Goal: Task Accomplishment & Management: Manage account settings

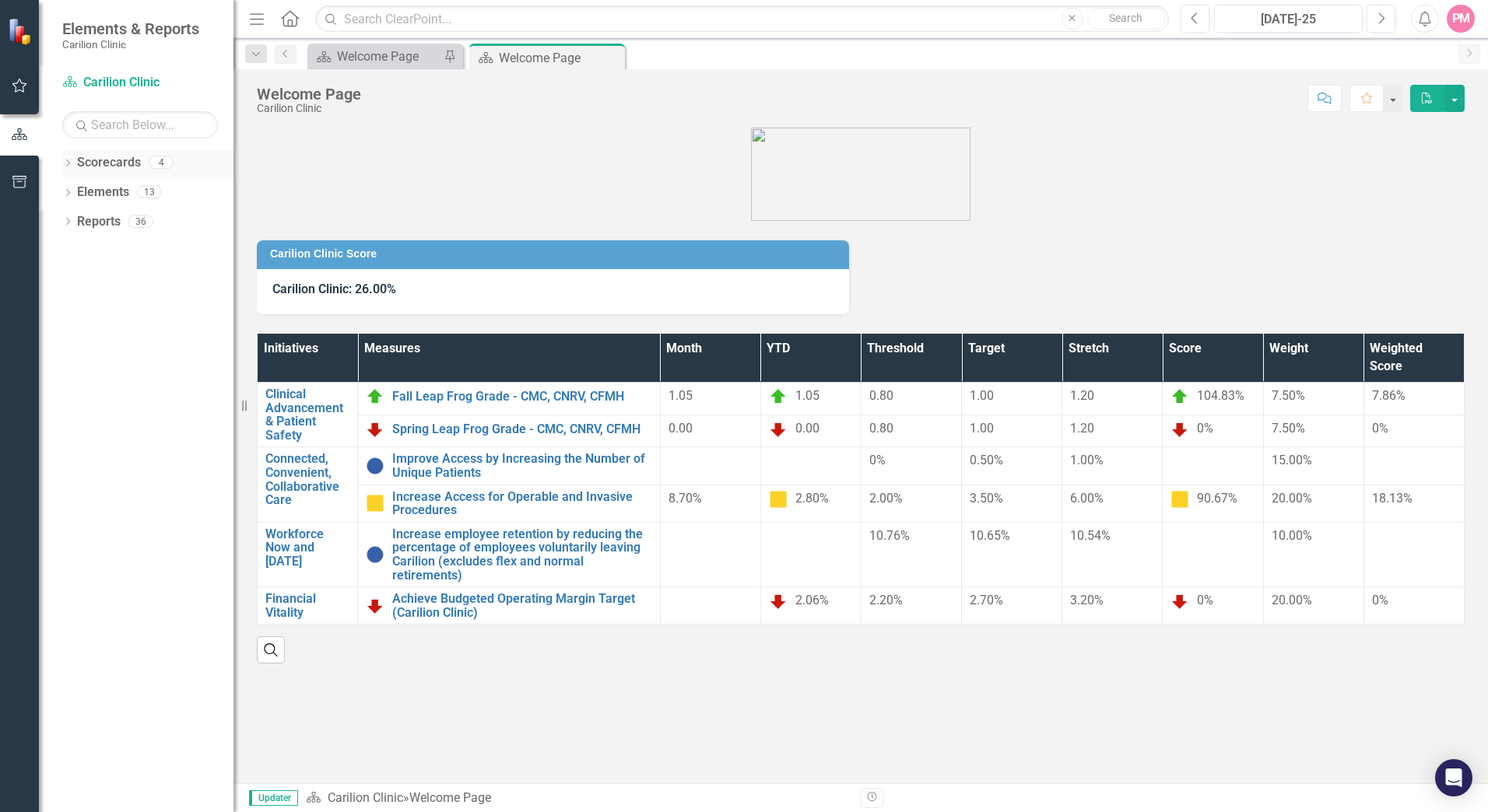
click at [83, 166] on link "Scorecards" at bounding box center [109, 162] width 64 height 18
click at [70, 166] on icon "Dropdown" at bounding box center [67, 164] width 10 height 9
click at [81, 193] on icon "Dropdown" at bounding box center [75, 192] width 11 height 10
click at [91, 217] on icon "Dropdown" at bounding box center [92, 221] width 11 height 10
click at [133, 246] on link "Gastroenterology" at bounding box center [175, 251] width 116 height 18
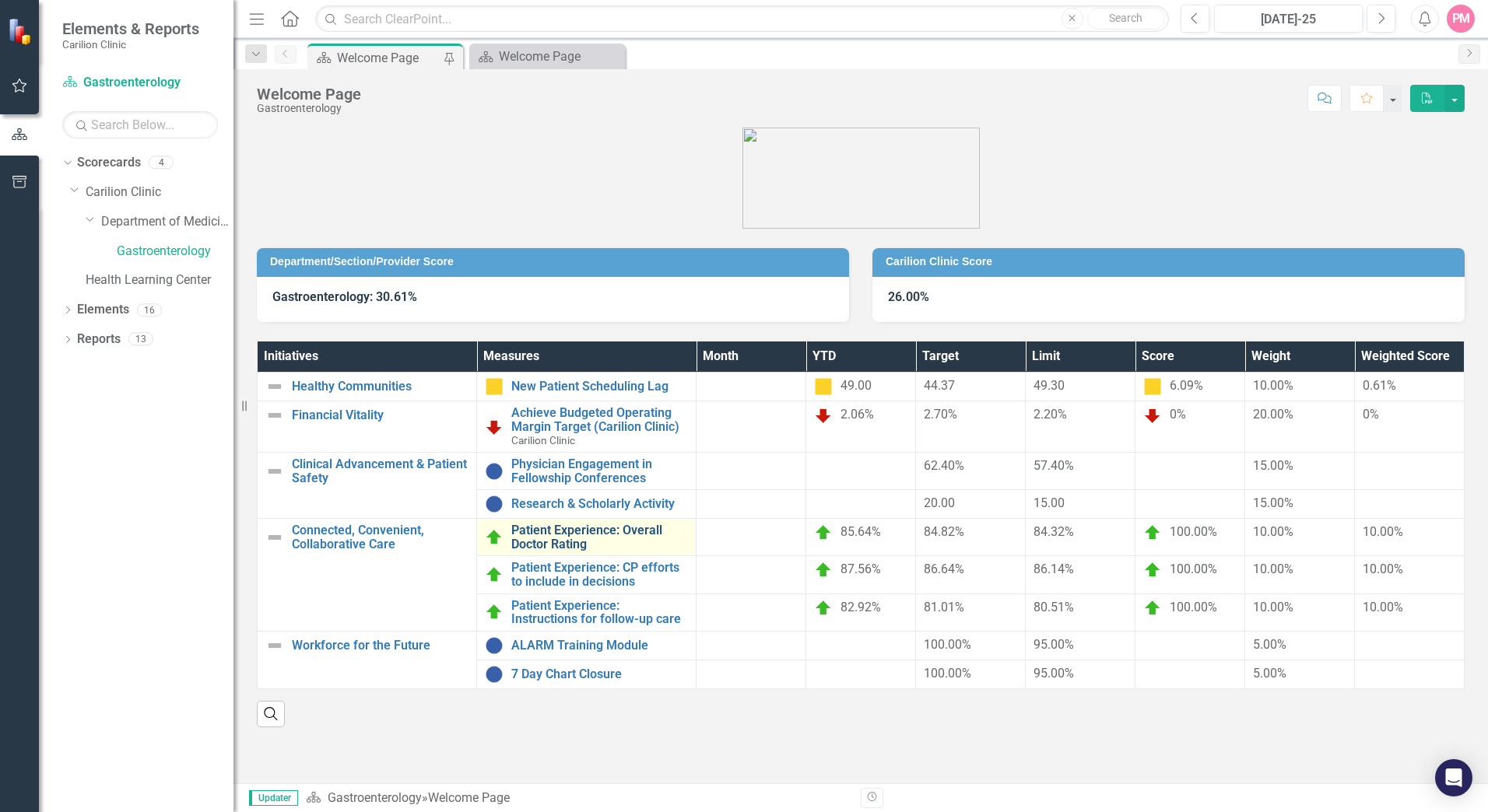
click at [536, 540] on link "Patient Experience: Overall Doctor Rating" at bounding box center [599, 537] width 177 height 28
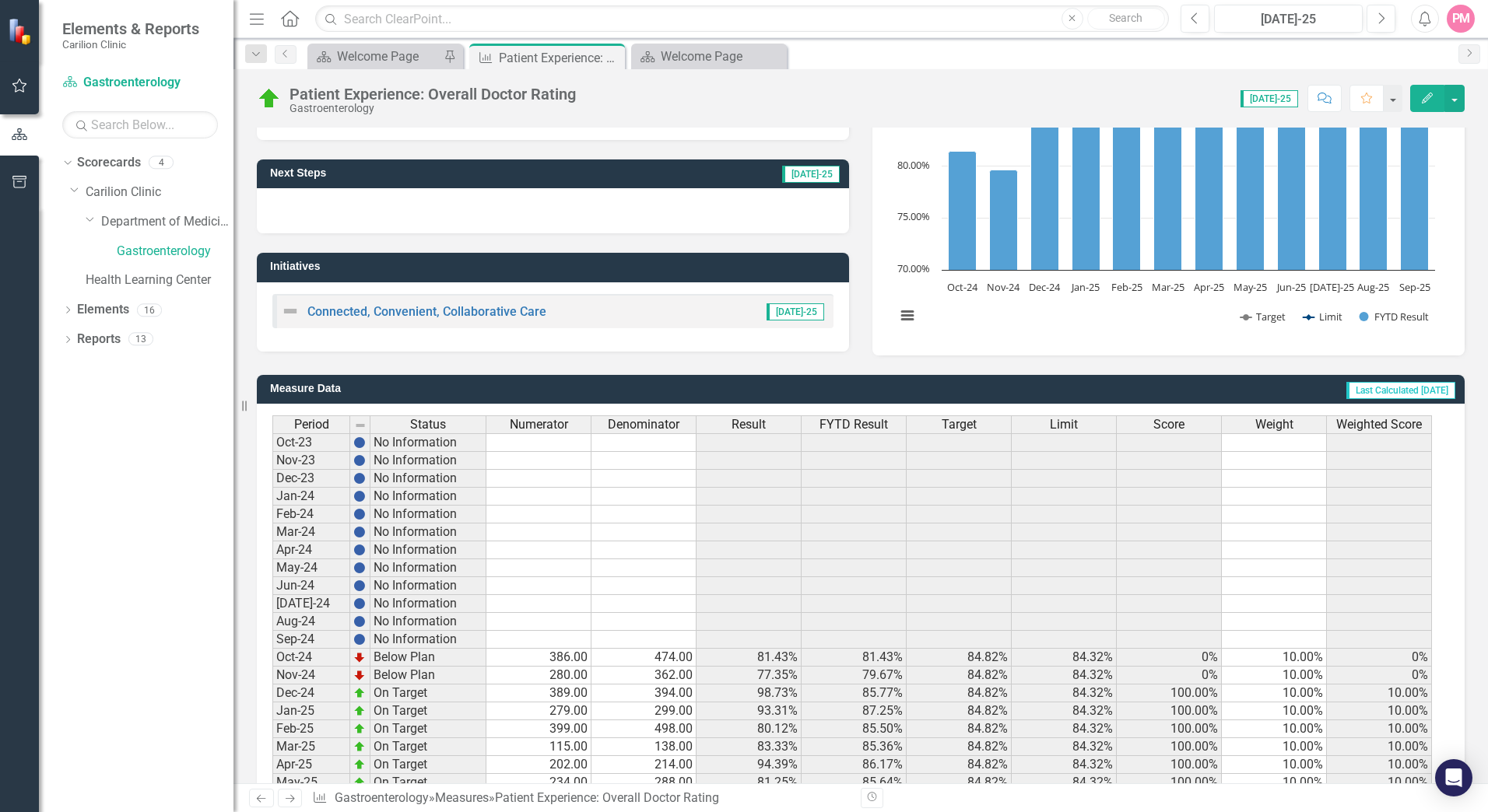
scroll to position [234, 0]
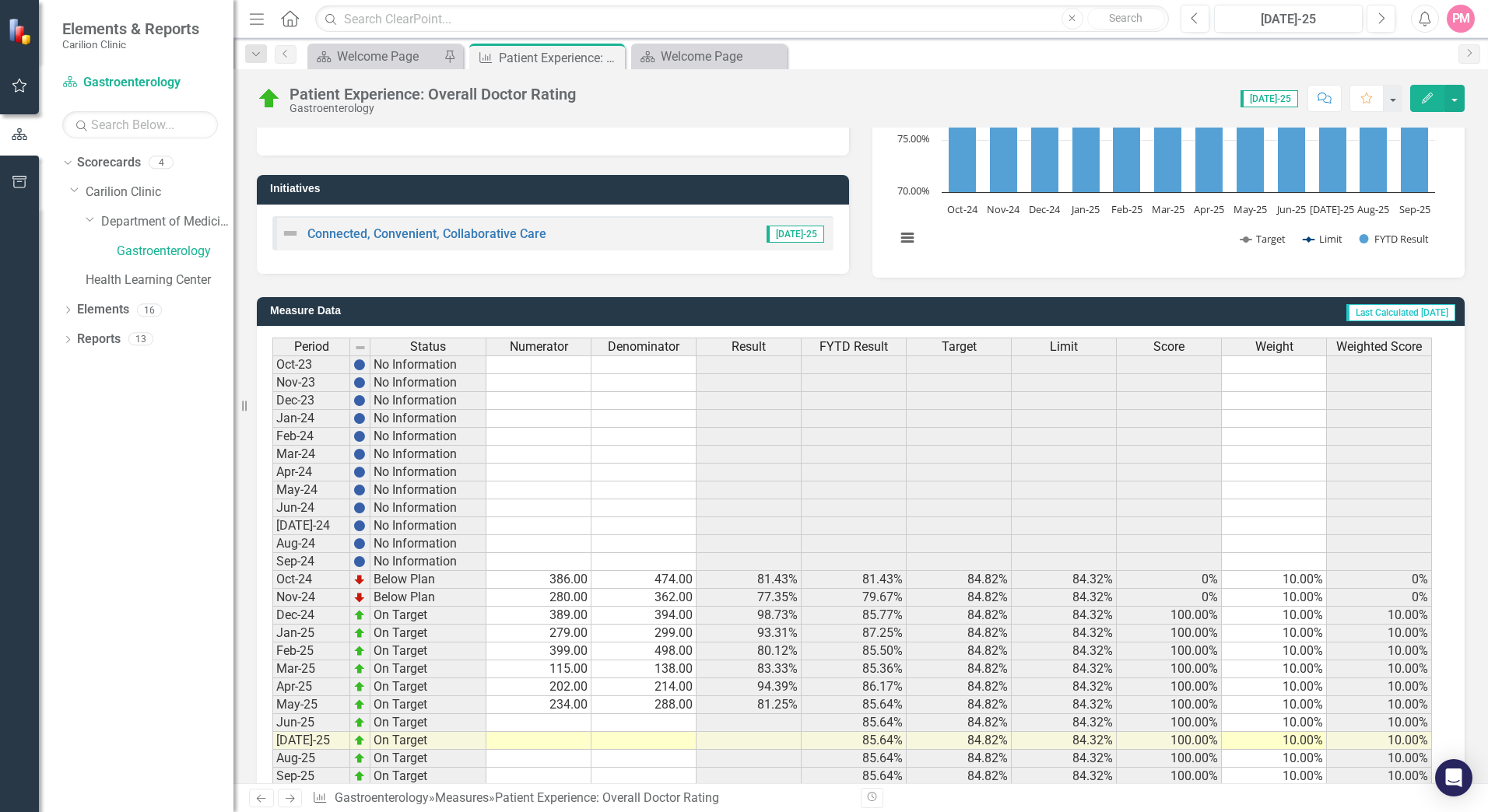
click at [574, 743] on td at bounding box center [539, 740] width 105 height 18
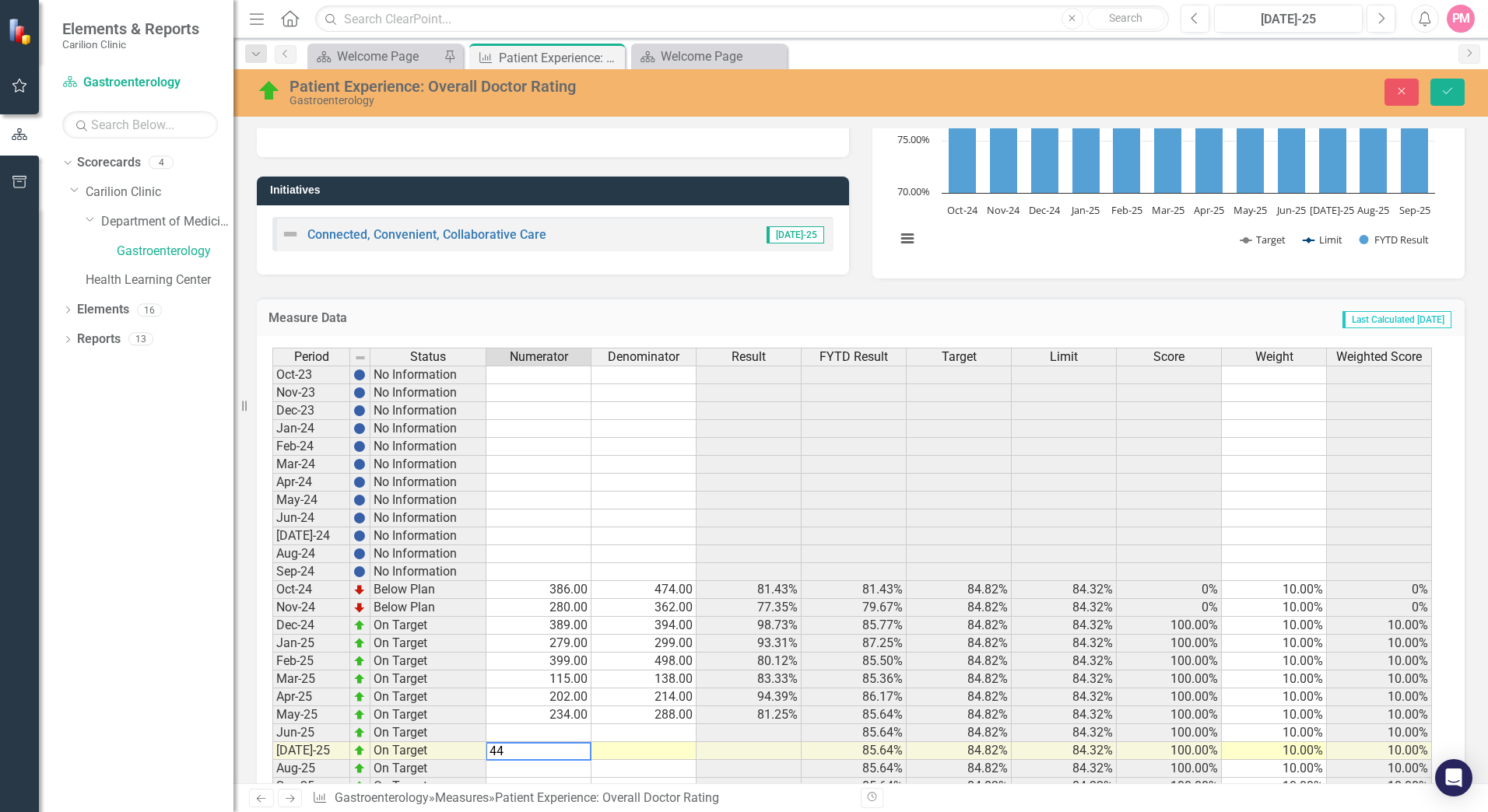
type textarea "447"
type textarea "507"
click at [1455, 93] on button "Save" at bounding box center [1447, 92] width 34 height 28
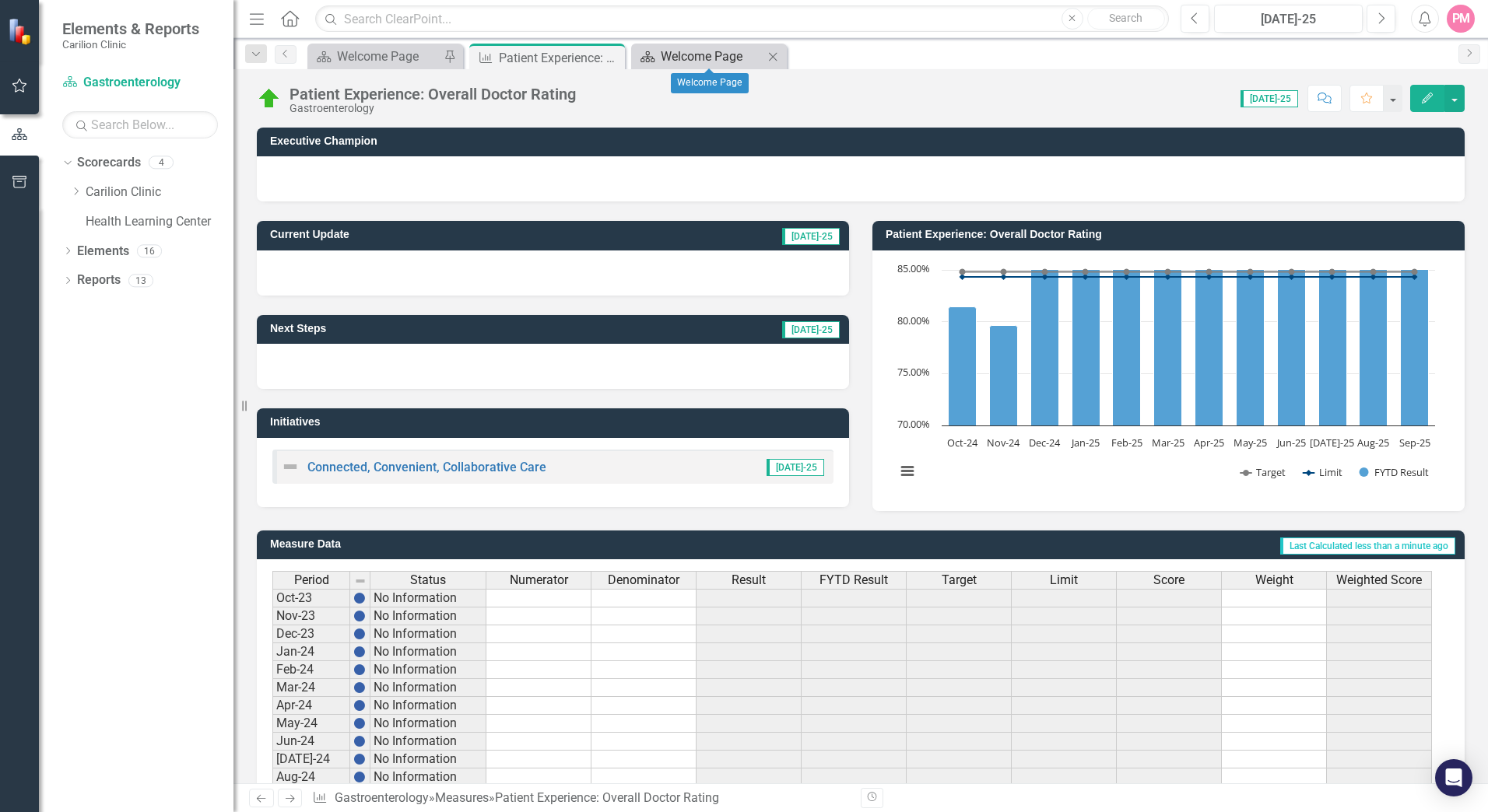
click at [667, 56] on div "Welcome Page" at bounding box center [712, 56] width 103 height 19
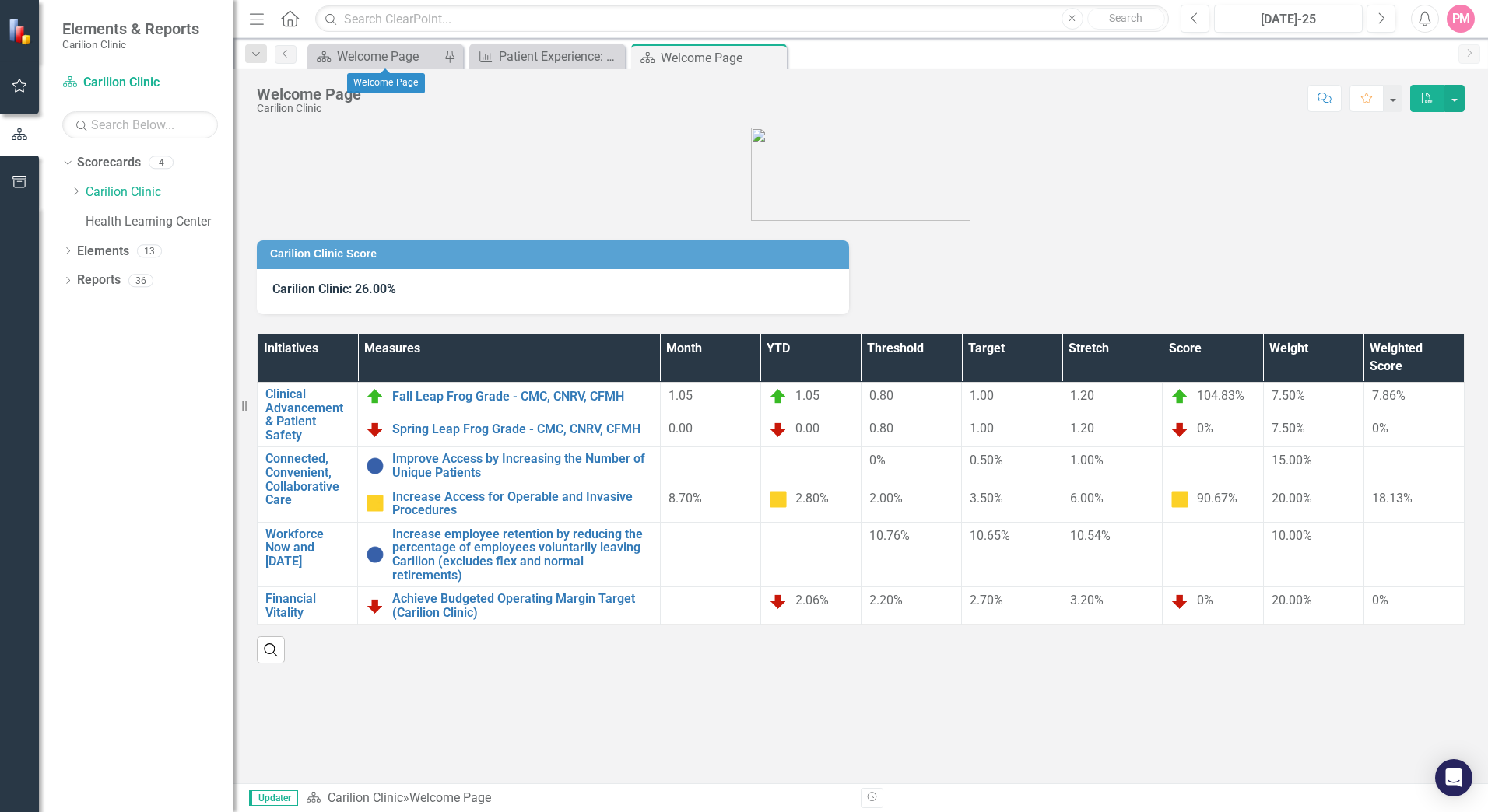
click at [406, 69] on body "Elements & Reports Carilion Clinic Scorecard Carilion Clinic Search Dropdown Sc…" at bounding box center [744, 406] width 1488 height 812
click at [409, 59] on div "Welcome Page" at bounding box center [388, 56] width 103 height 19
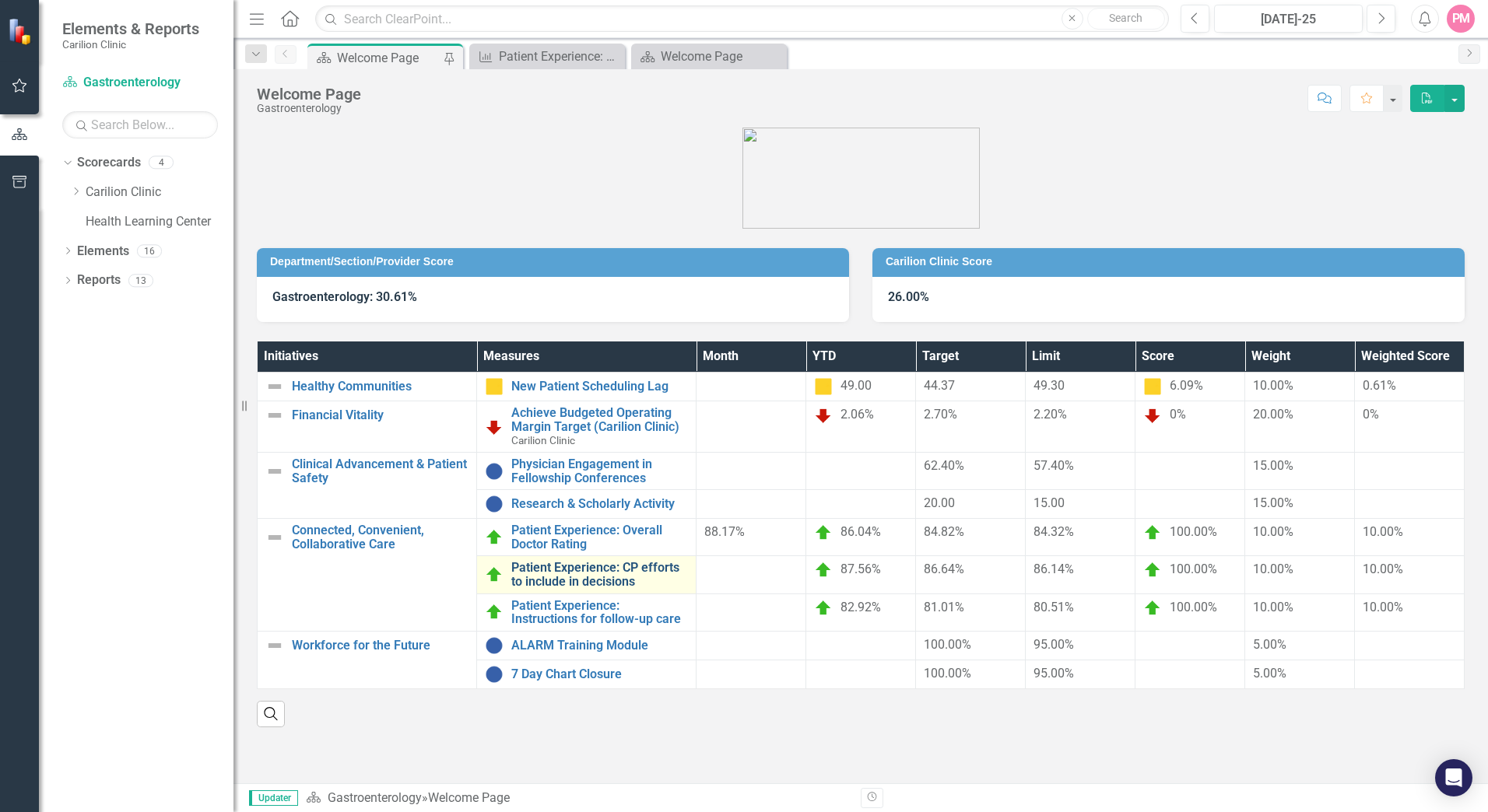
click at [573, 576] on link "Patient Experience: CP efforts to include in decisions" at bounding box center [599, 574] width 177 height 28
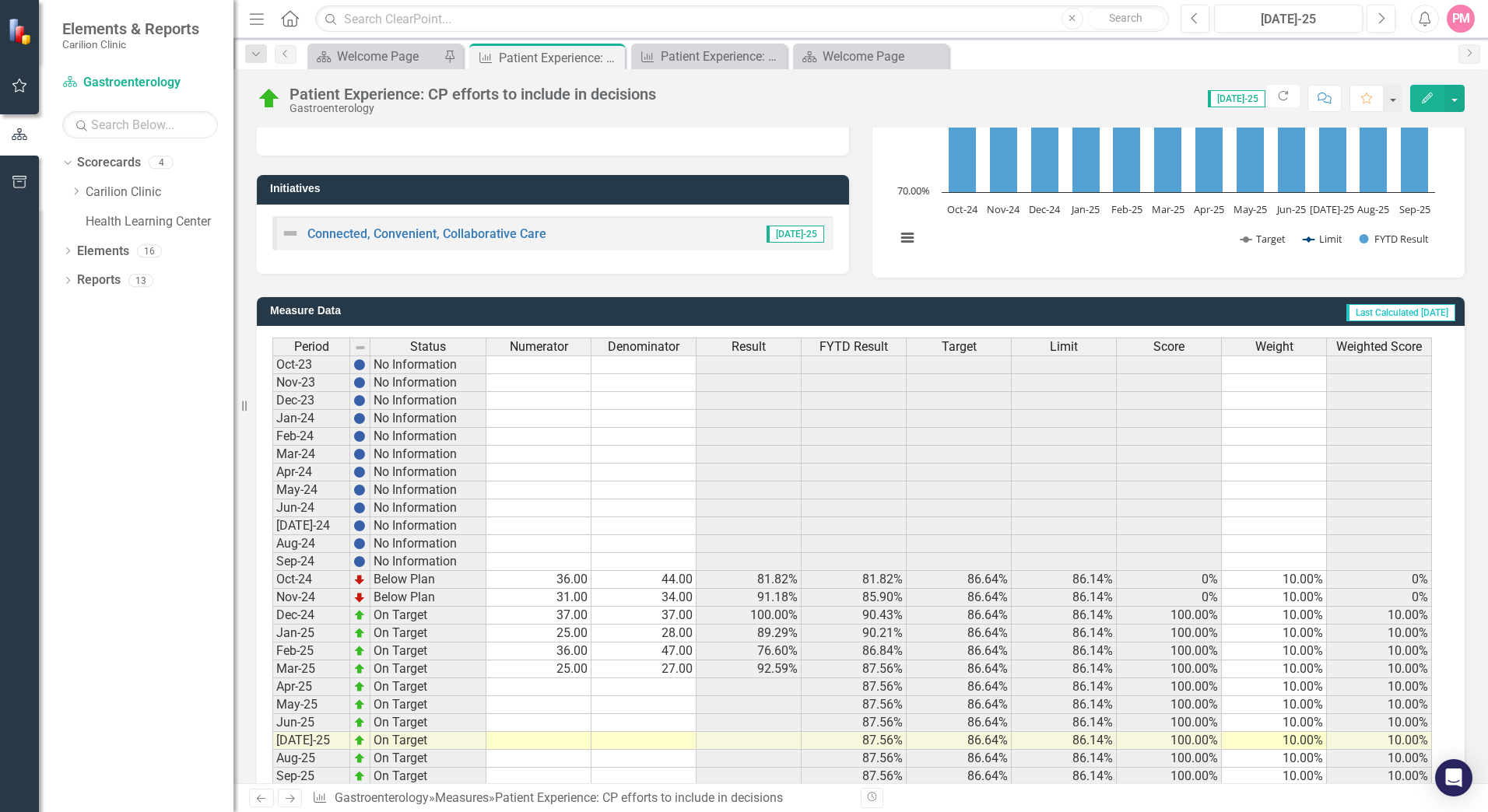
scroll to position [275, 0]
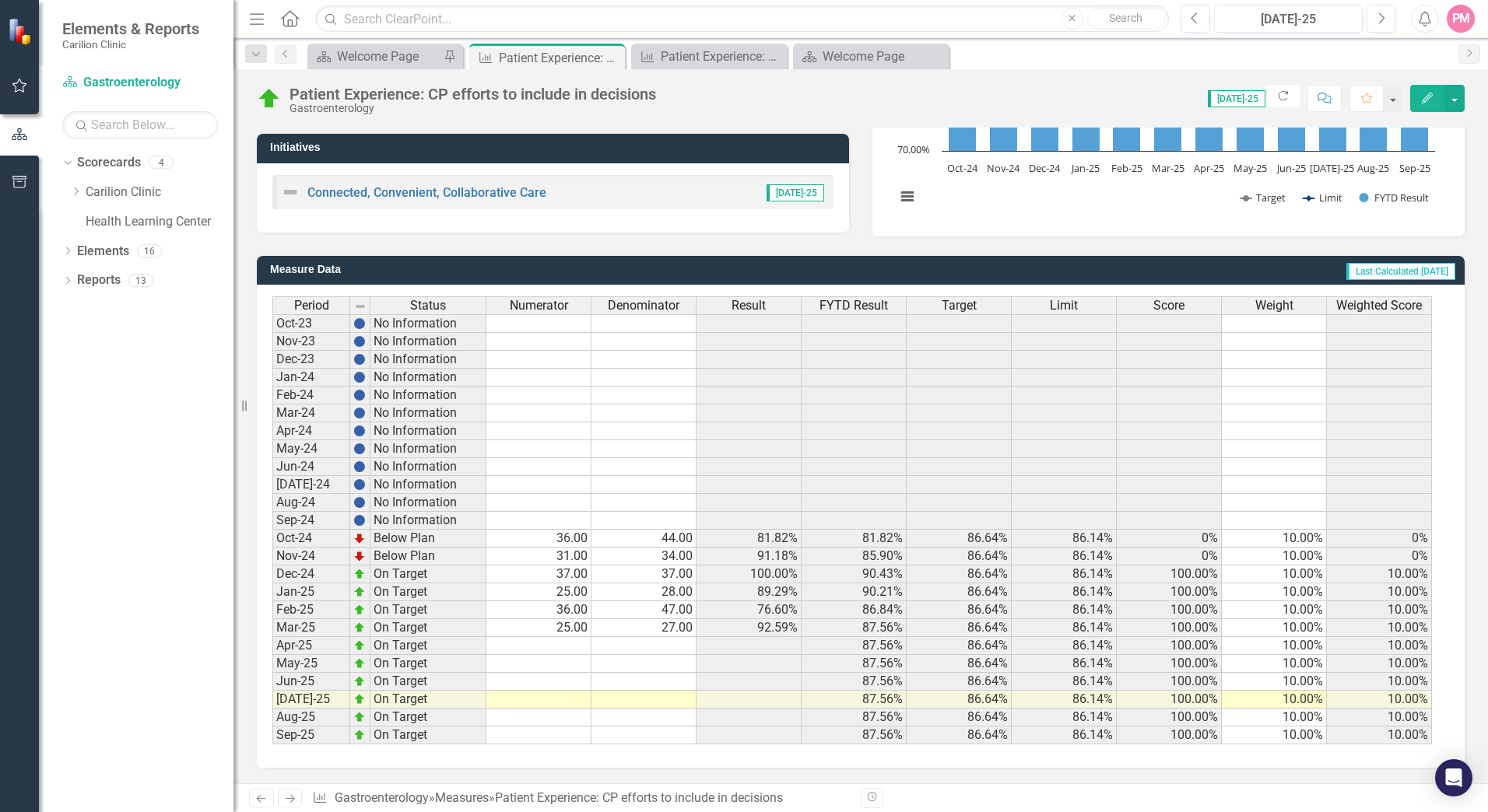
click at [575, 668] on td at bounding box center [539, 663] width 105 height 18
click at [574, 648] on td at bounding box center [539, 646] width 105 height 18
click at [562, 702] on td at bounding box center [539, 699] width 105 height 18
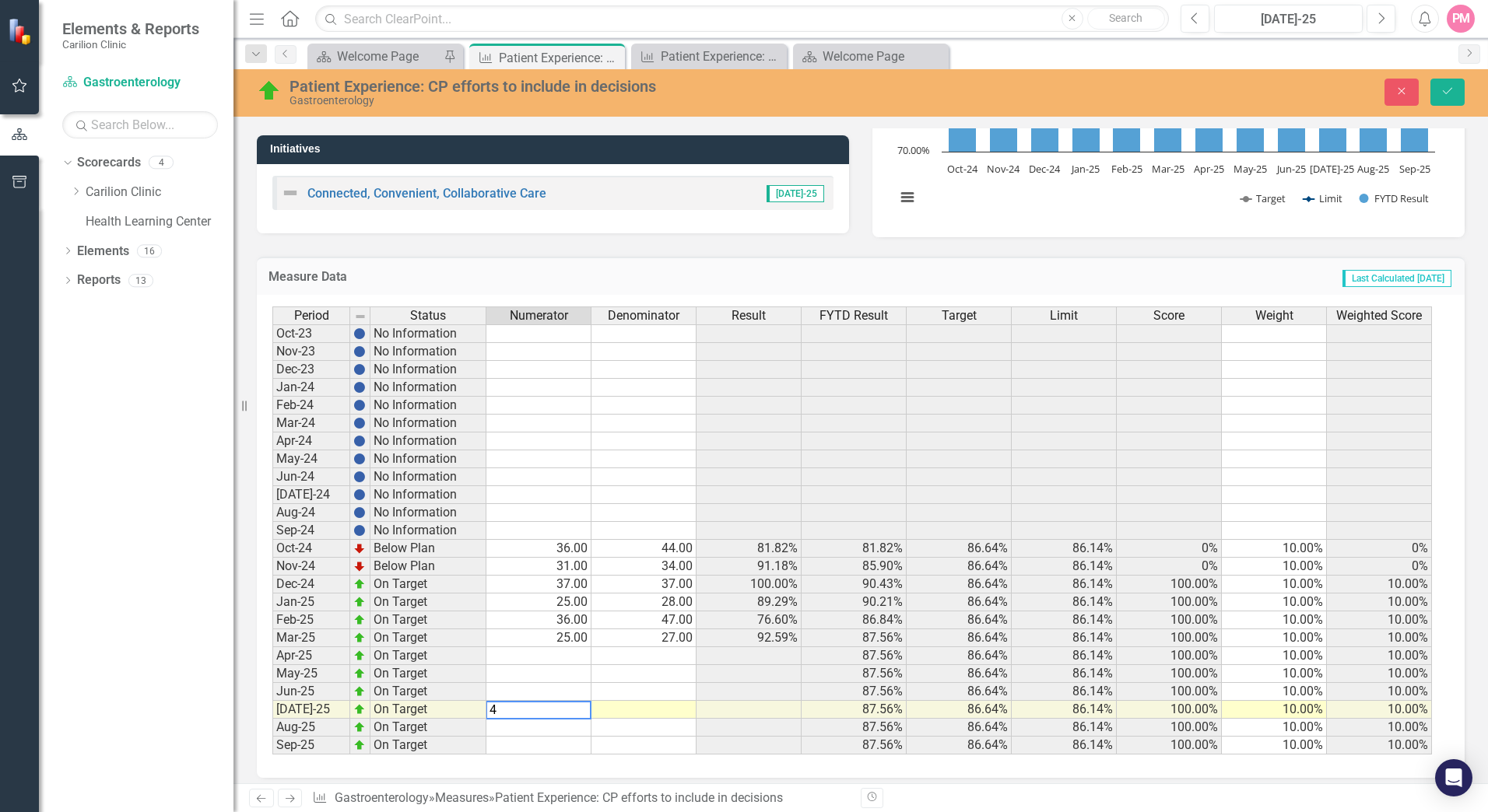
type textarea "42"
type textarea "47"
click at [1438, 99] on button "Save" at bounding box center [1447, 92] width 34 height 28
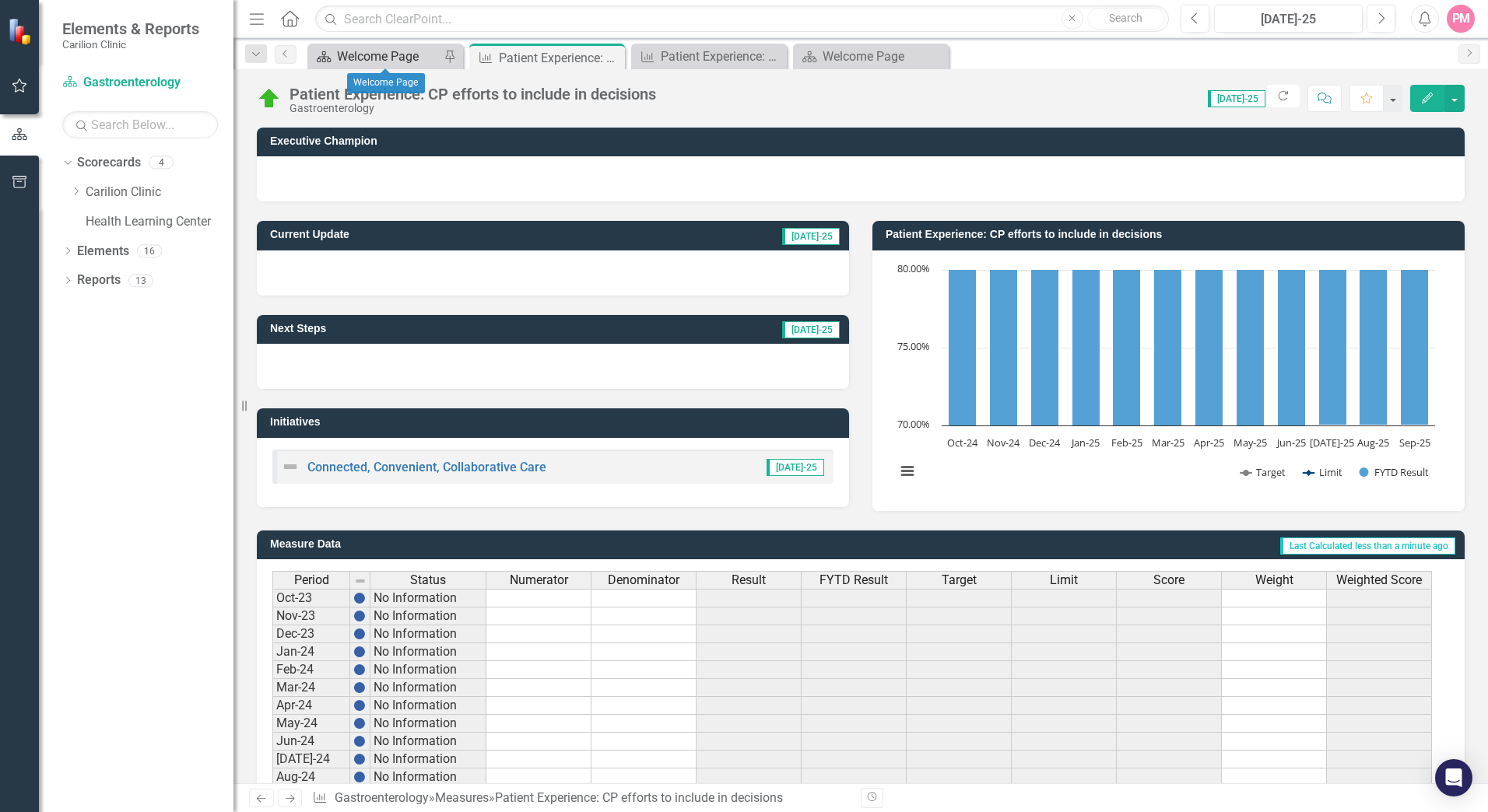
click at [409, 58] on div "Welcome Page" at bounding box center [388, 56] width 103 height 19
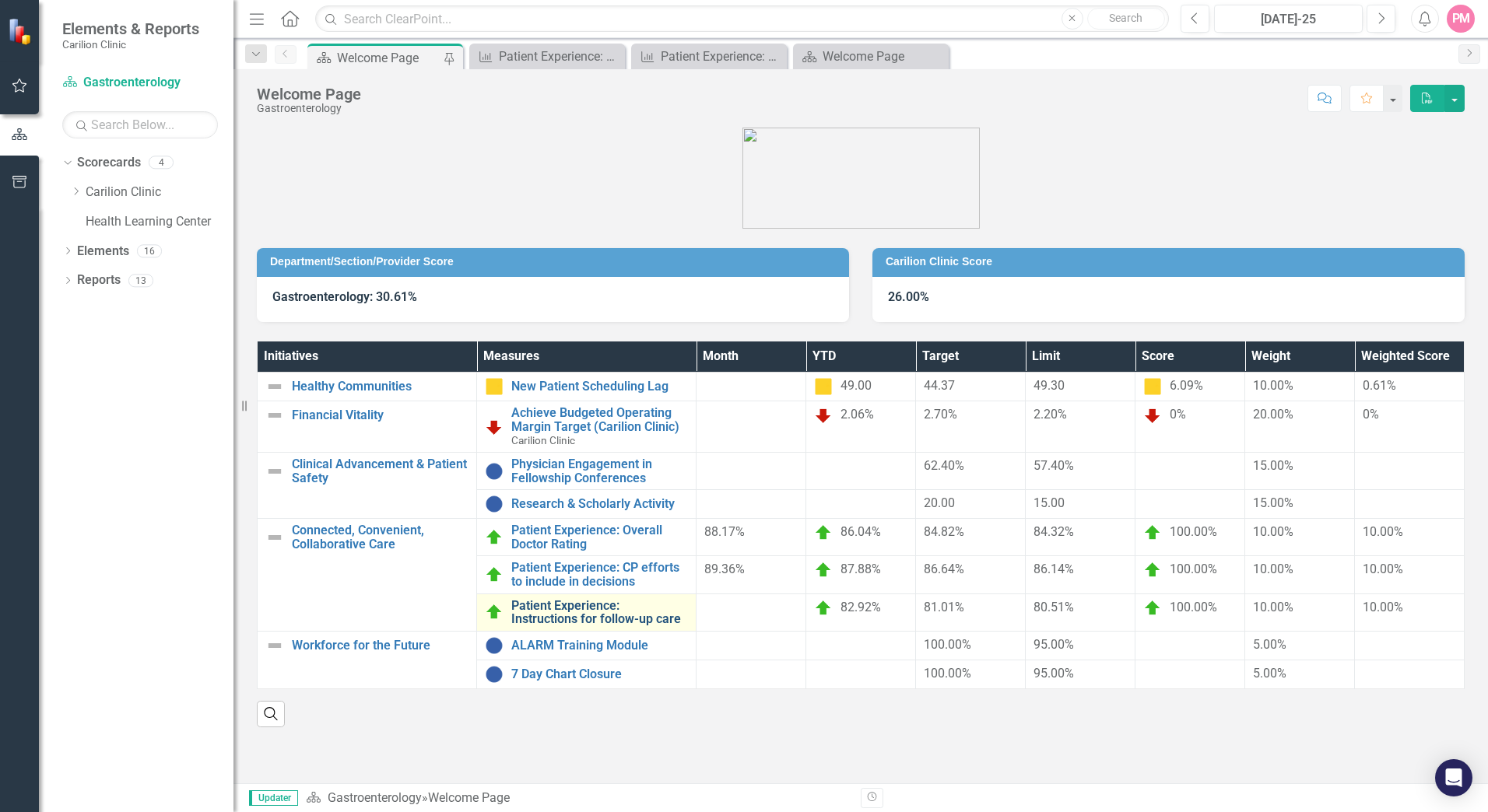
click at [565, 614] on link "Patient Experience: Instructions for follow-up care" at bounding box center [599, 613] width 177 height 28
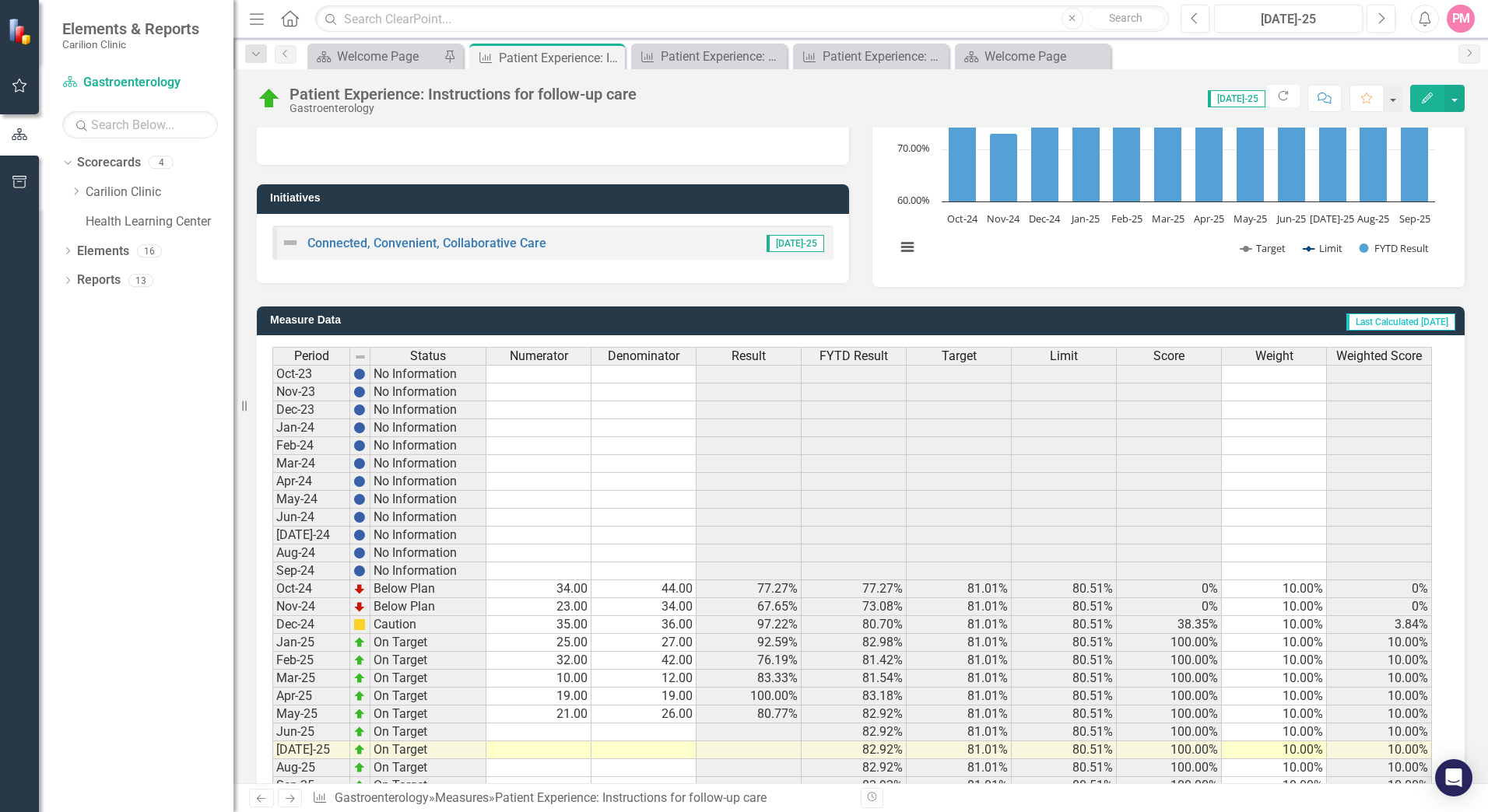
scroll to position [234, 0]
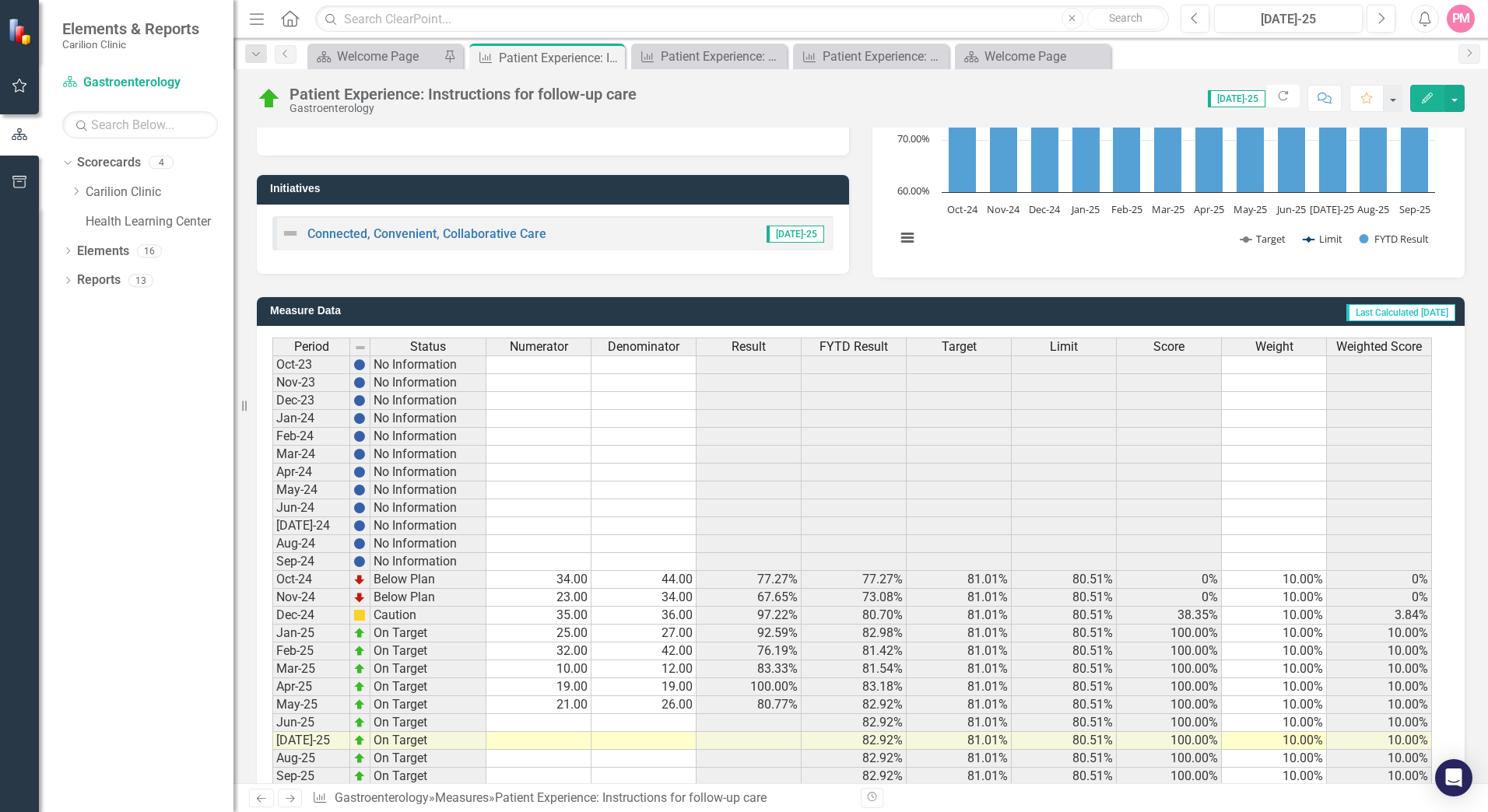
click at [573, 736] on td at bounding box center [539, 740] width 105 height 18
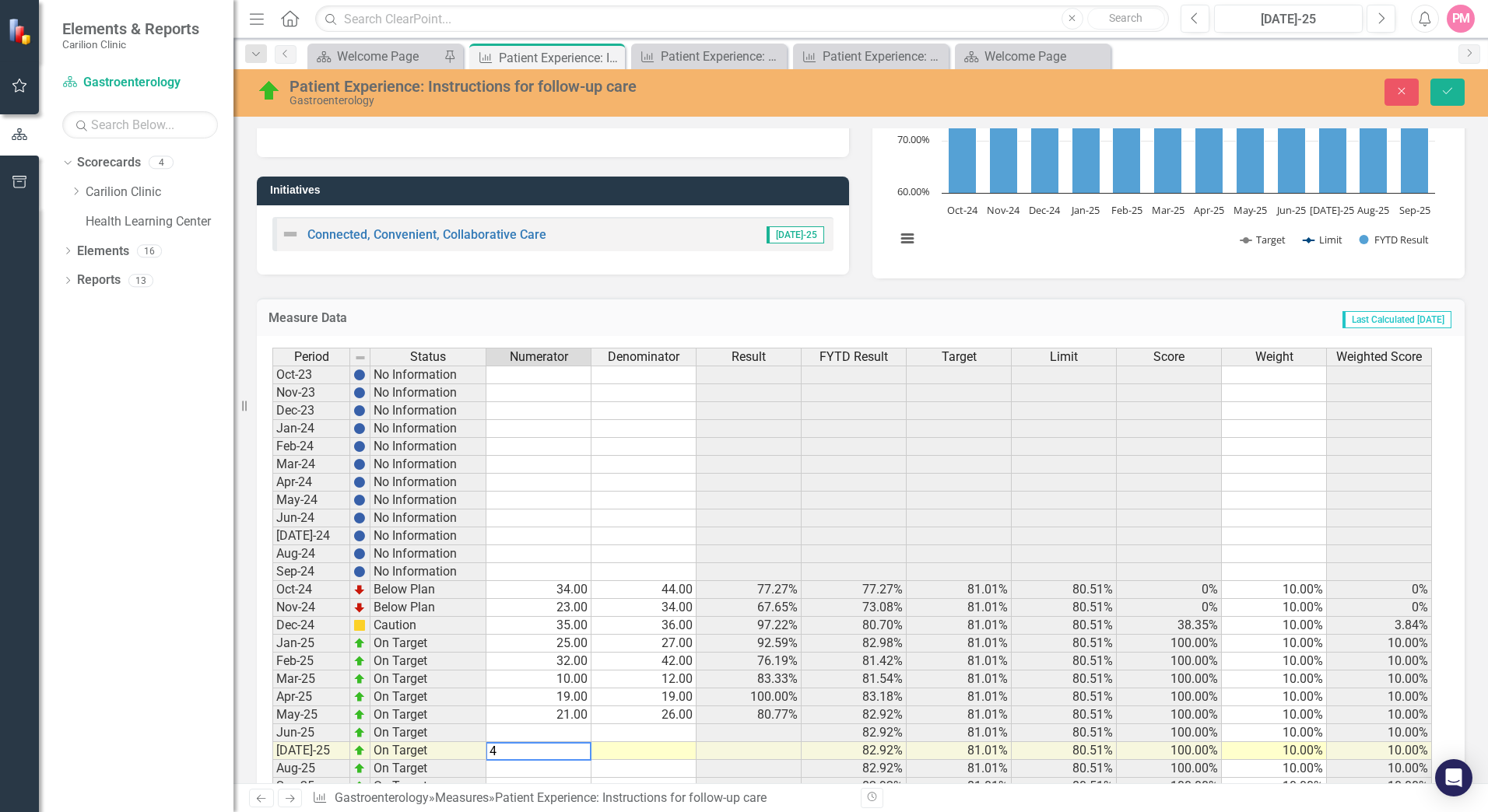
type textarea "43"
type textarea "46"
click at [1442, 92] on icon "Save" at bounding box center [1447, 91] width 14 height 10
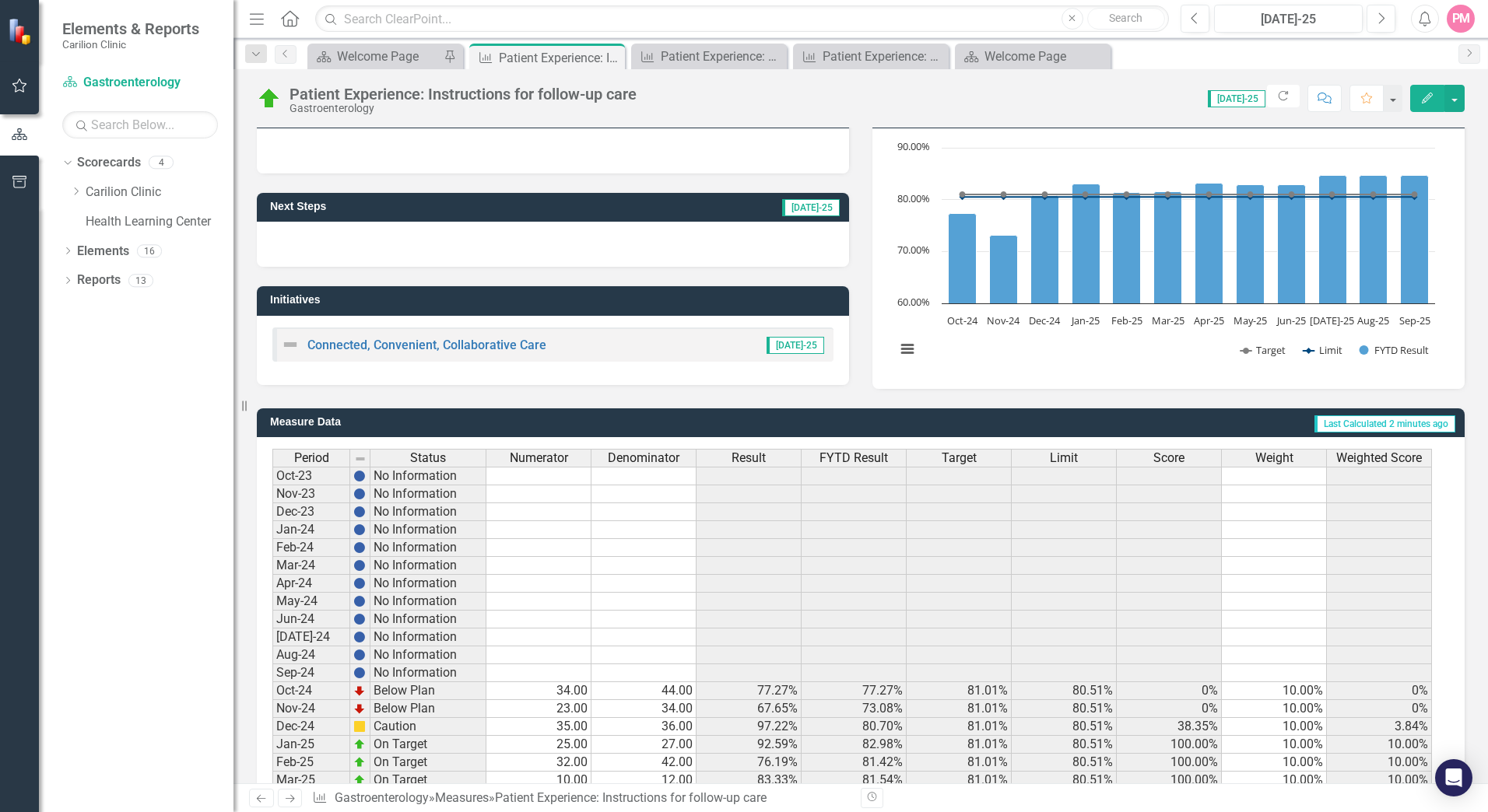
scroll to position [275, 0]
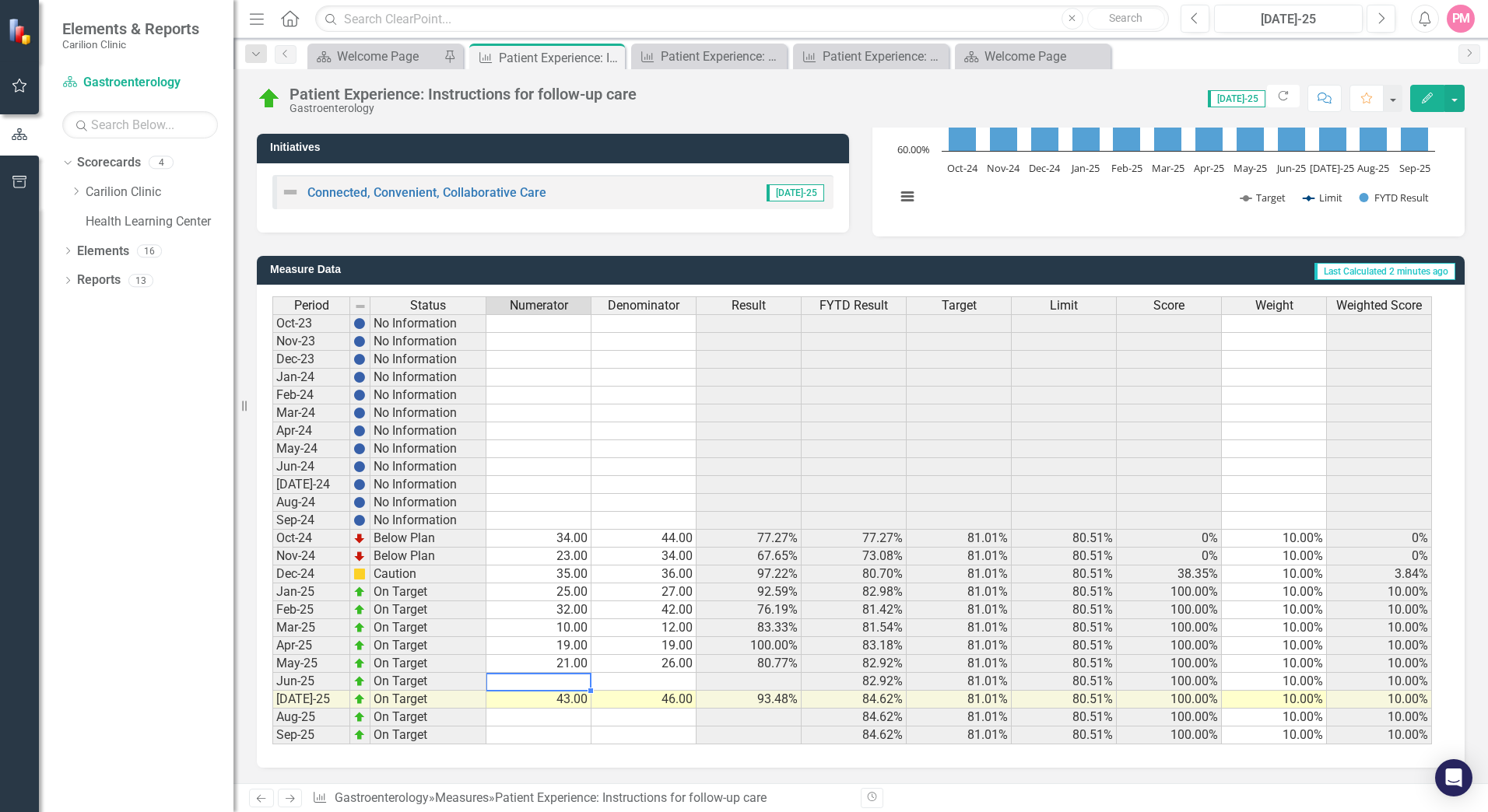
click at [562, 682] on td at bounding box center [539, 681] width 105 height 18
type textarea "2"
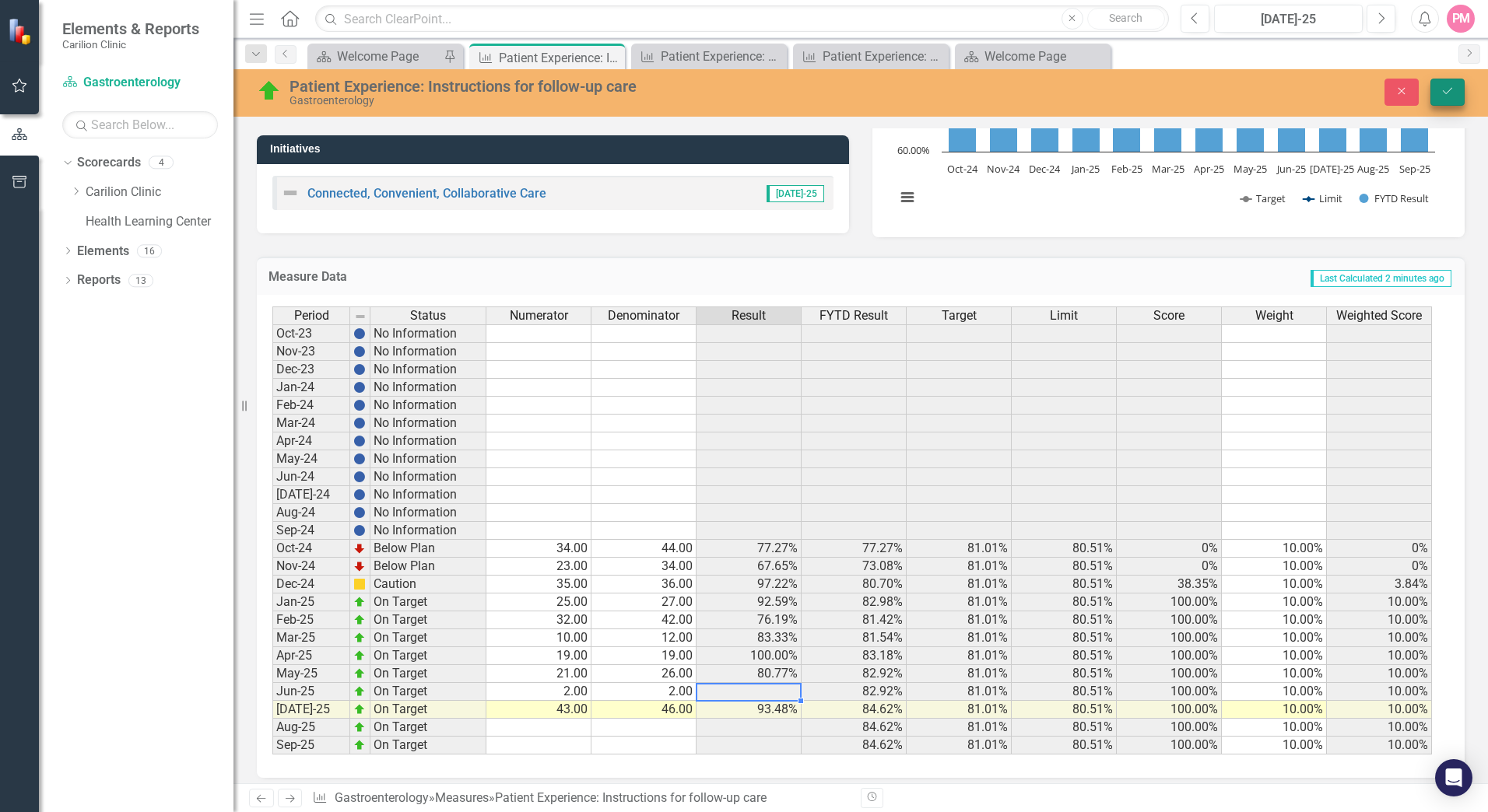
type textarea "2"
click at [1438, 93] on button "Save" at bounding box center [1447, 92] width 34 height 28
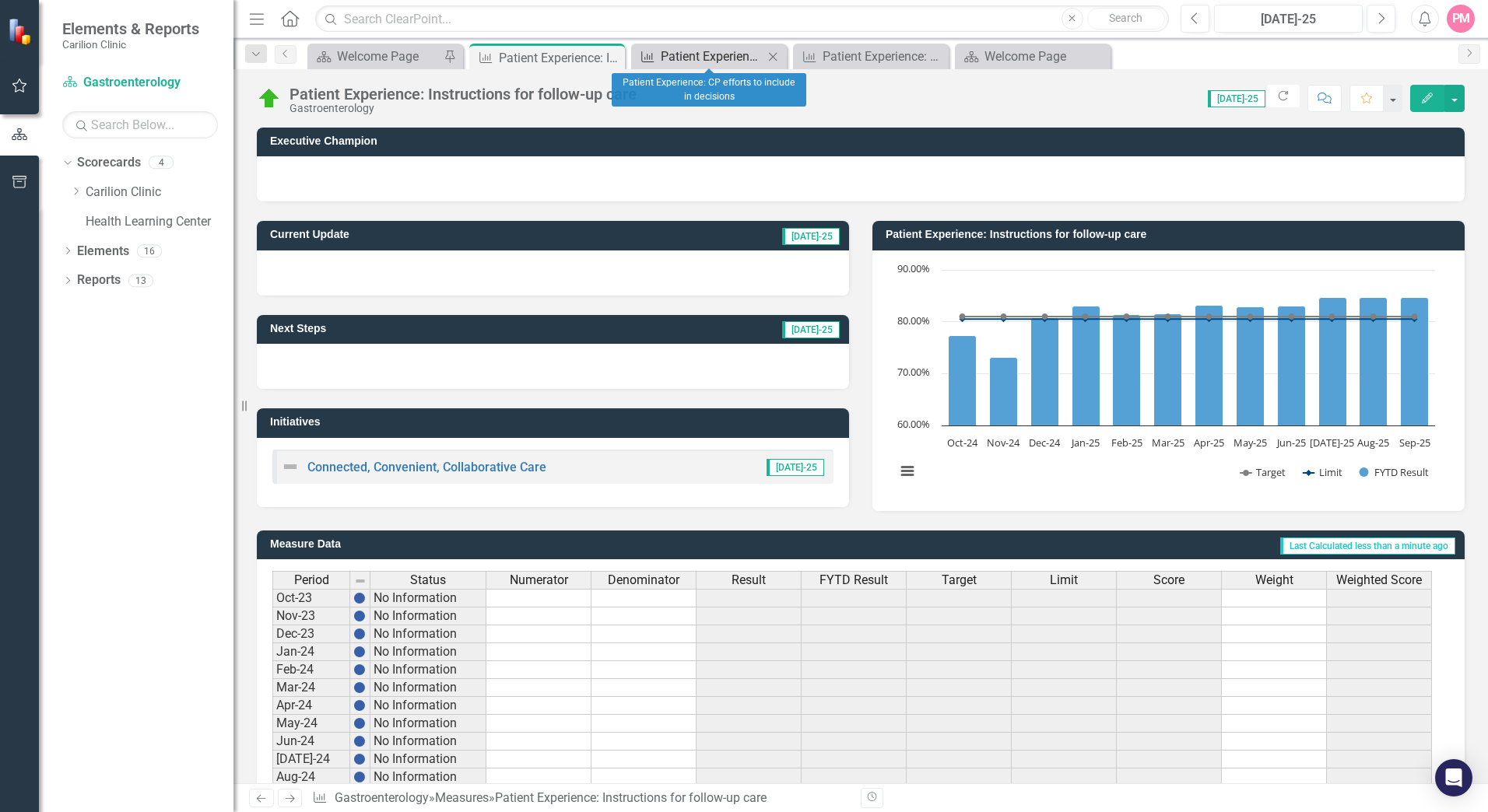
click at [713, 61] on div "Patient Experience: CP efforts to include in decisions" at bounding box center [712, 56] width 103 height 19
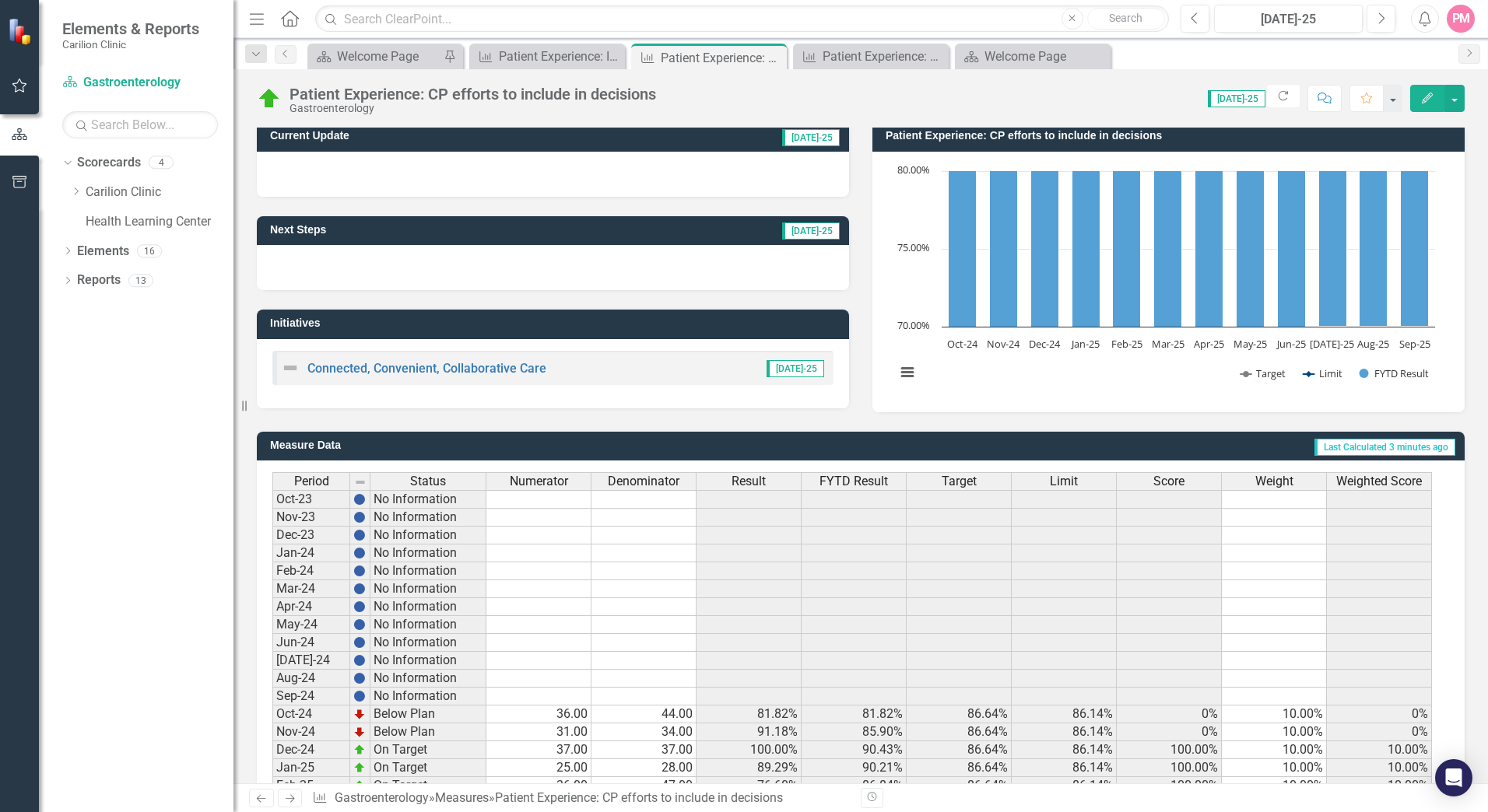
scroll to position [275, 0]
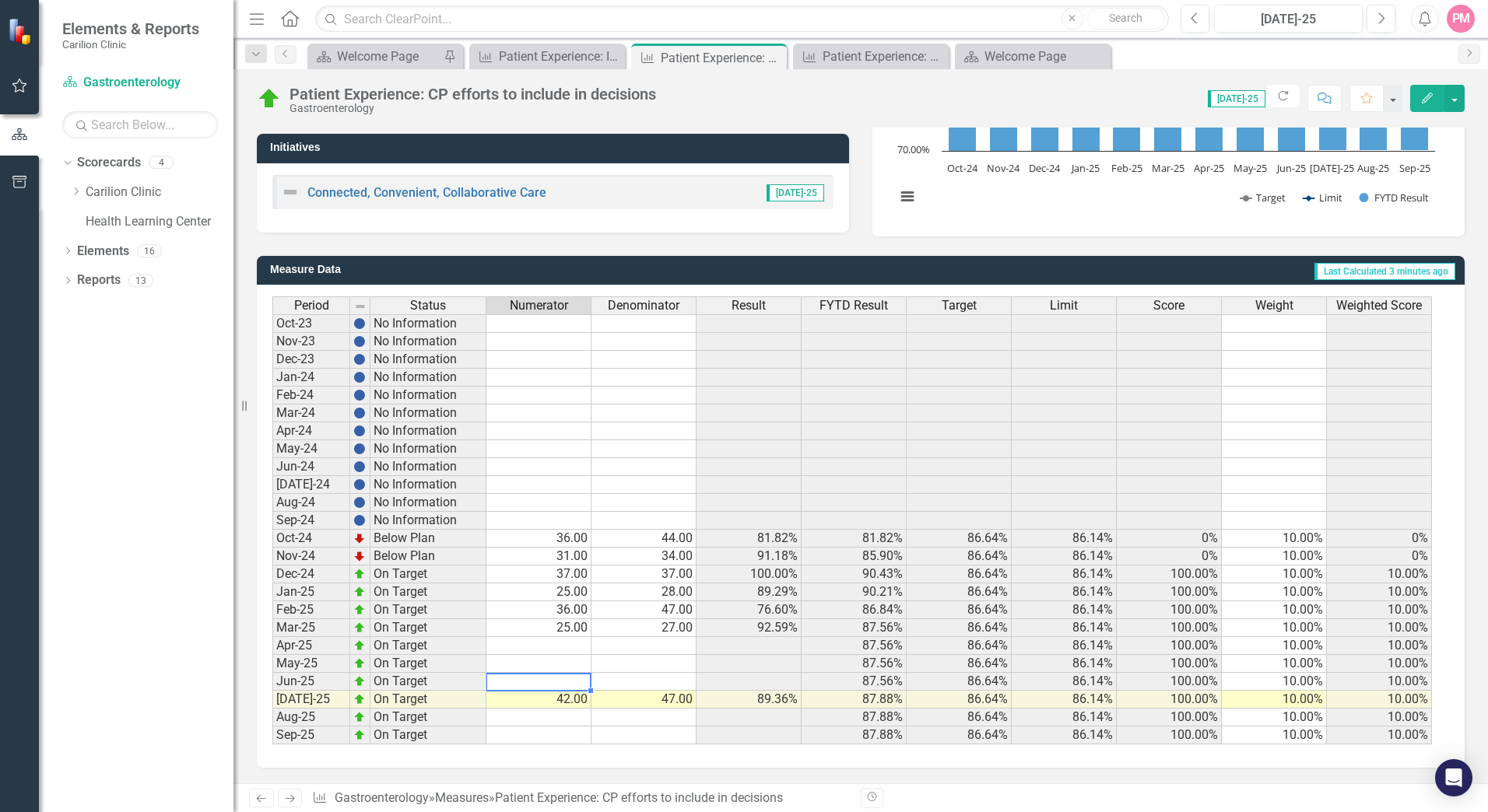
click at [562, 681] on td at bounding box center [539, 681] width 105 height 18
type textarea "2"
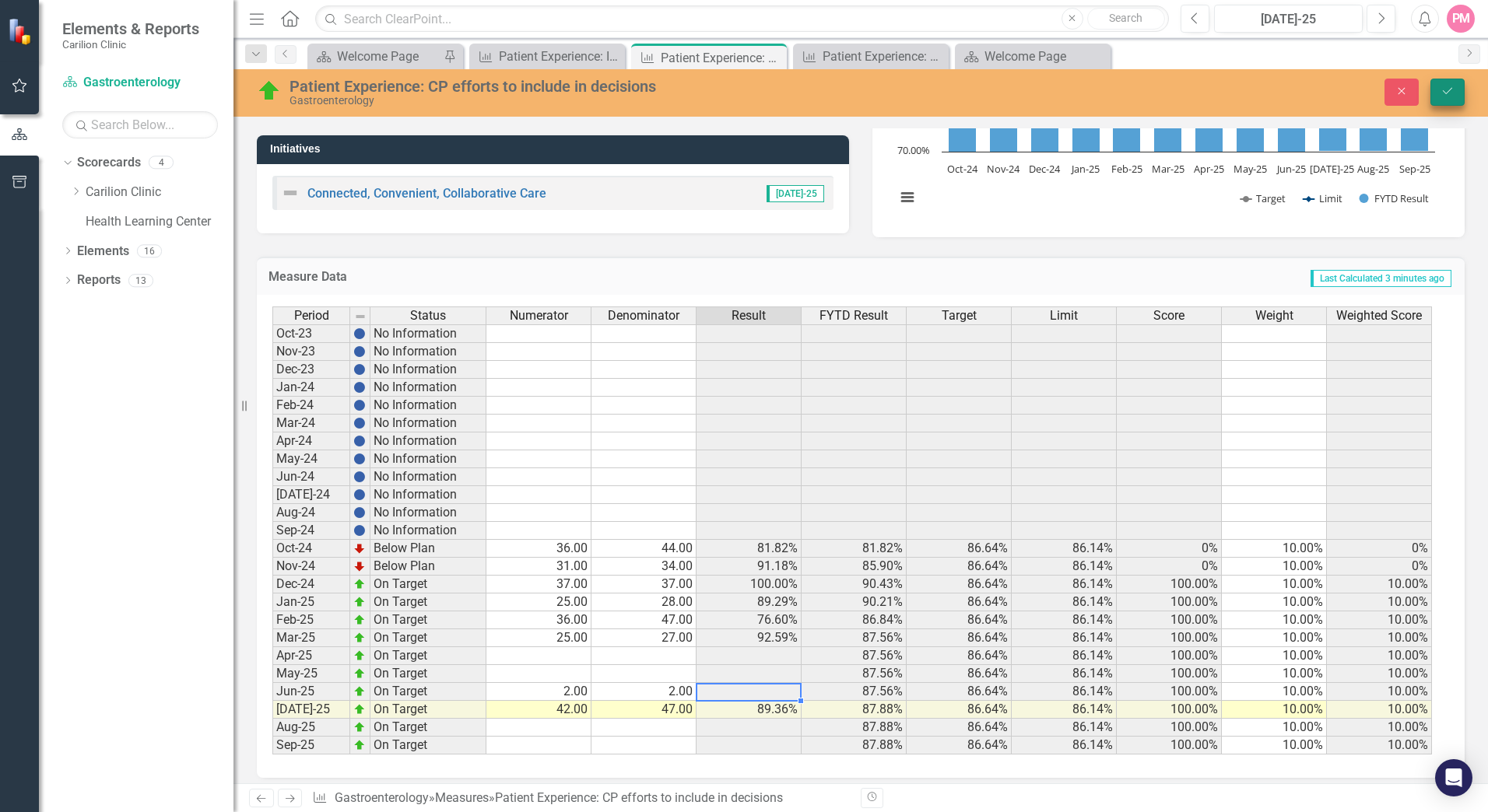
type textarea "2"
click at [1440, 96] on icon "Save" at bounding box center [1447, 91] width 14 height 10
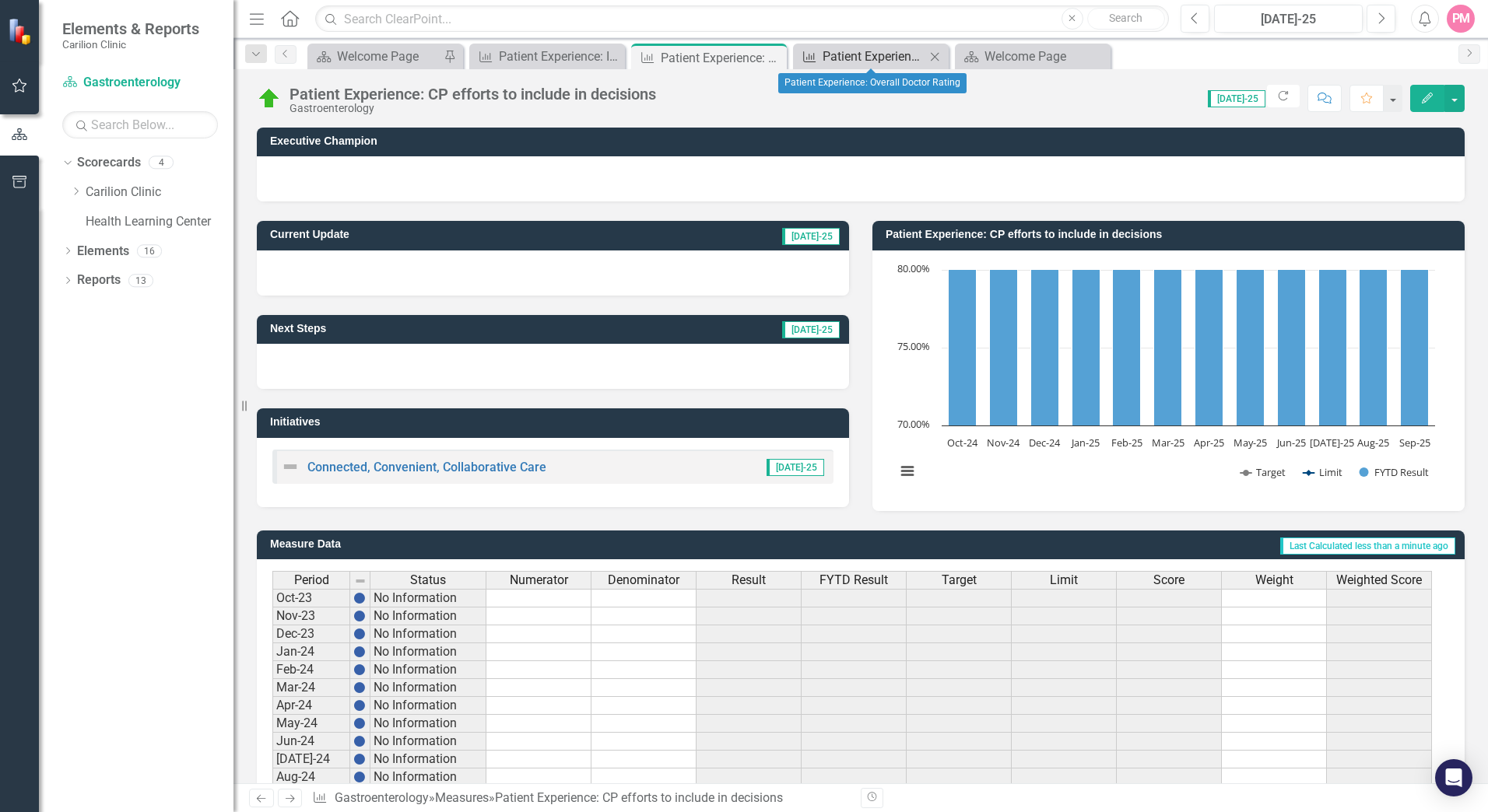
click at [866, 56] on div "Patient Experience: Overall Doctor Rating" at bounding box center [874, 56] width 103 height 19
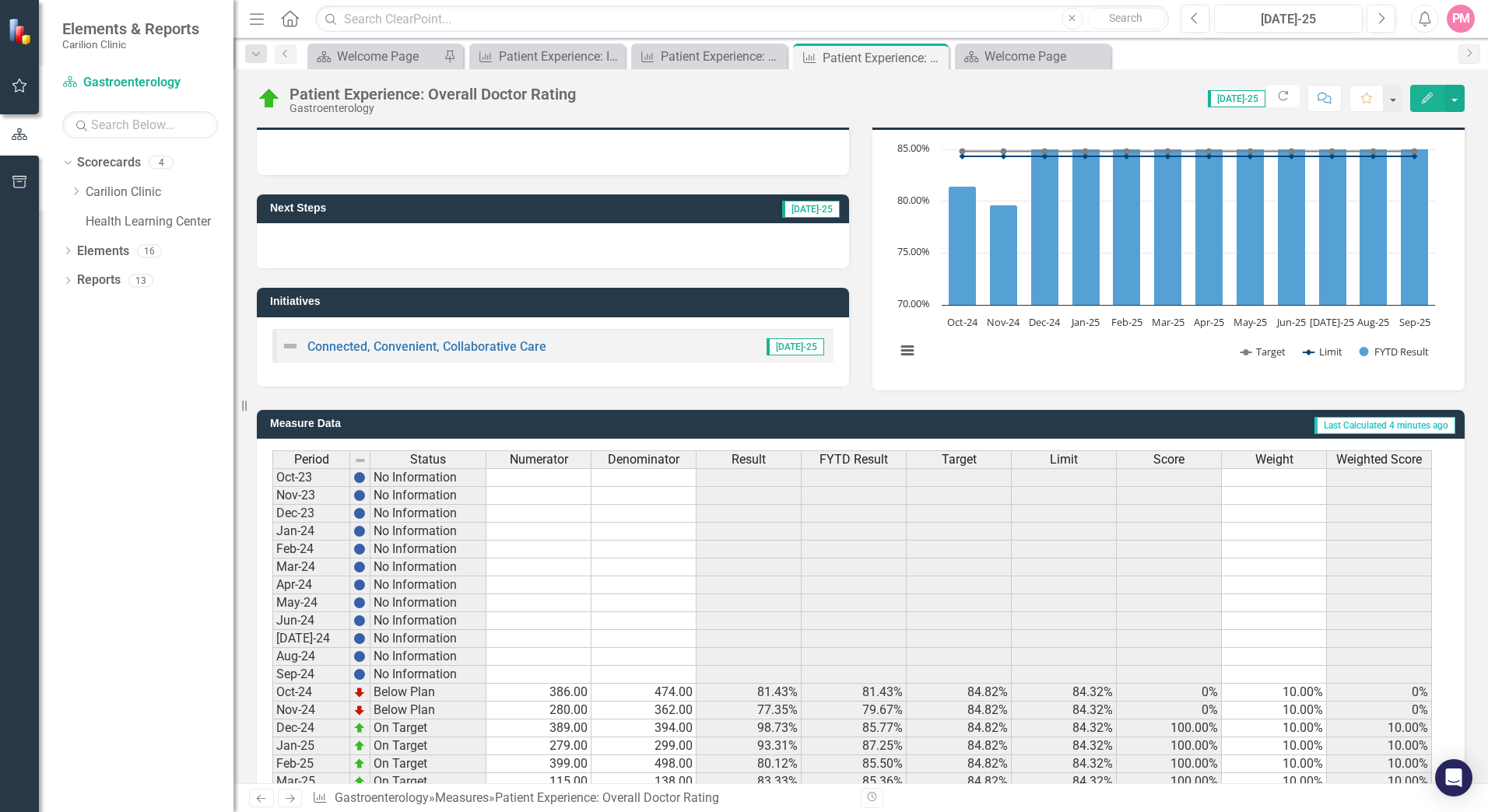
scroll to position [275, 0]
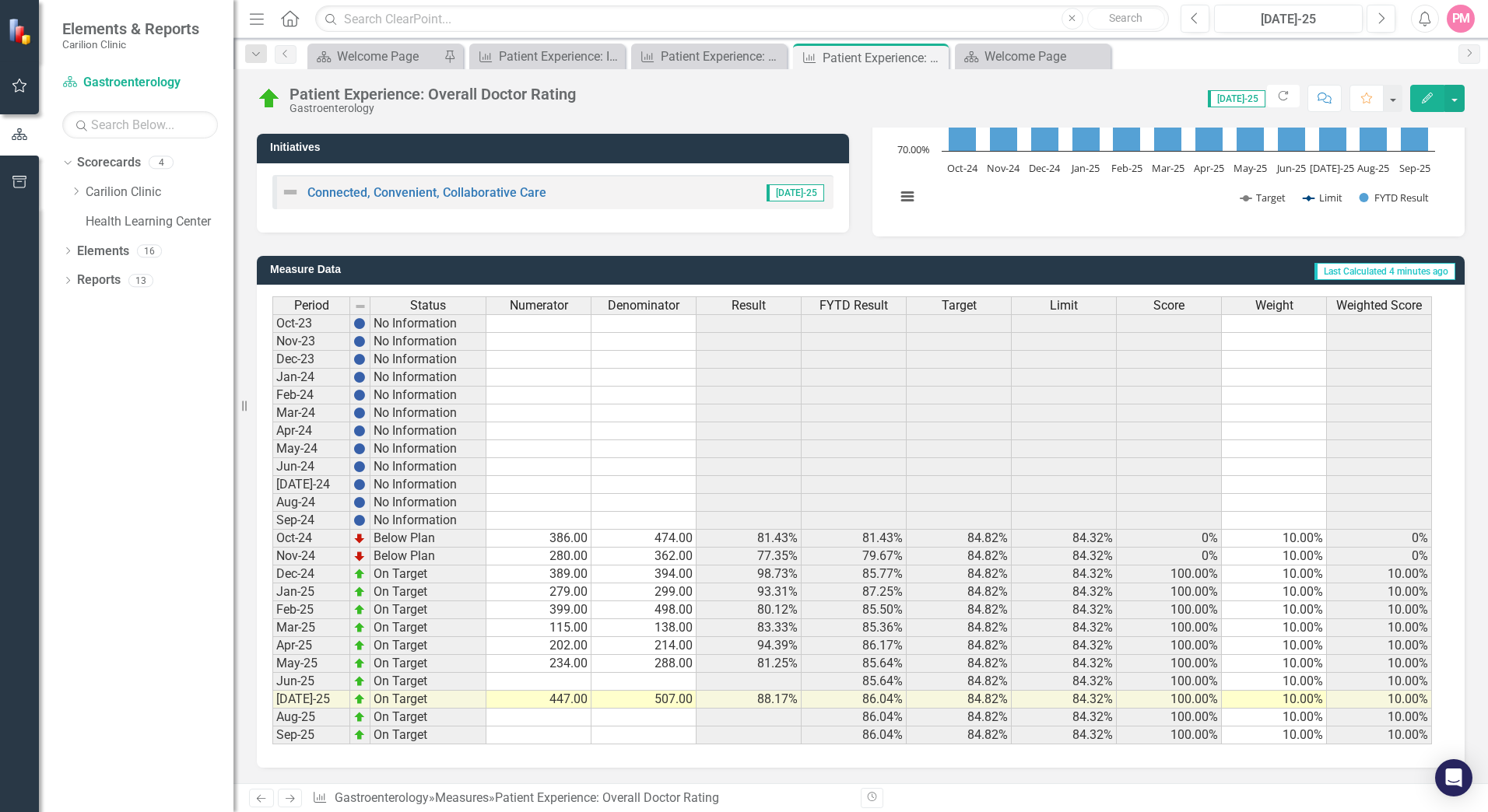
click at [272, 675] on div "Period Status Numerator Denominator Result FYTD Result Target Limit Score Weigh…" at bounding box center [272, 521] width 0 height 448
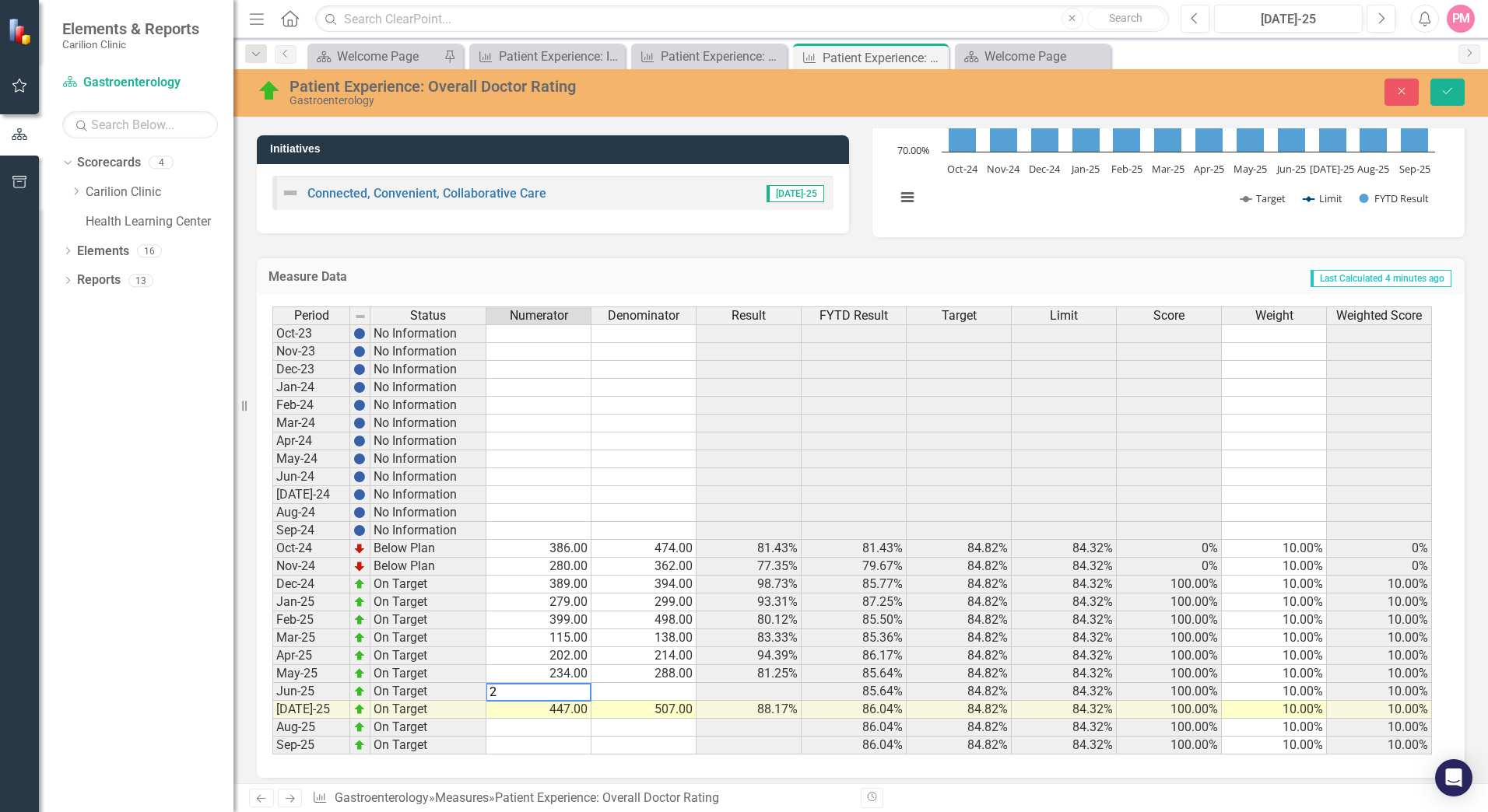
type textarea "21"
type textarea "22"
click at [1451, 86] on icon "Save" at bounding box center [1447, 91] width 14 height 10
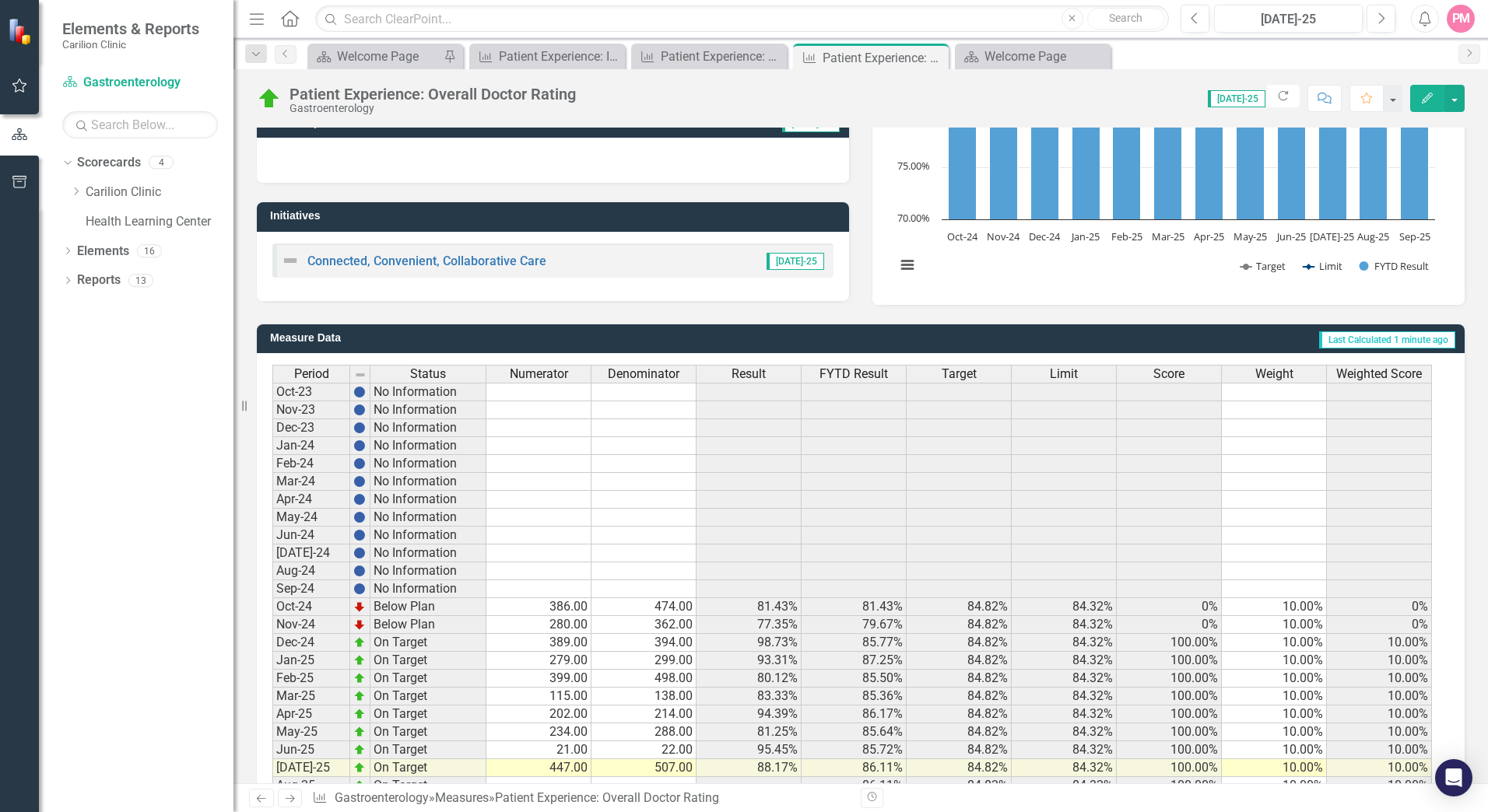
scroll to position [119, 0]
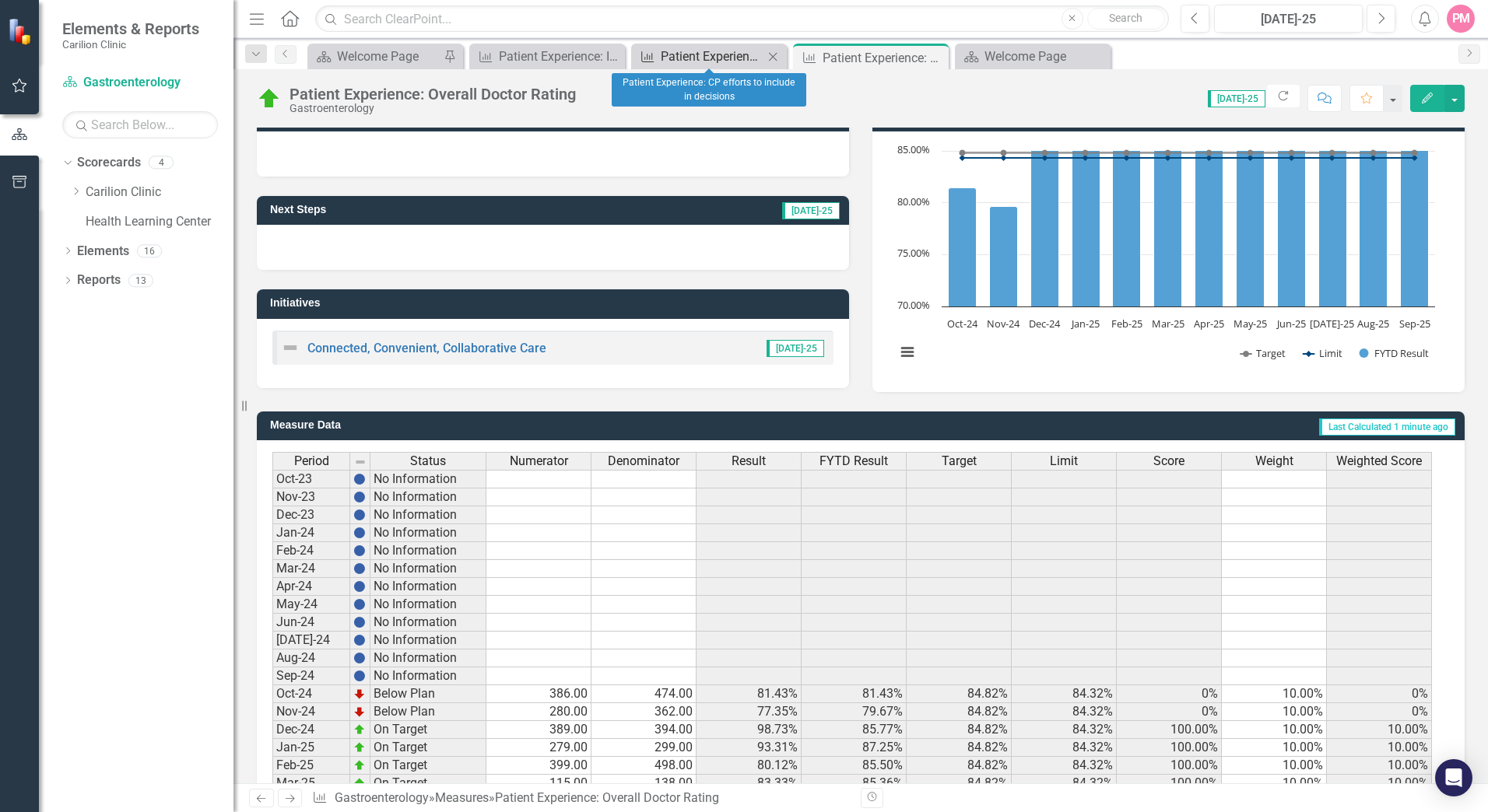
click at [693, 61] on div "Patient Experience: CP efforts to include in decisions" at bounding box center [712, 56] width 103 height 19
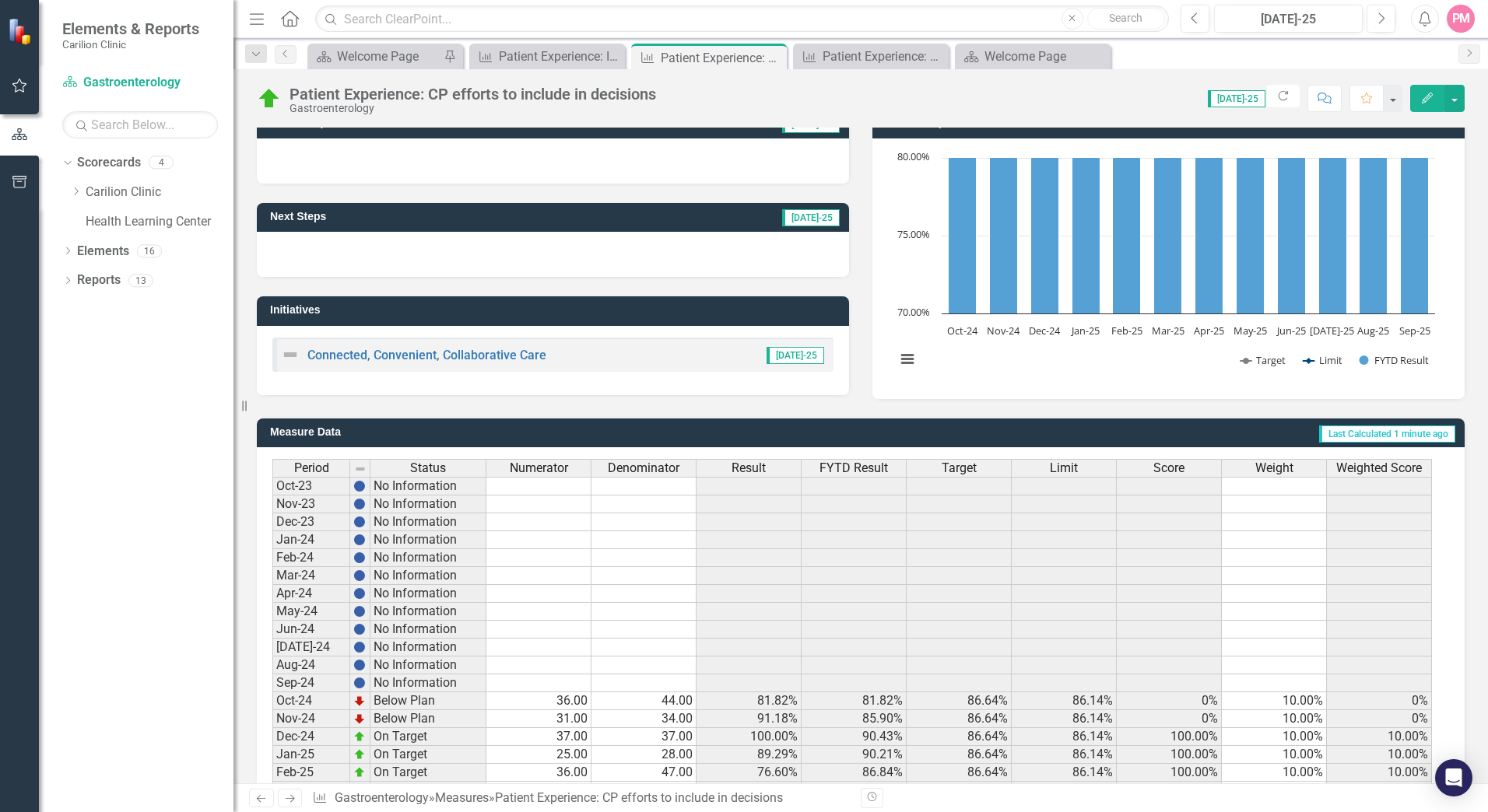
scroll to position [234, 0]
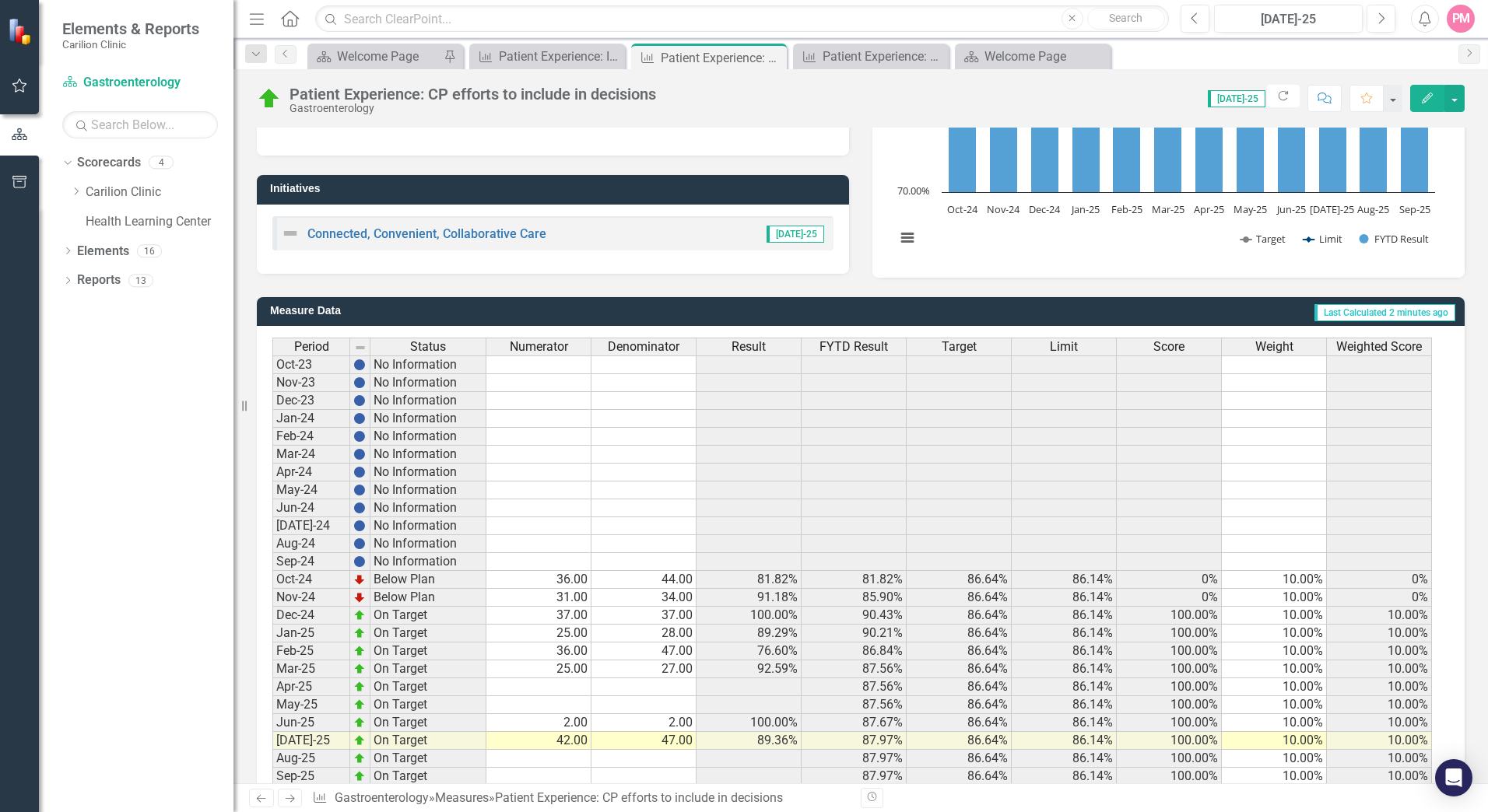
click at [575, 687] on td at bounding box center [539, 687] width 105 height 18
click at [527, 58] on div "Patient Experience: Instructions for follow-up care" at bounding box center [551, 56] width 103 height 19
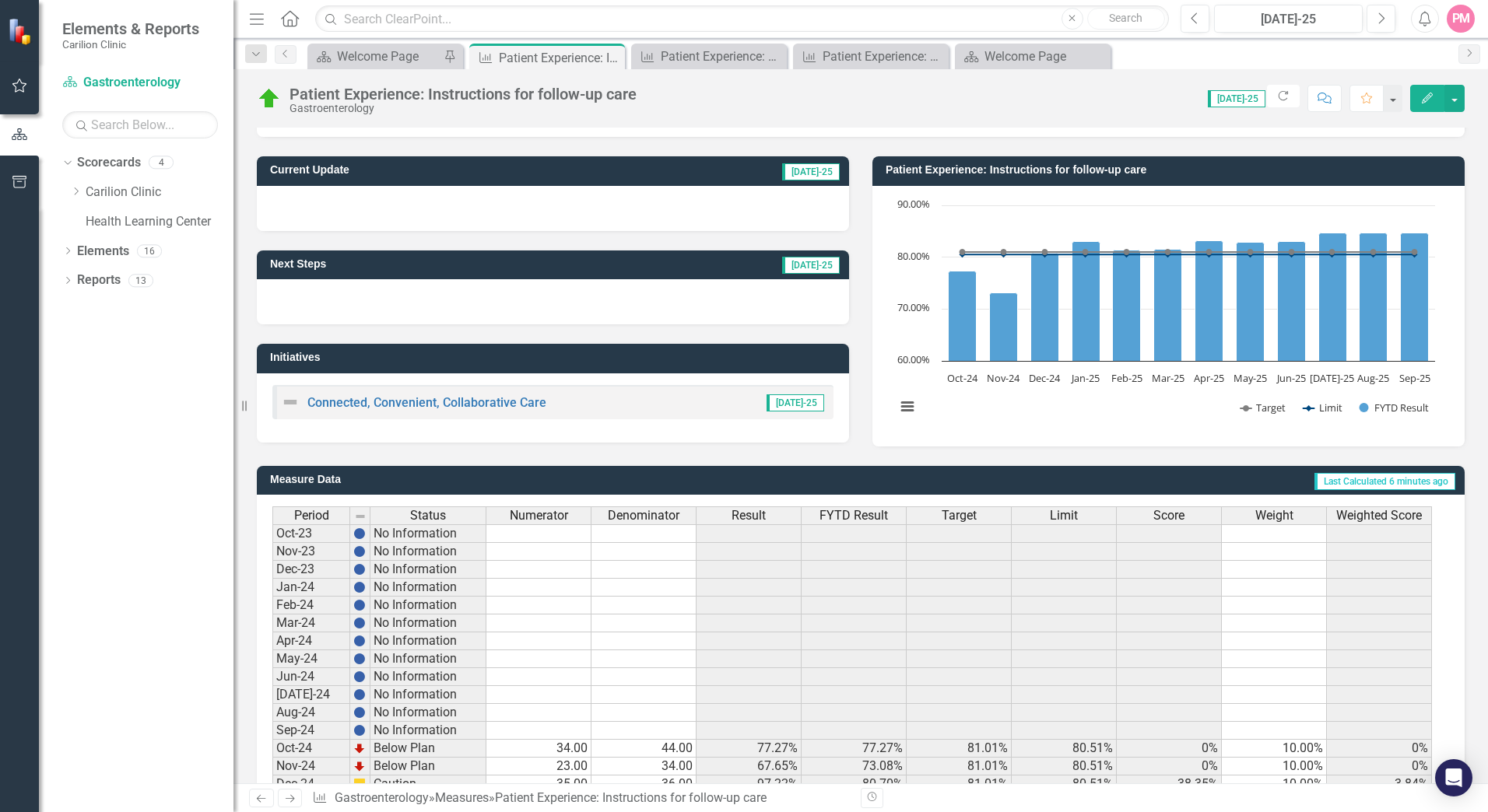
scroll to position [41, 0]
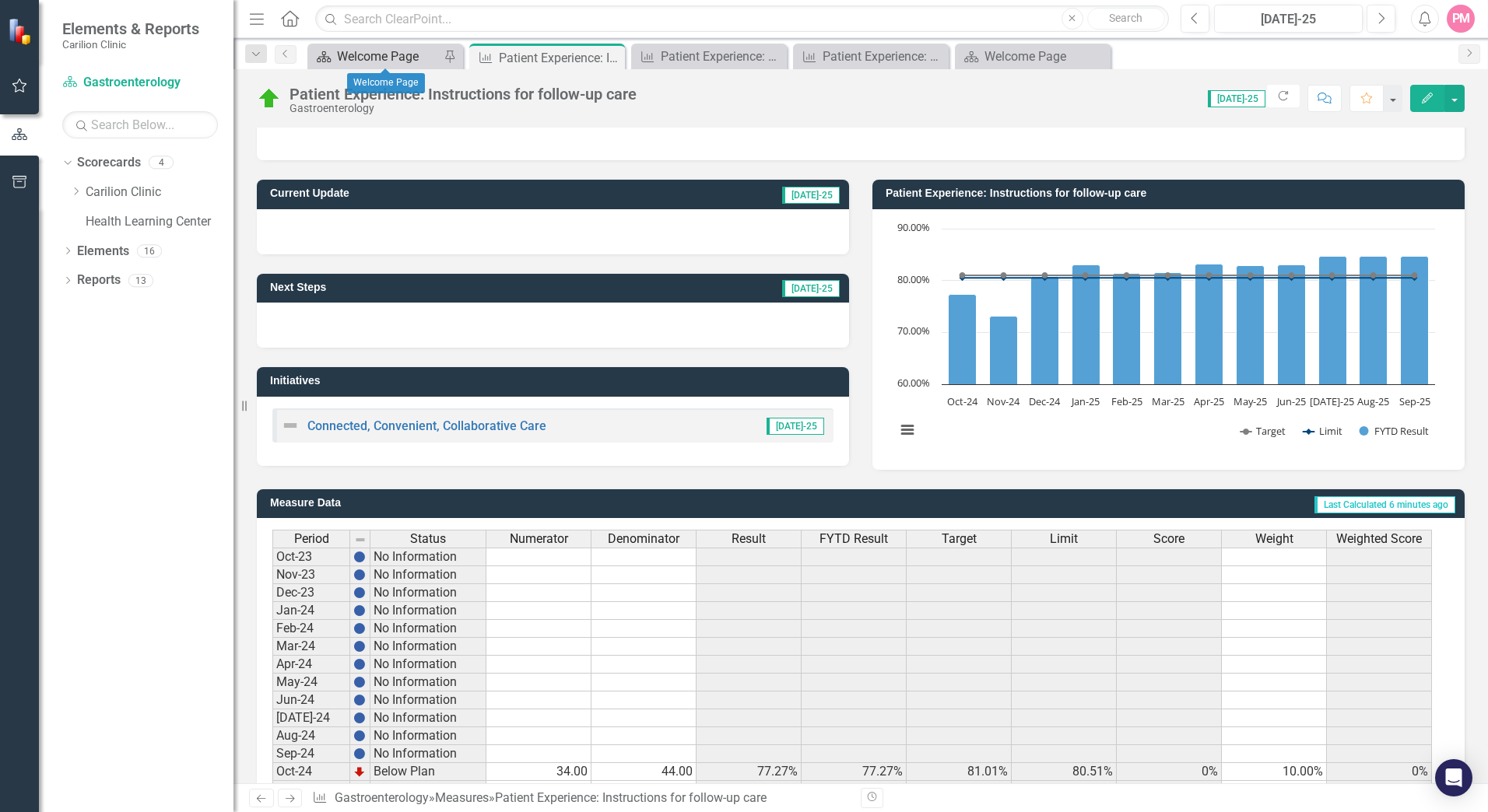
click at [353, 54] on div "Welcome Page" at bounding box center [388, 56] width 103 height 19
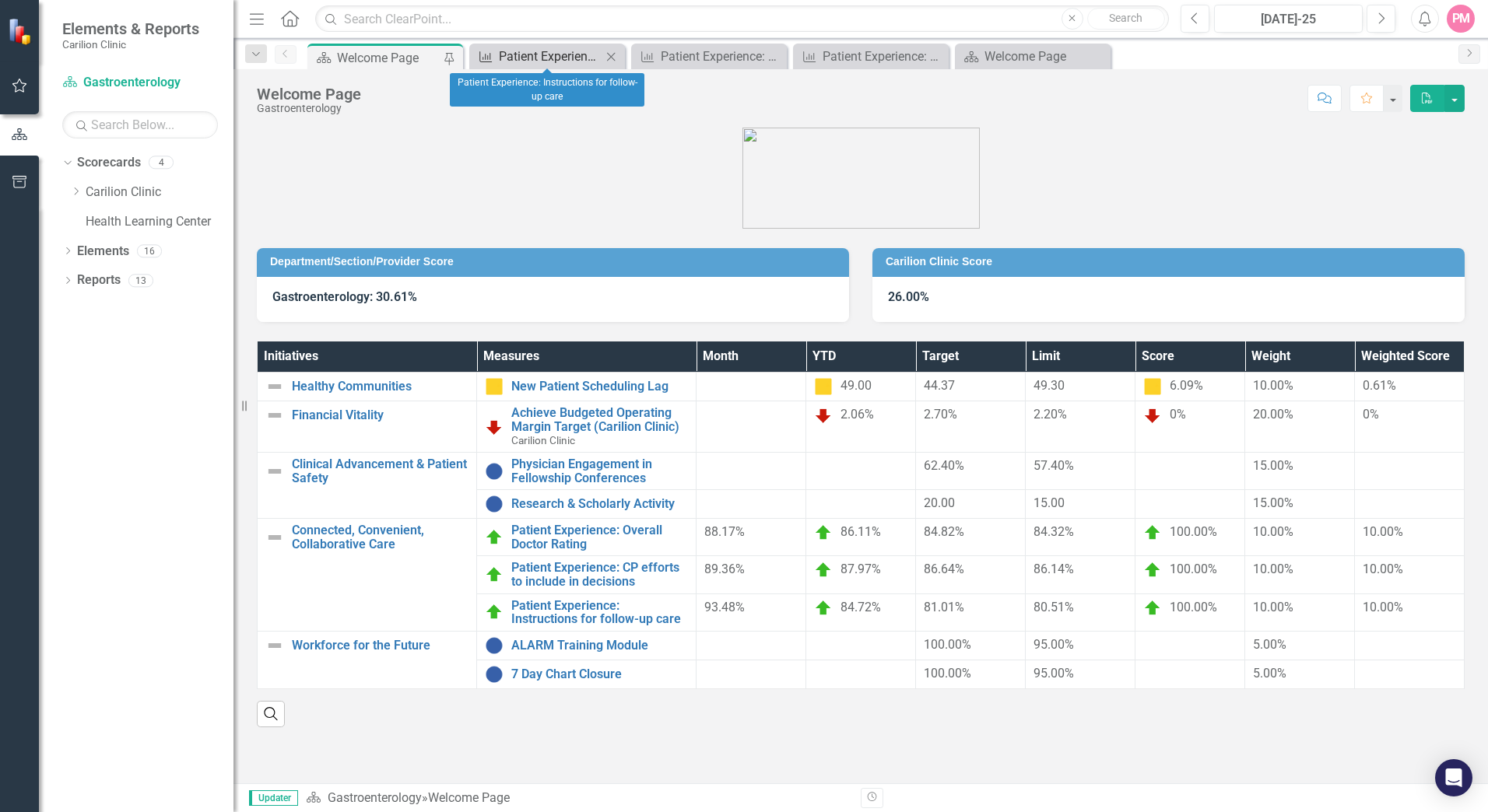
click at [560, 58] on div "Patient Experience: Instructions for follow-up care" at bounding box center [551, 56] width 103 height 19
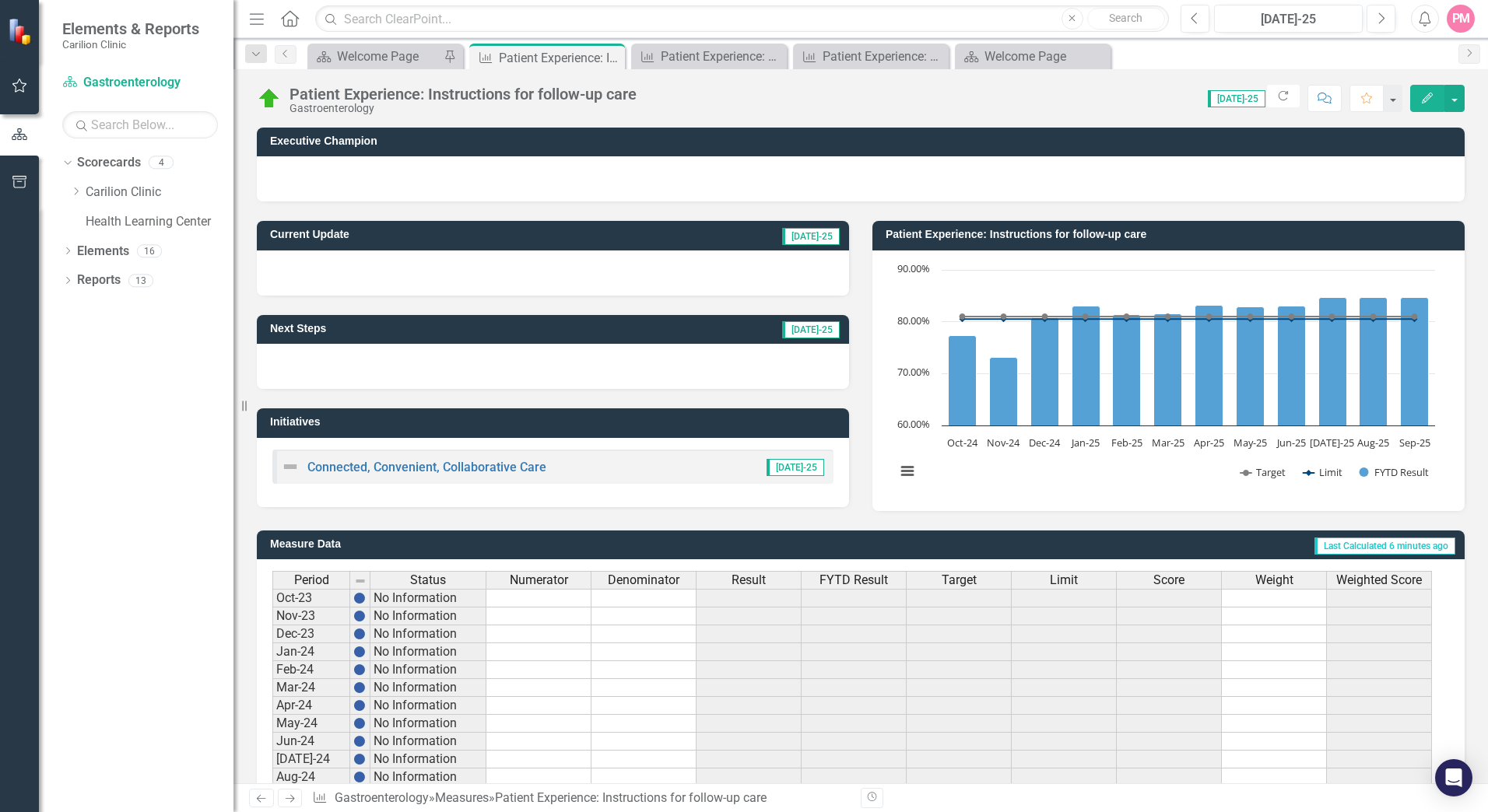
click at [752, 42] on div "Dropdown Search Scorecard Welcome Page Pin Measure Patient Experience: Instruct…" at bounding box center [861, 53] width 1254 height 31
click at [710, 50] on div "Patient Experience: CP efforts to include in decisions" at bounding box center [712, 56] width 103 height 19
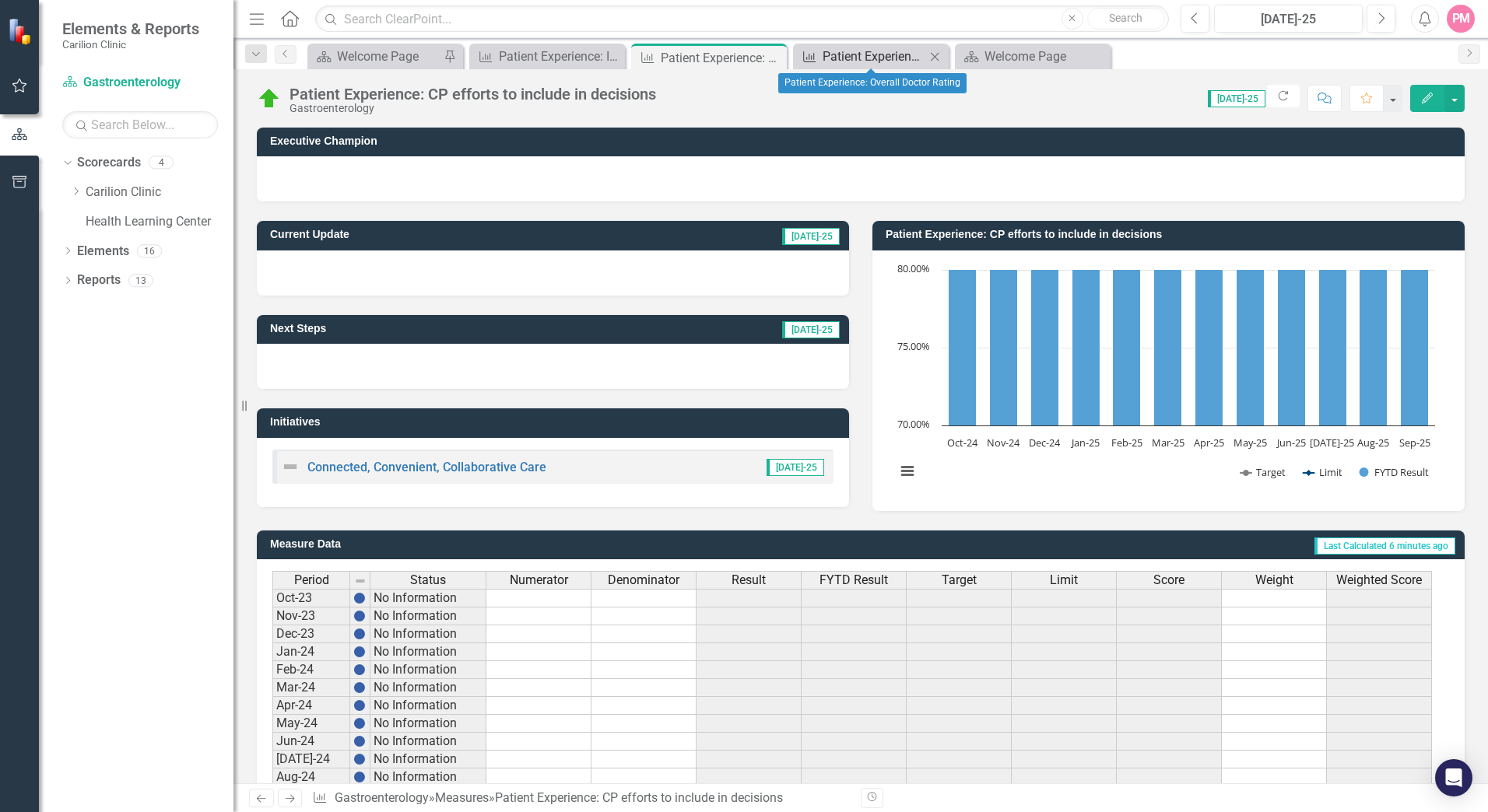
click at [856, 49] on div "Patient Experience: Overall Doctor Rating" at bounding box center [874, 56] width 103 height 19
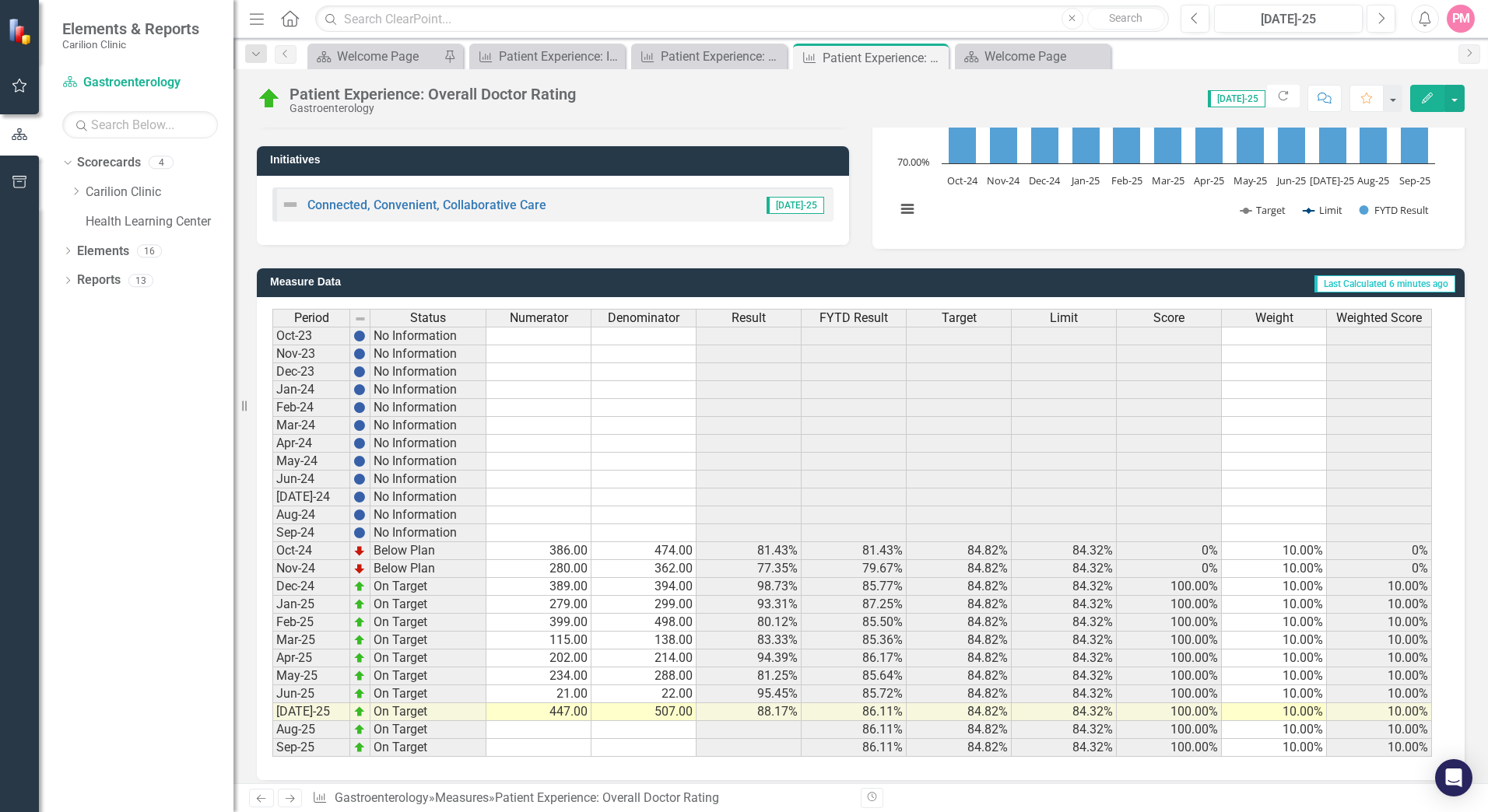
scroll to position [275, 0]
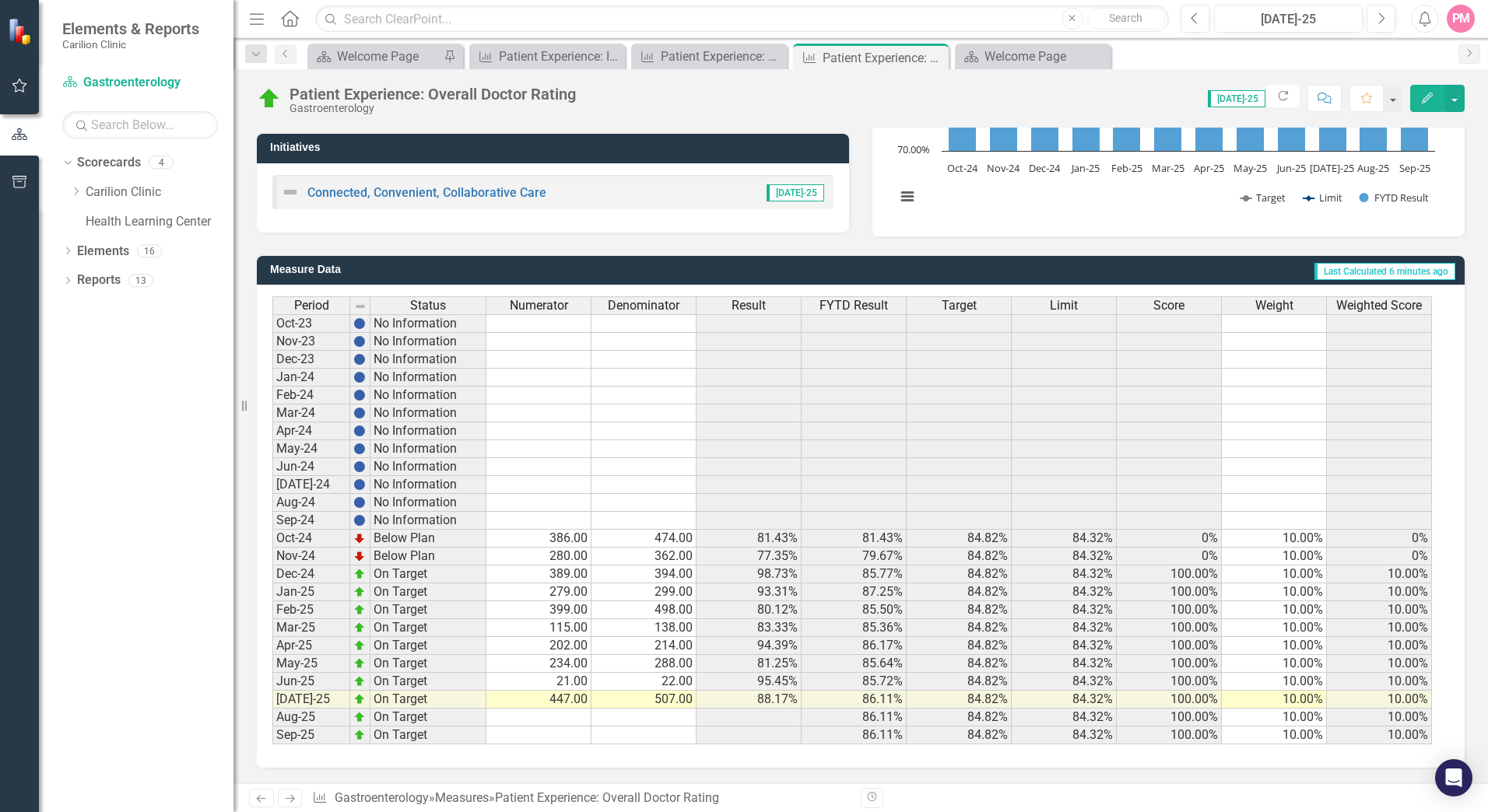
click at [564, 630] on td "115.00" at bounding box center [539, 628] width 105 height 18
click at [323, 613] on td "Feb-25" at bounding box center [311, 610] width 78 height 18
click at [571, 612] on td "399.00" at bounding box center [539, 610] width 105 height 18
click at [563, 595] on td "279.00" at bounding box center [539, 592] width 105 height 18
click at [531, 557] on td "280.00" at bounding box center [539, 556] width 105 height 18
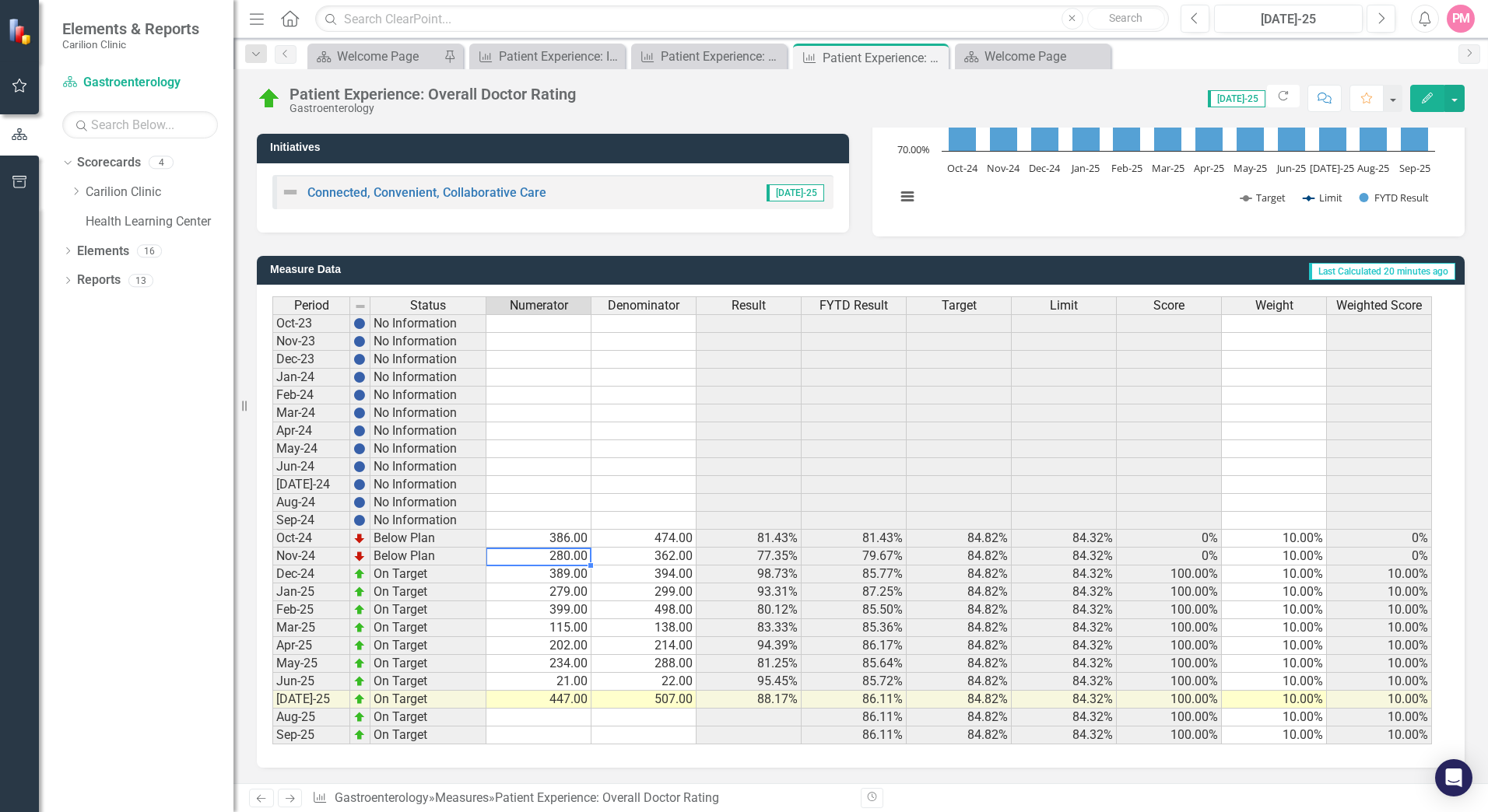
click at [558, 578] on td "389.00" at bounding box center [539, 574] width 105 height 18
click at [578, 595] on td "279.00" at bounding box center [539, 592] width 105 height 18
click at [573, 596] on td "279.00" at bounding box center [539, 592] width 105 height 18
click at [680, 594] on td "299.00" at bounding box center [644, 592] width 105 height 18
click at [550, 595] on td "279.00" at bounding box center [539, 592] width 105 height 18
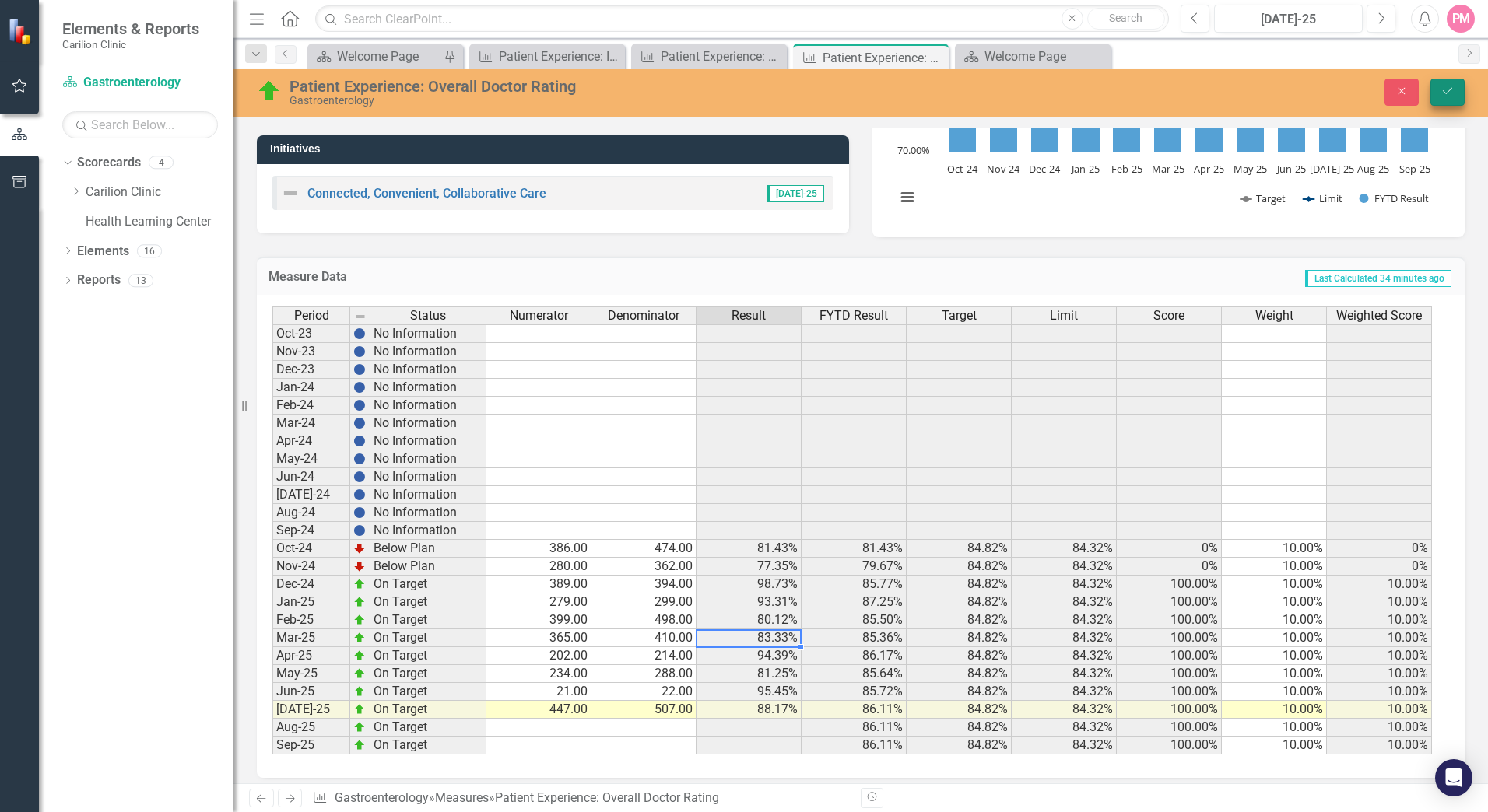
type textarea "410"
click at [1443, 97] on button "Save" at bounding box center [1447, 92] width 34 height 28
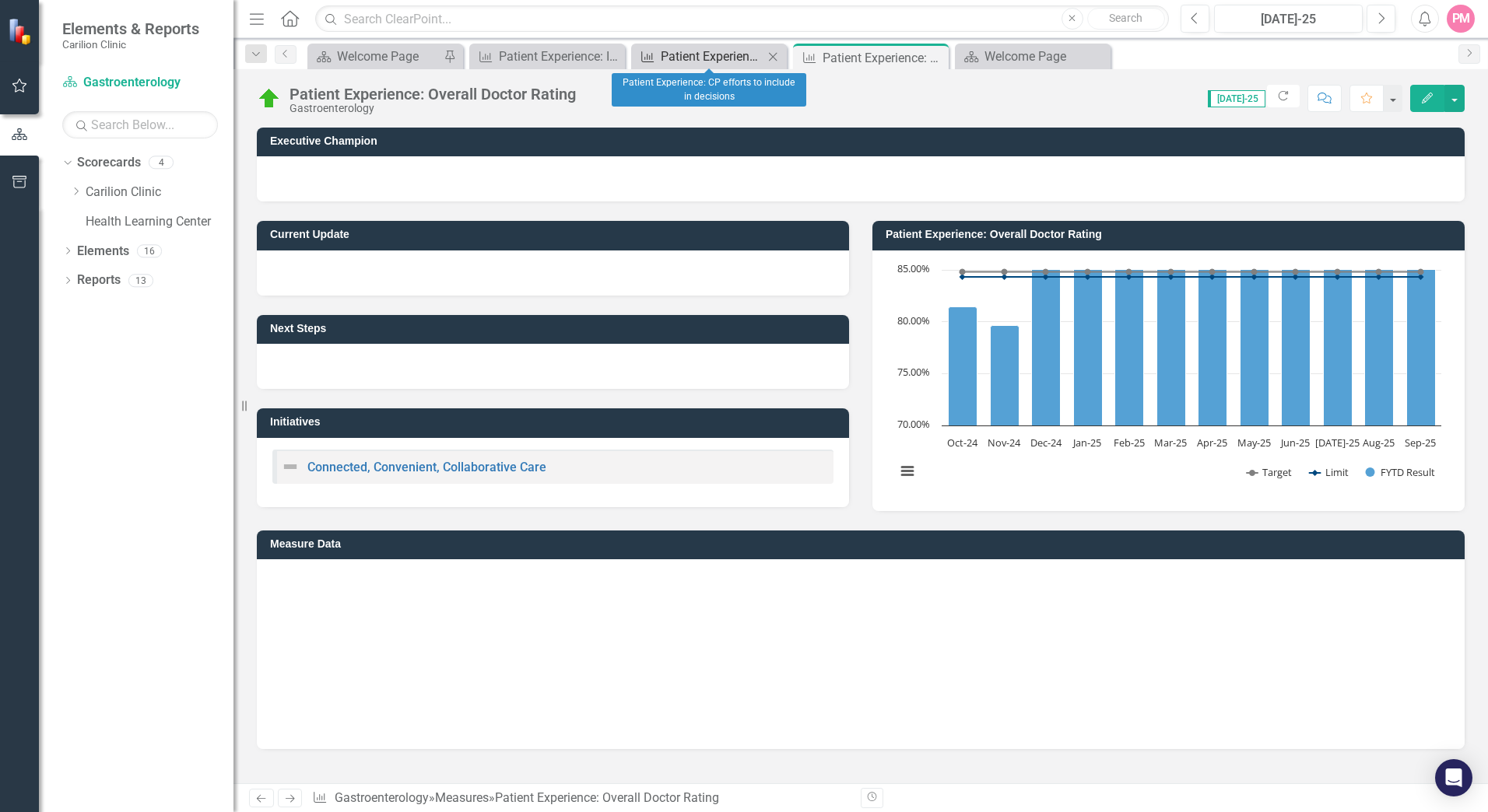
click at [703, 50] on div "Patient Experience: CP efforts to include in decisions" at bounding box center [712, 56] width 103 height 19
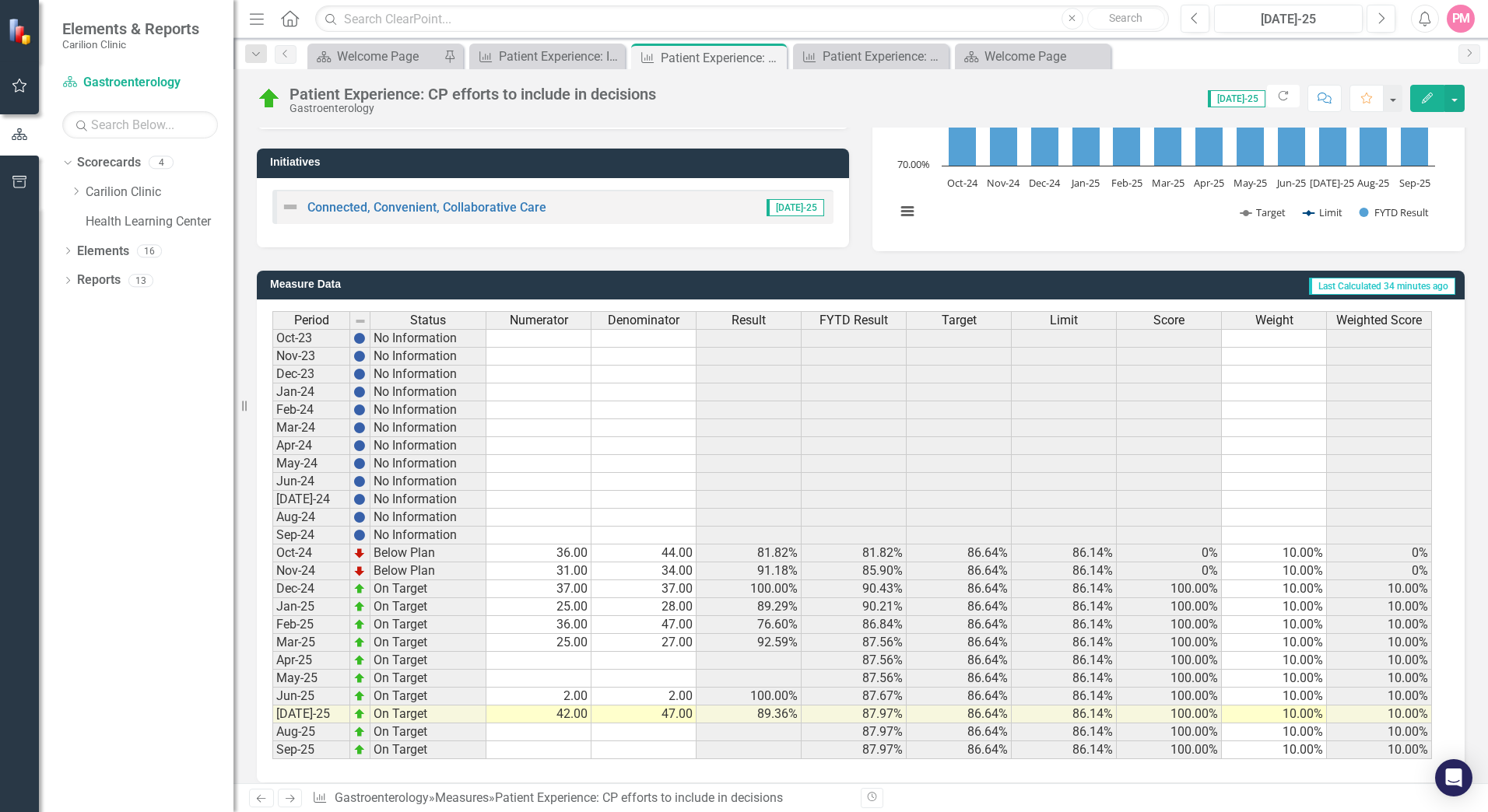
scroll to position [275, 0]
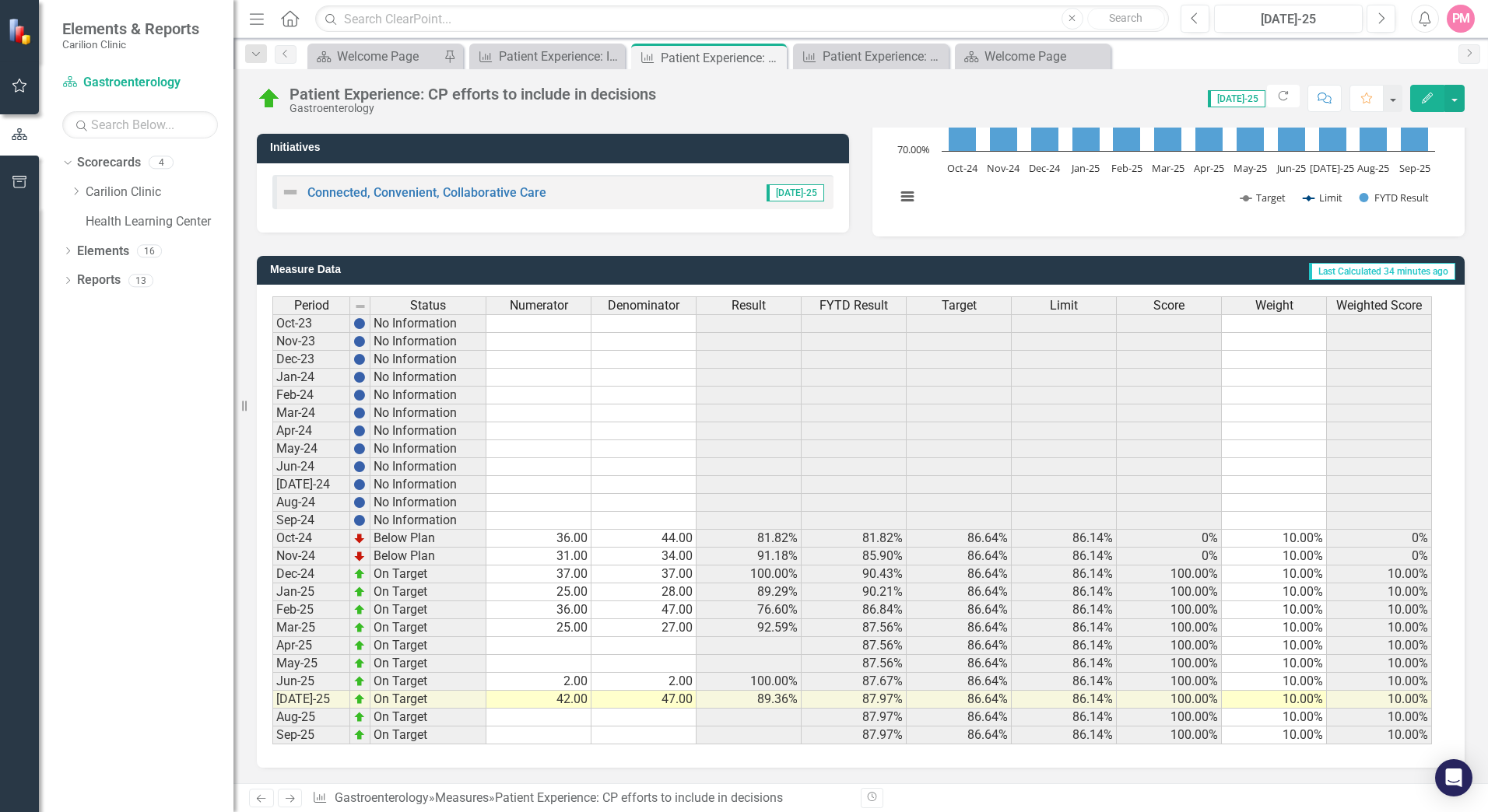
click at [272, 621] on div "Period Status Oct-23 No Information Nov-23 No Information Dec-23 No Information…" at bounding box center [272, 521] width 0 height 448
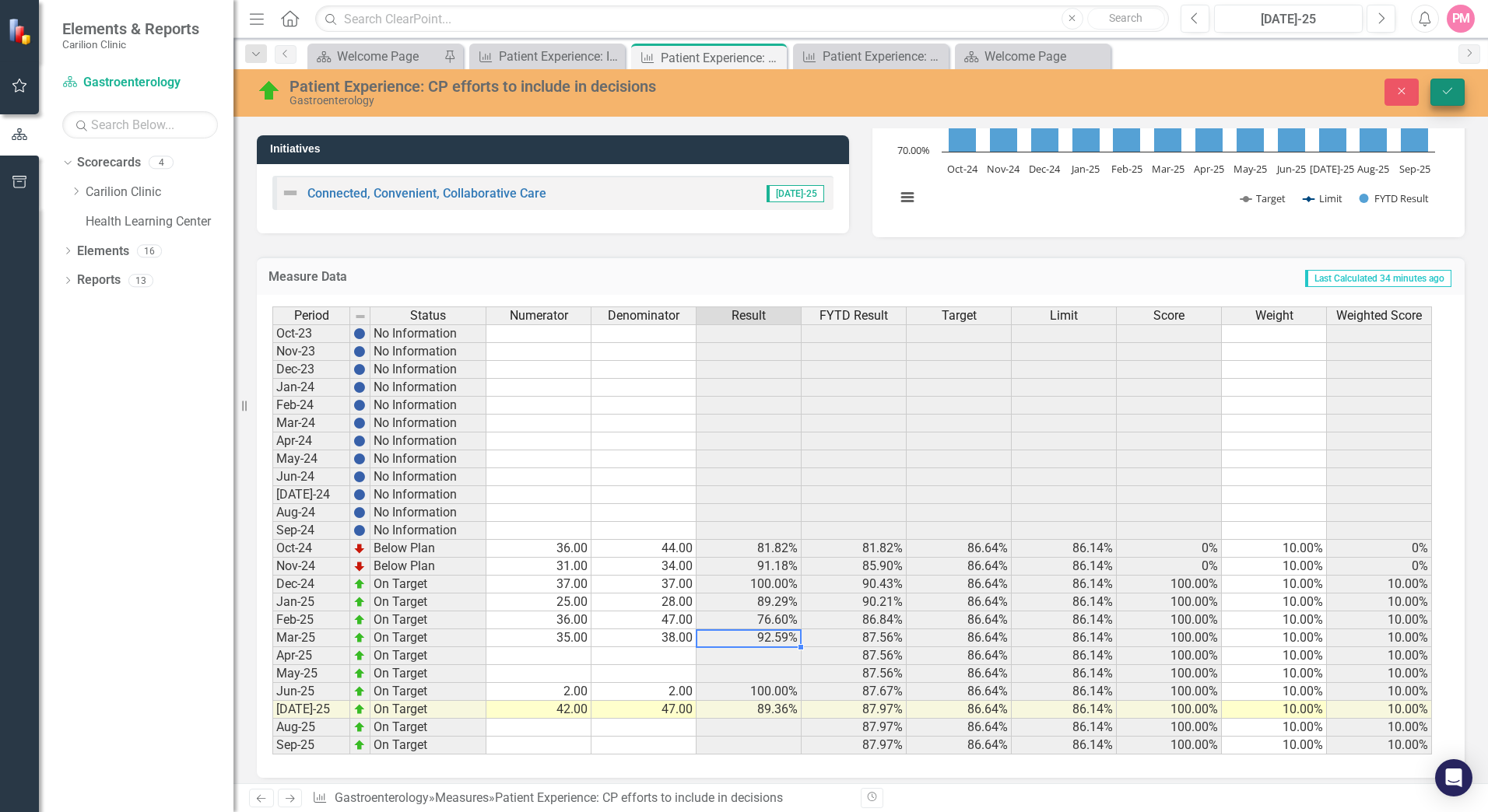
type textarea "38"
click at [1442, 91] on icon "Save" at bounding box center [1447, 91] width 14 height 10
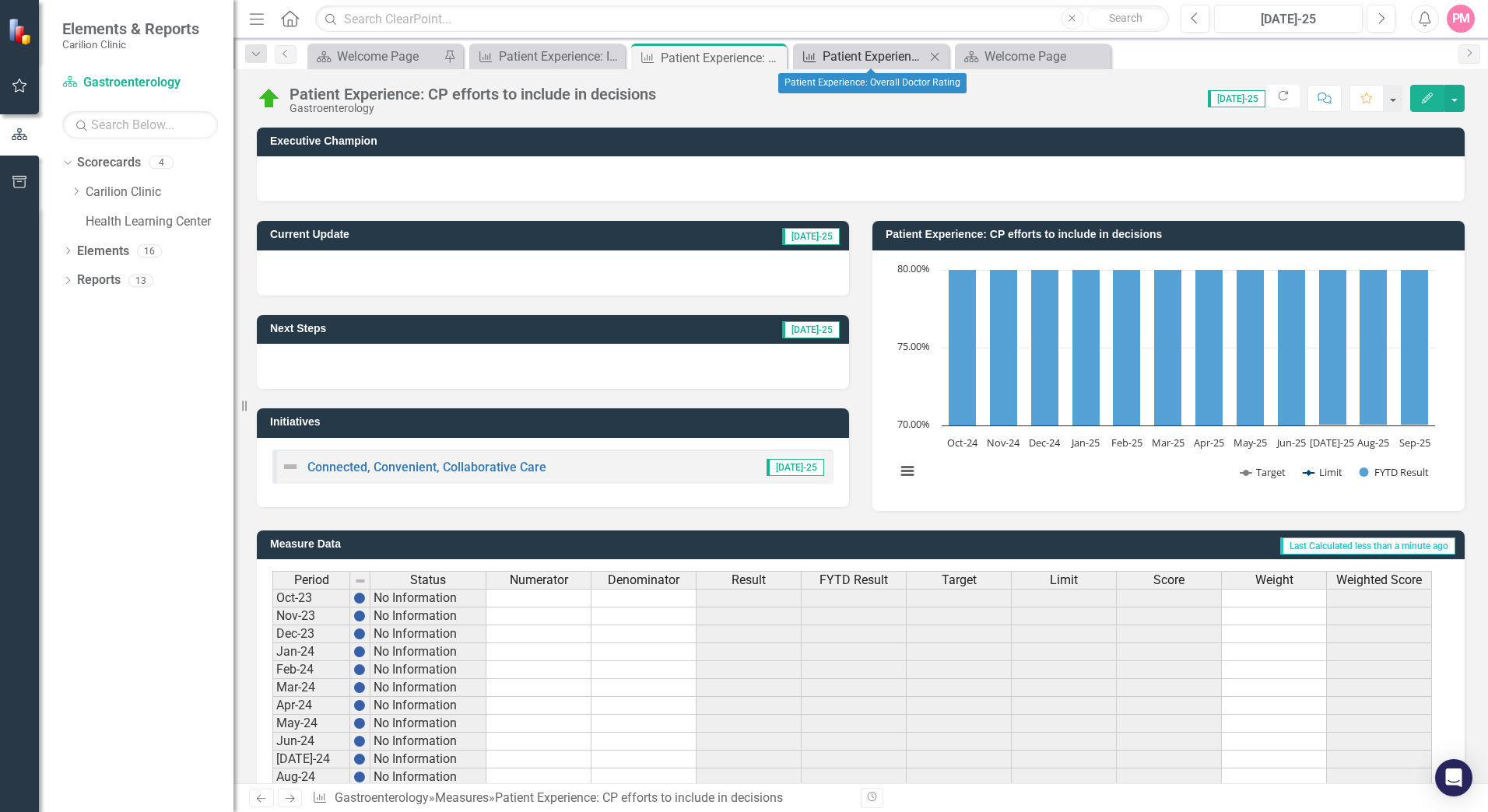
click at [828, 53] on div "Patient Experience: Overall Doctor Rating" at bounding box center [874, 56] width 103 height 19
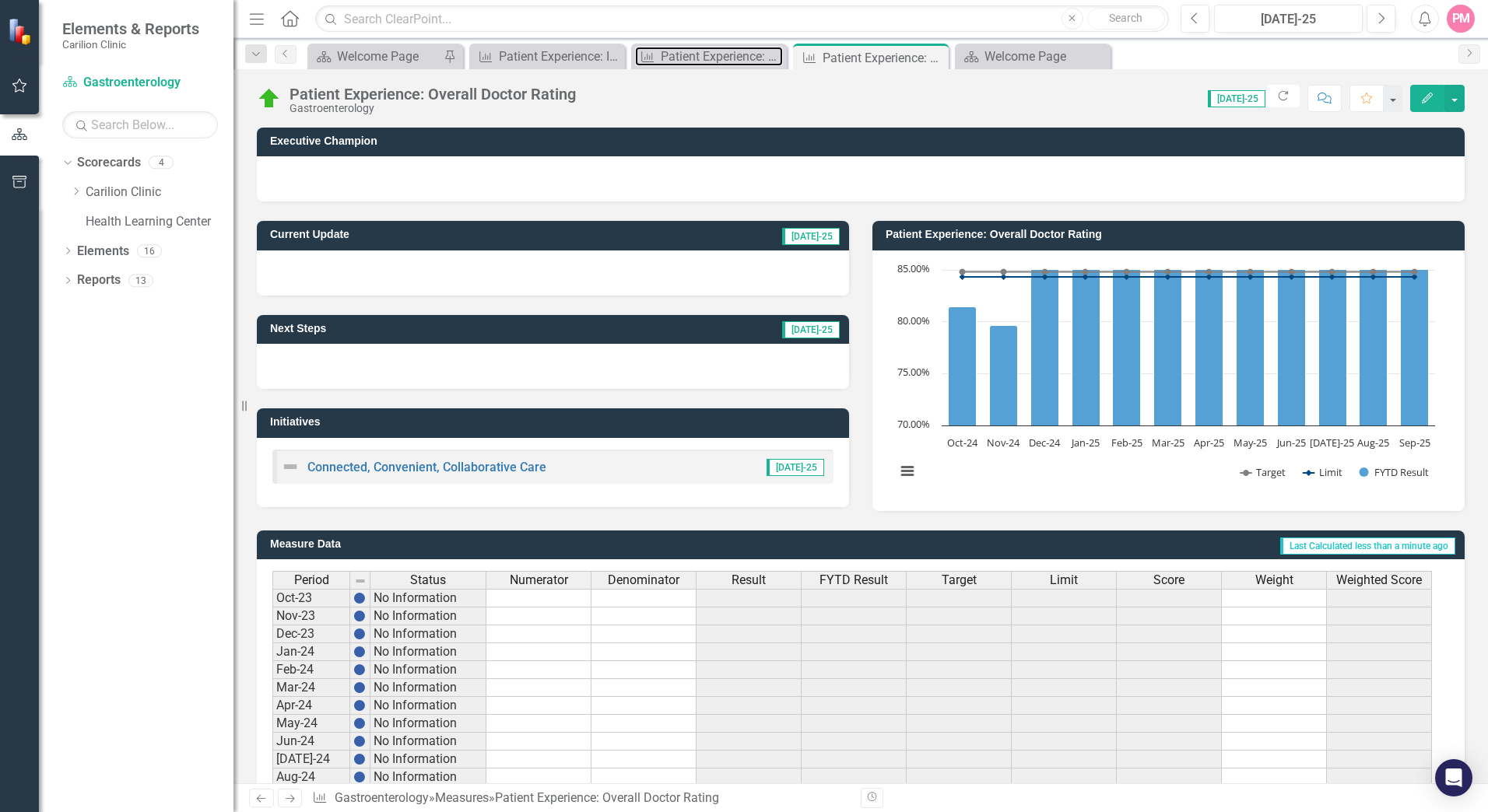
drag, startPoint x: 717, startPoint y: 65, endPoint x: 649, endPoint y: 43, distance: 71.5
click at [717, 63] on div "Patient Experience: CP efforts to include in decisions" at bounding box center [722, 56] width 122 height 19
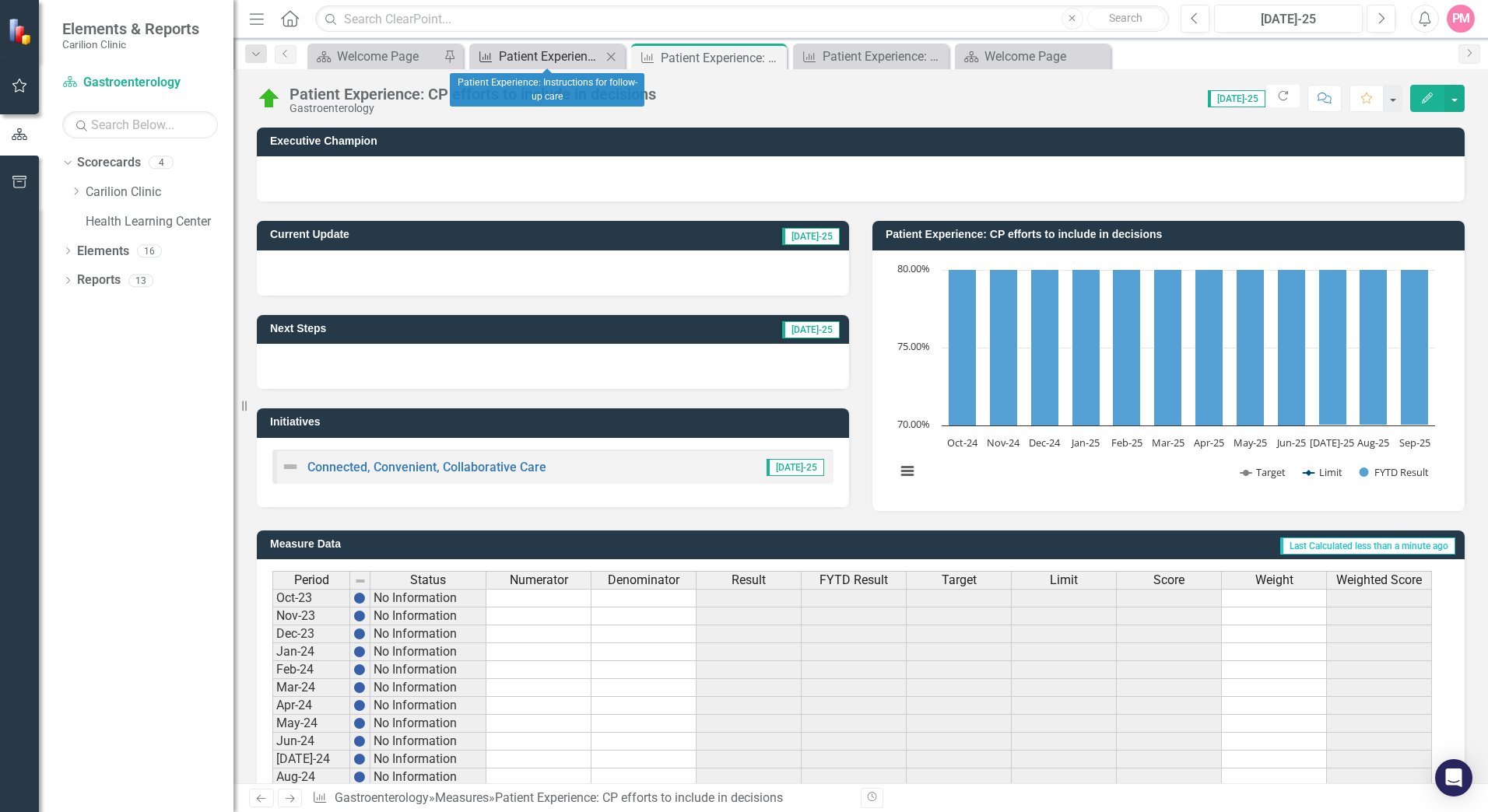
click at [555, 53] on div "Patient Experience: Instructions for follow-up care" at bounding box center [551, 56] width 103 height 19
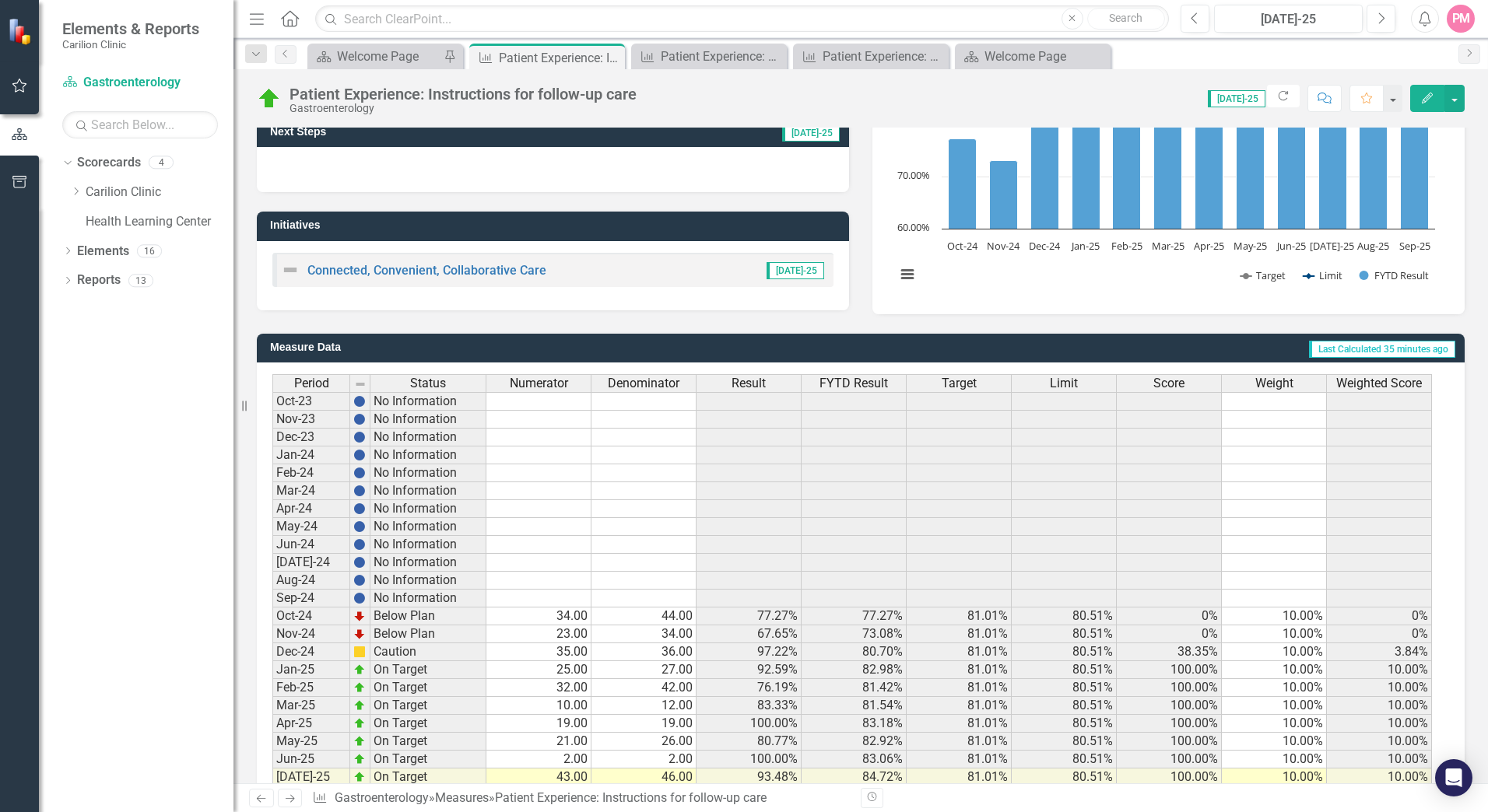
scroll to position [275, 0]
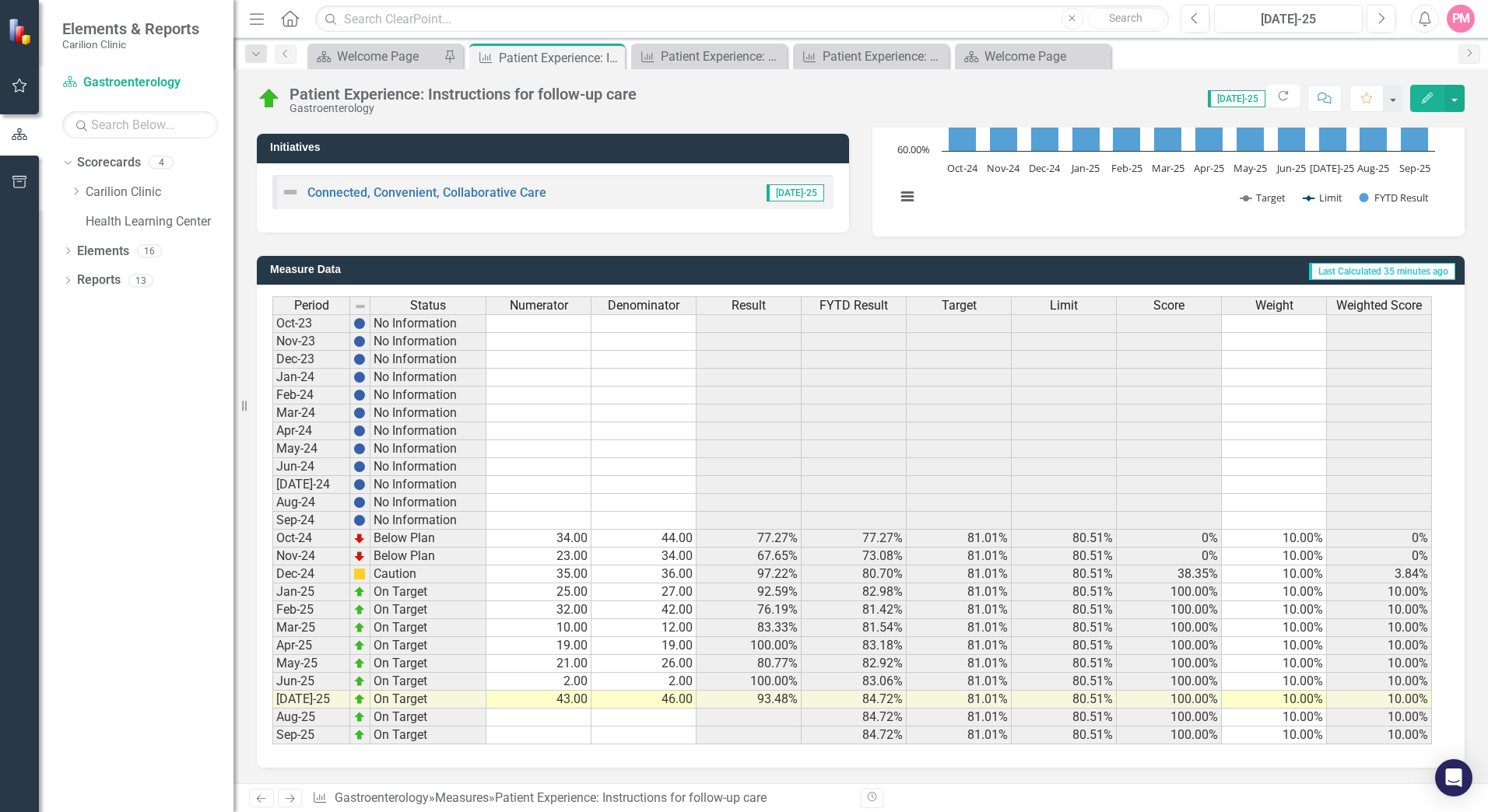
click at [311, 633] on td "Mar-25" at bounding box center [311, 628] width 78 height 18
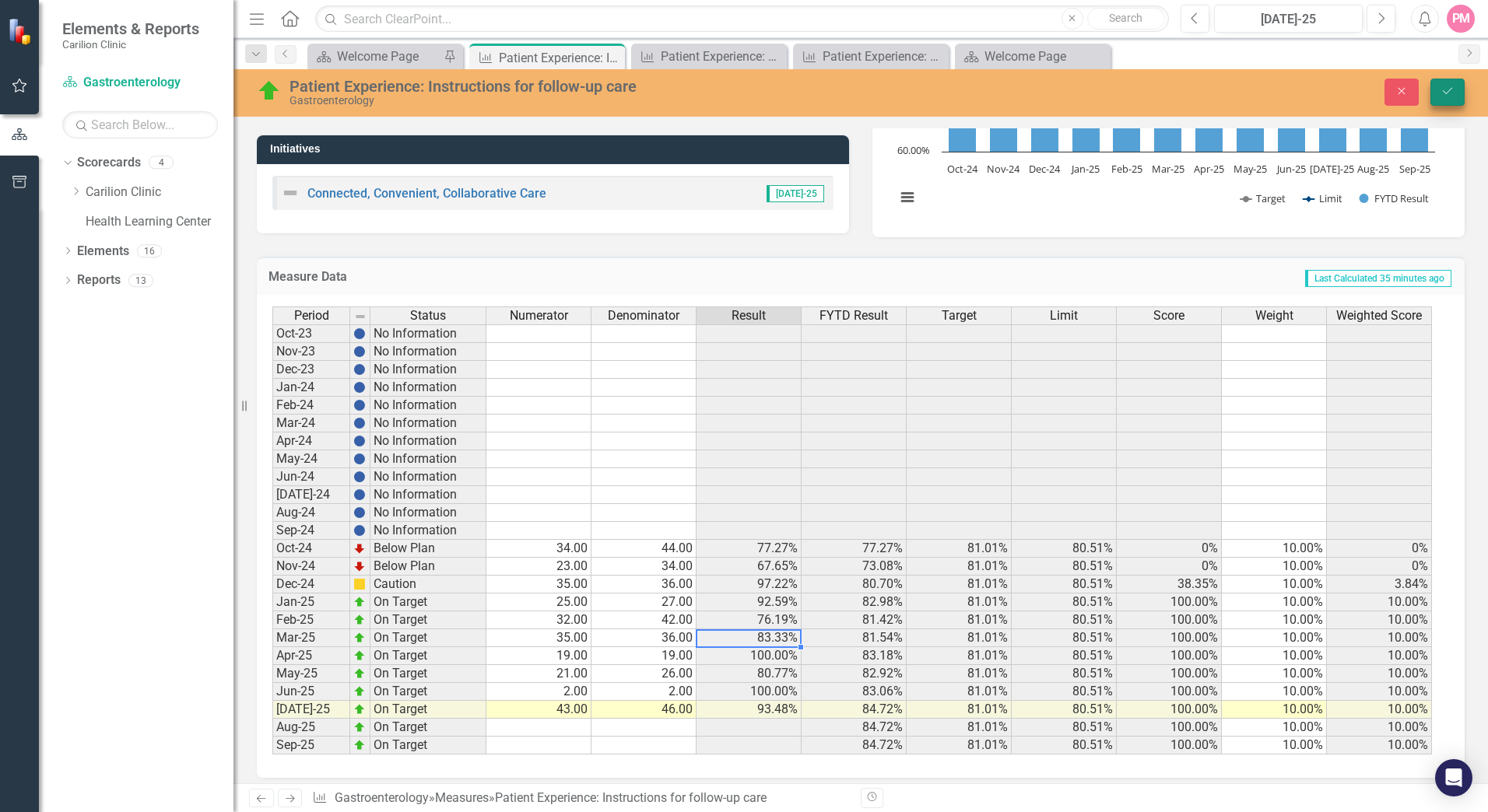
type textarea "36"
click at [1445, 94] on icon "Save" at bounding box center [1447, 91] width 14 height 10
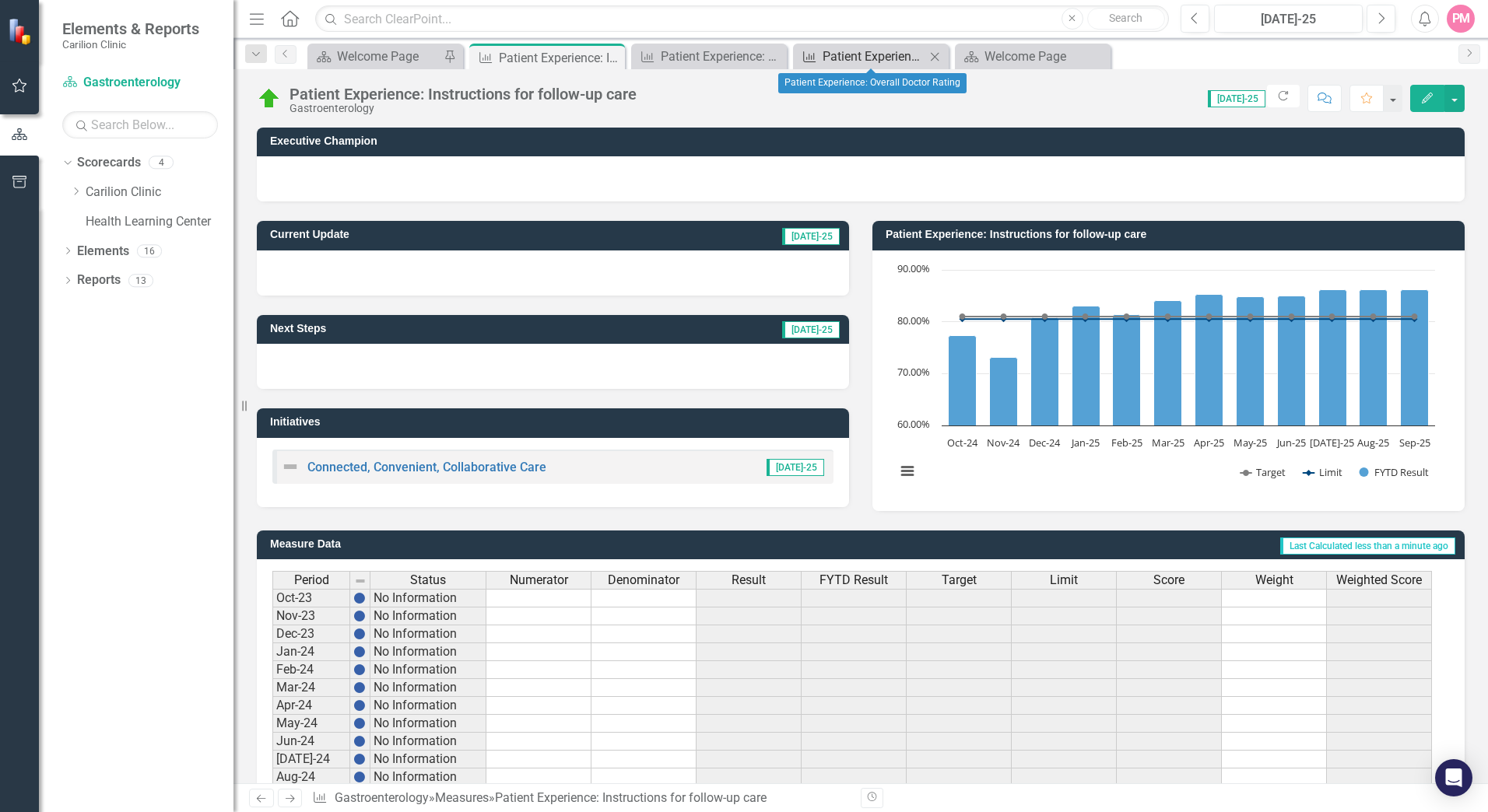
click at [882, 53] on div "Patient Experience: Overall Doctor Rating" at bounding box center [874, 56] width 103 height 19
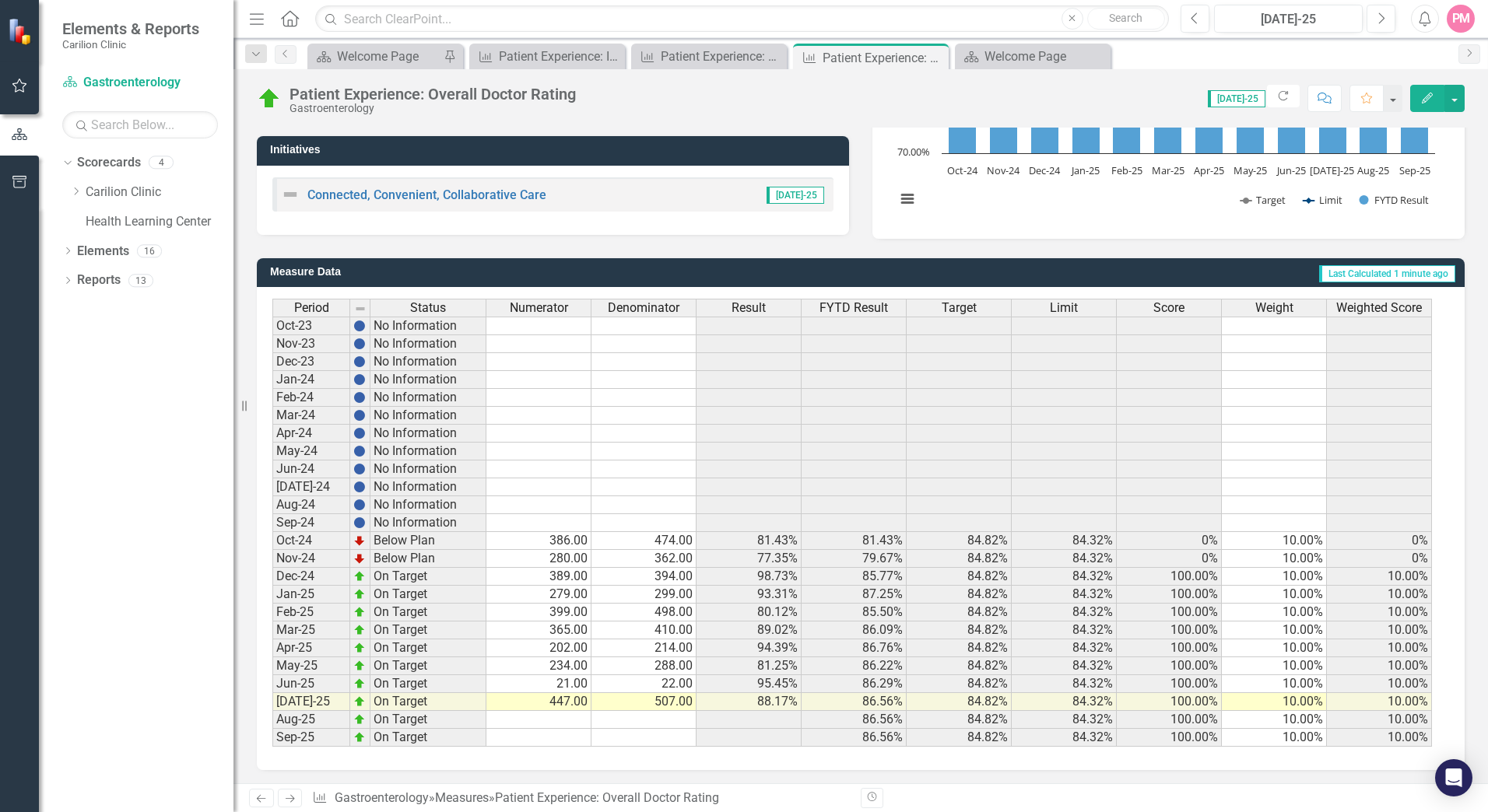
scroll to position [275, 0]
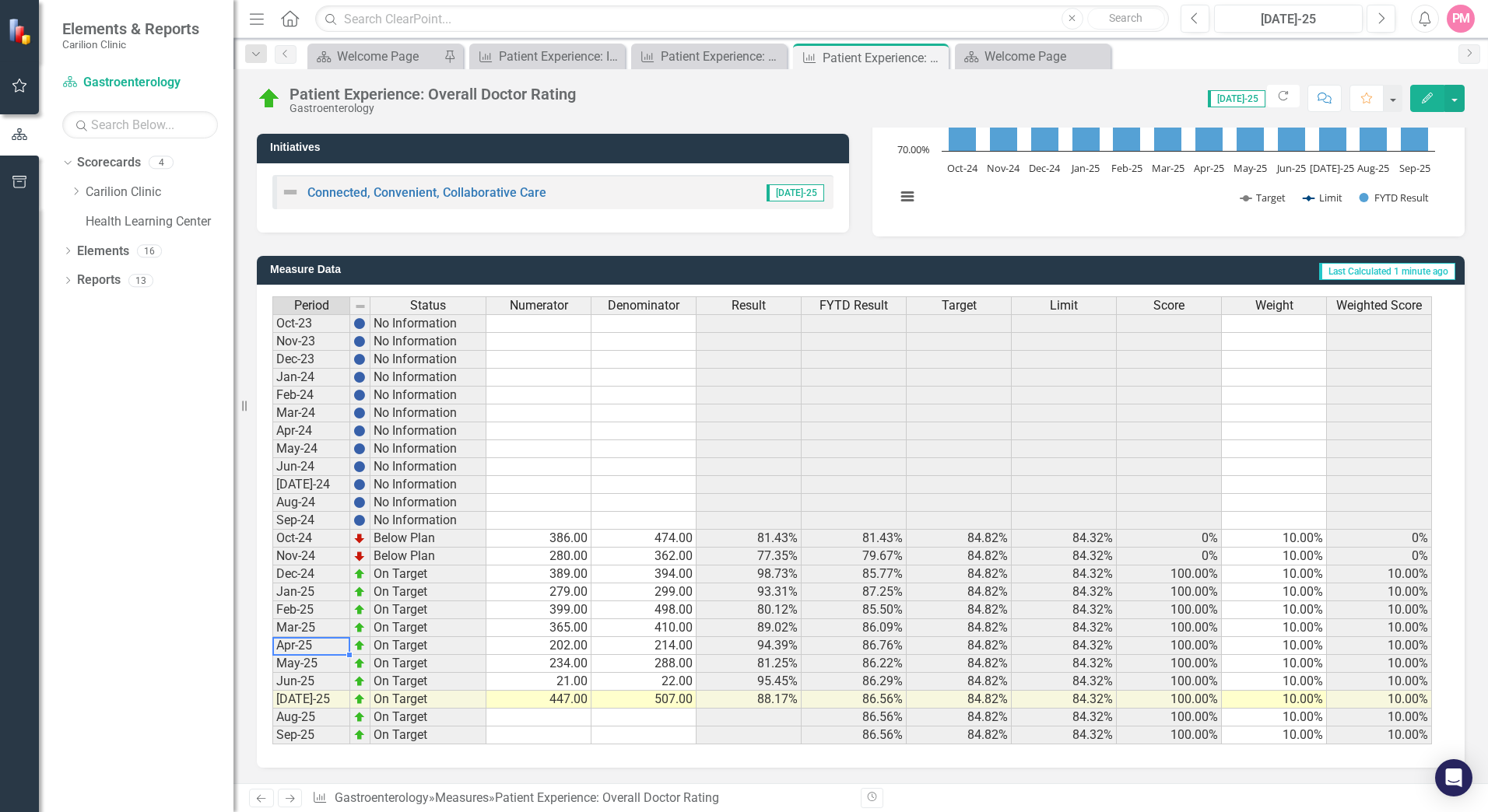
click at [299, 649] on td "Apr-25" at bounding box center [311, 646] width 78 height 18
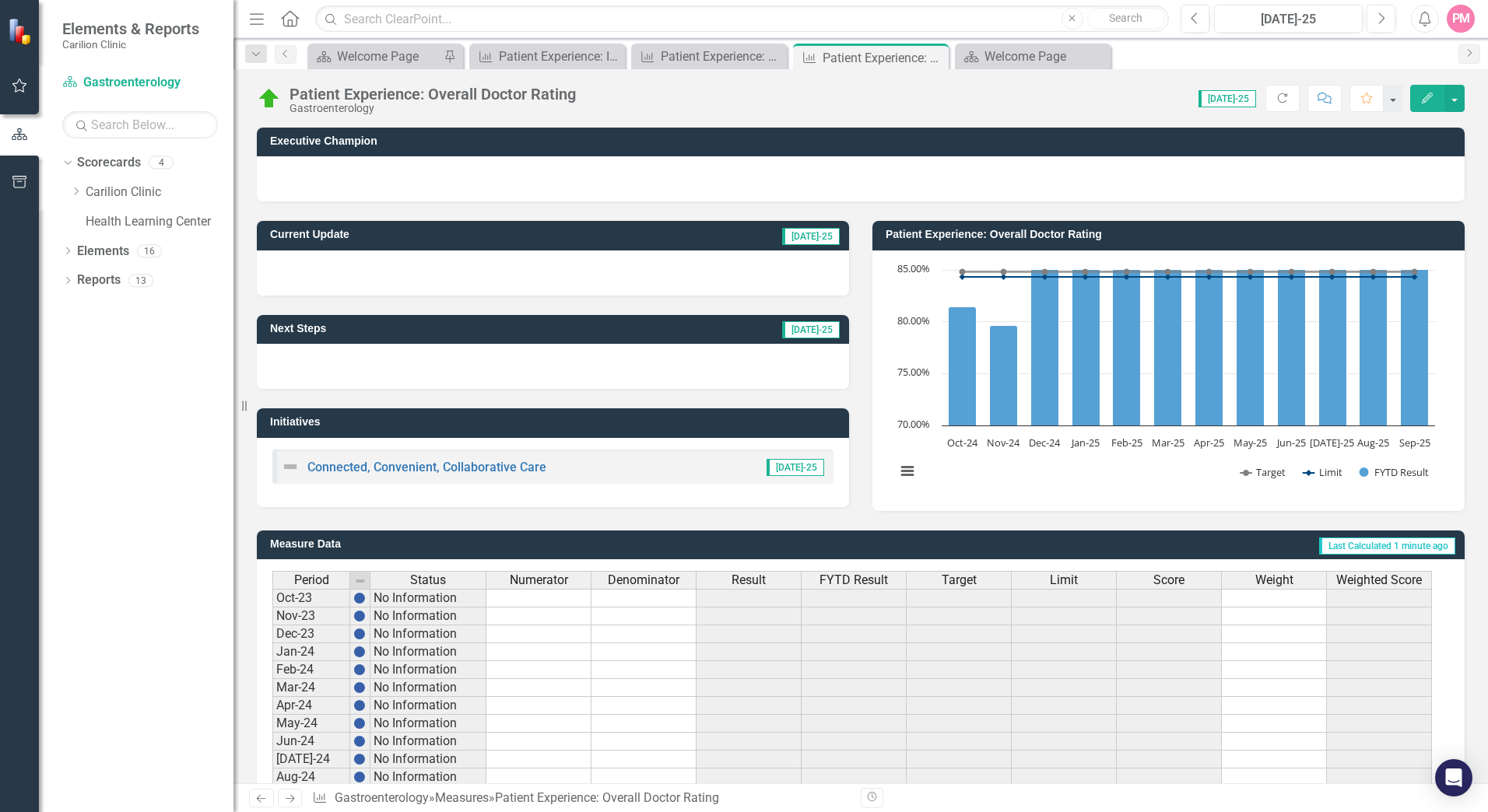
scroll to position [275, 0]
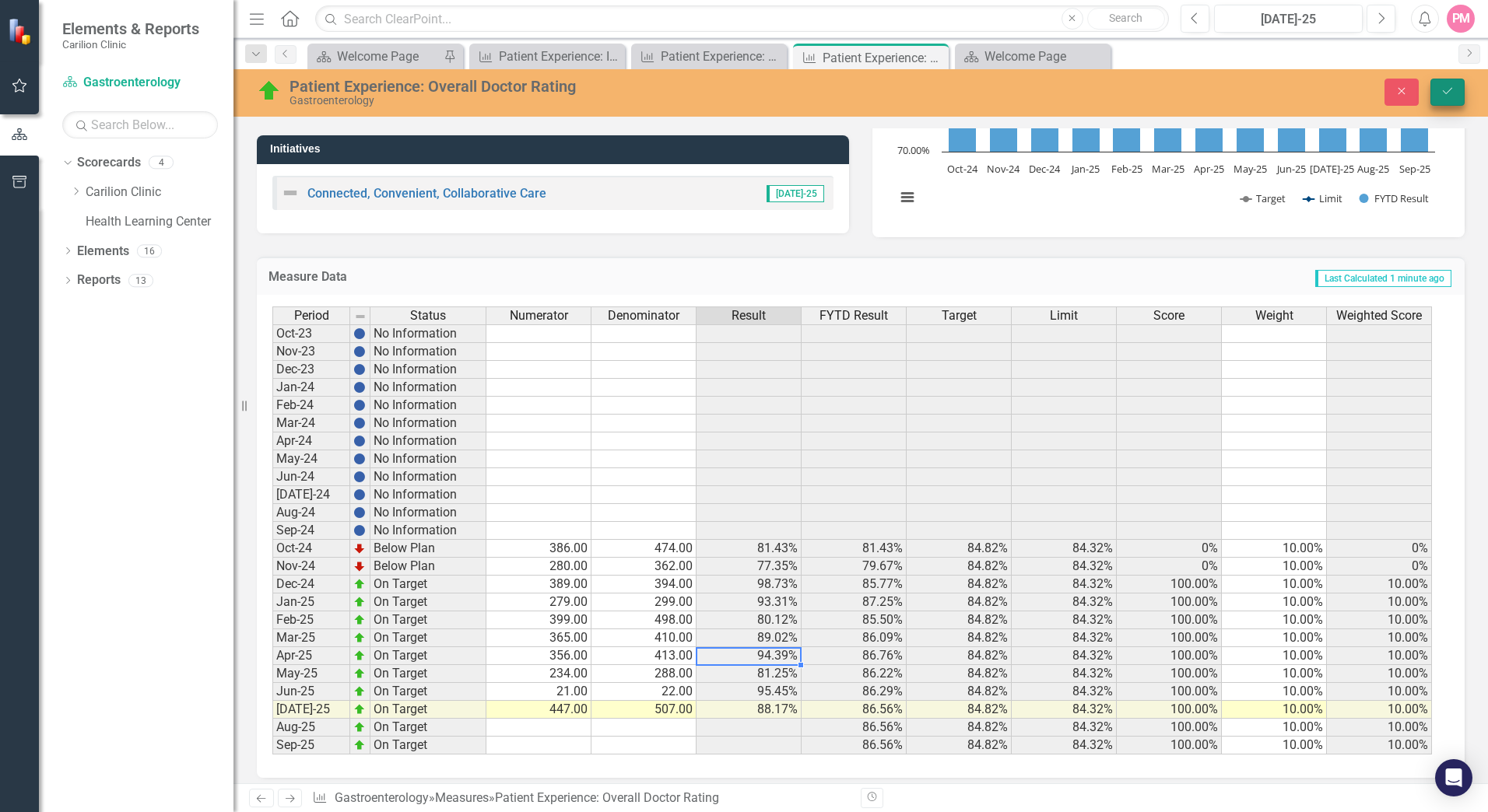
type textarea "413"
click at [1441, 88] on icon "Save" at bounding box center [1447, 91] width 14 height 10
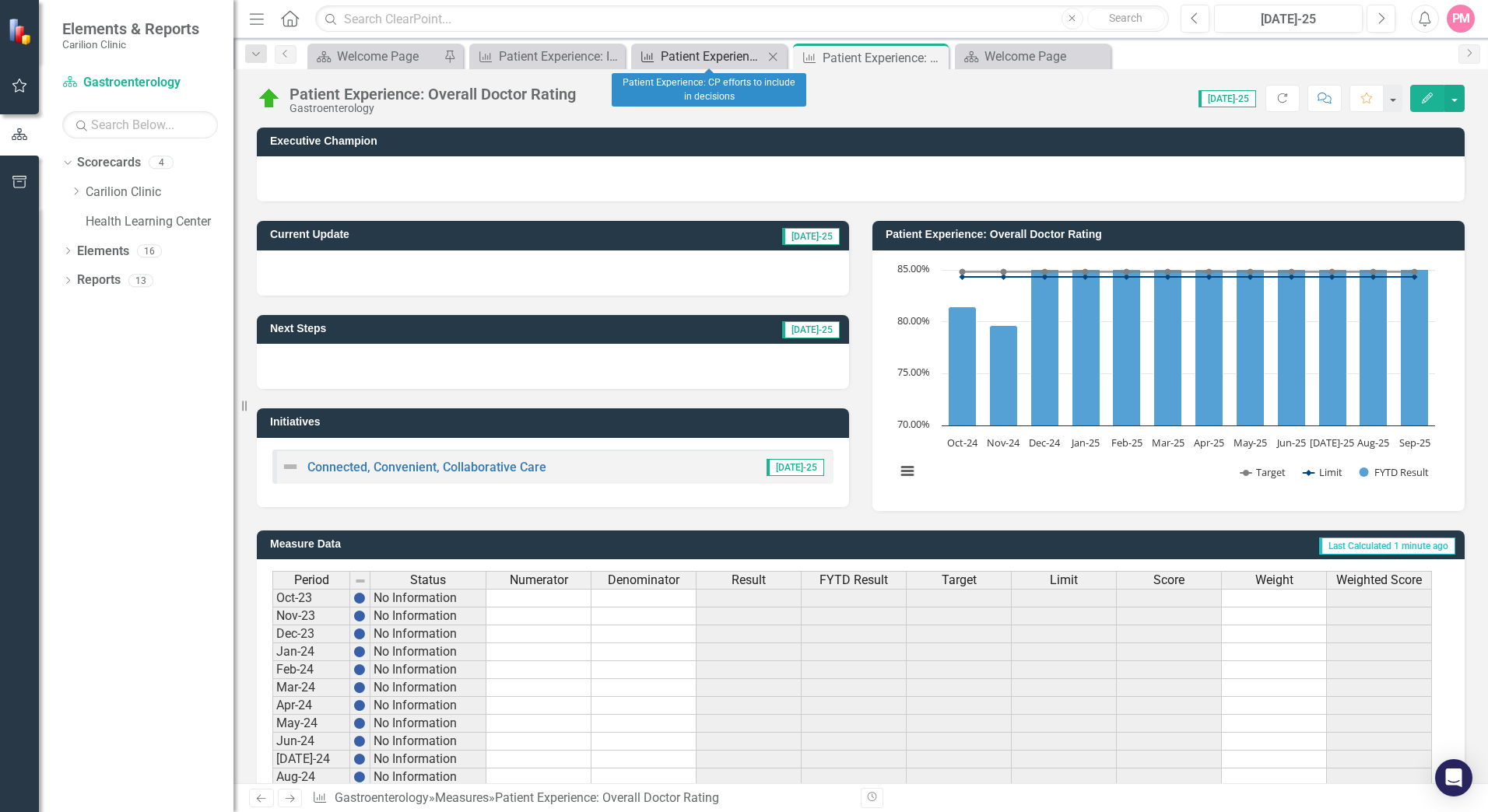
click at [731, 55] on div "Patient Experience: CP efforts to include in decisions" at bounding box center [712, 56] width 103 height 19
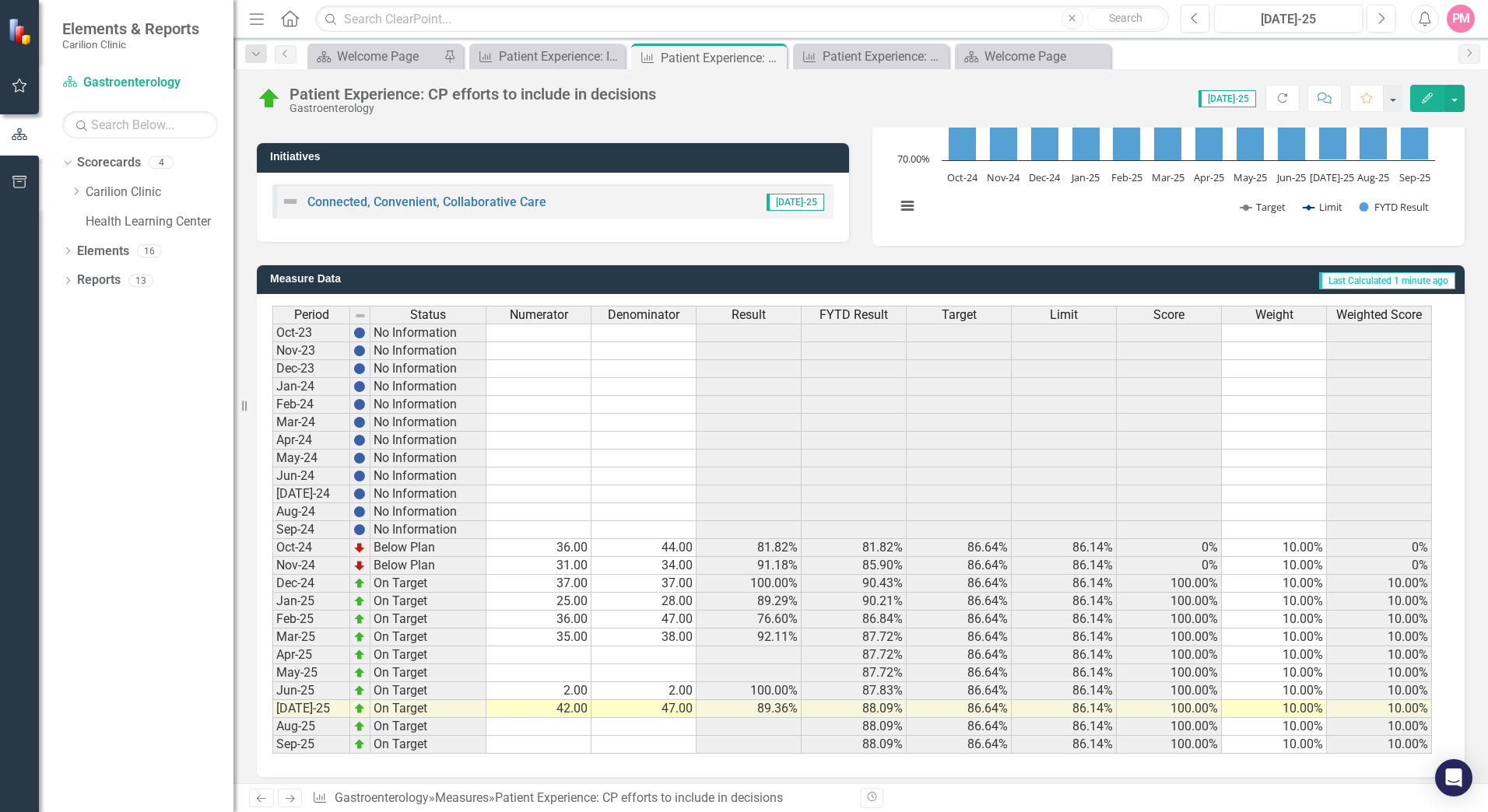
scroll to position [275, 0]
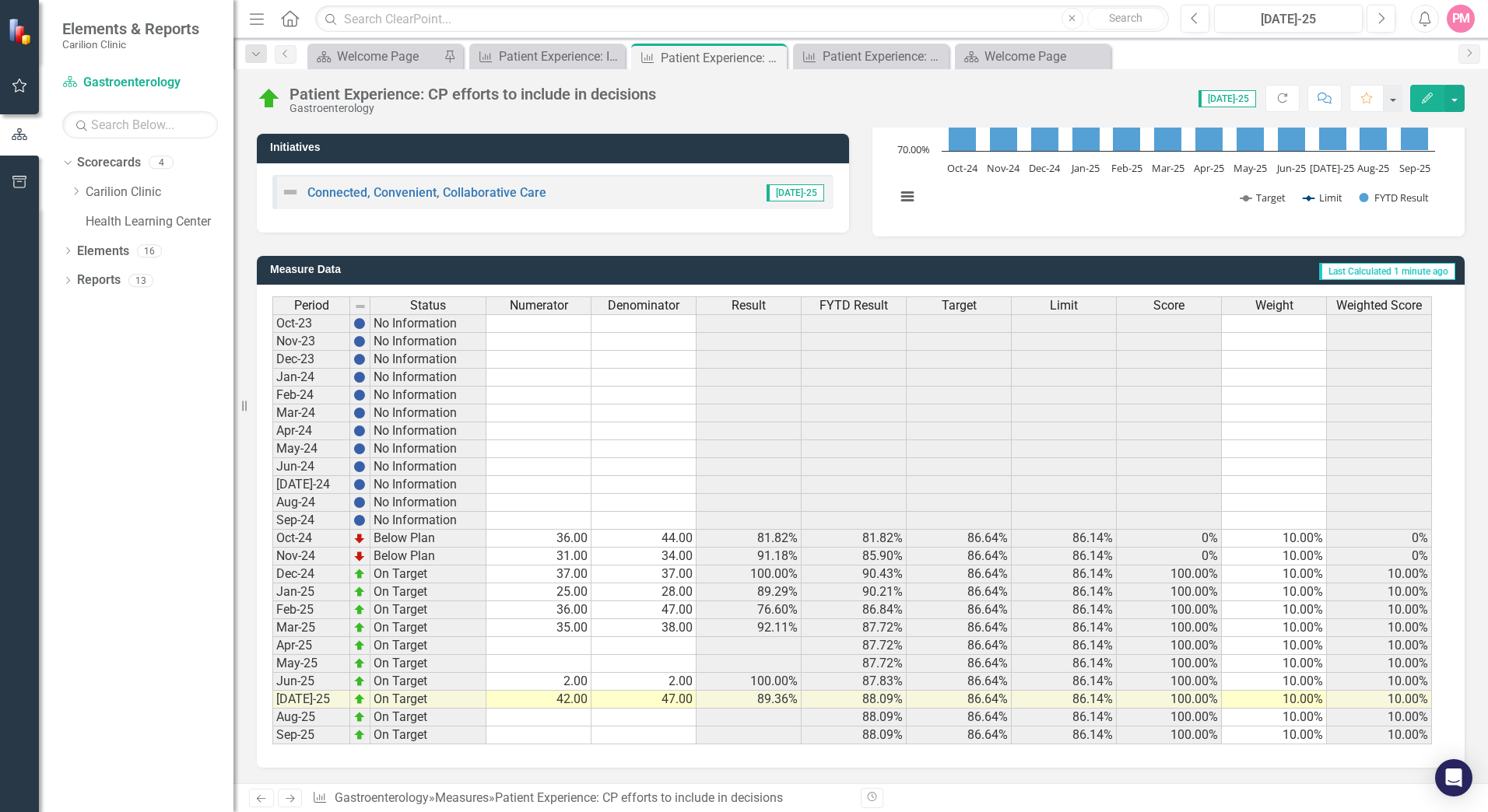
click at [305, 645] on td "Apr-25" at bounding box center [311, 646] width 78 height 18
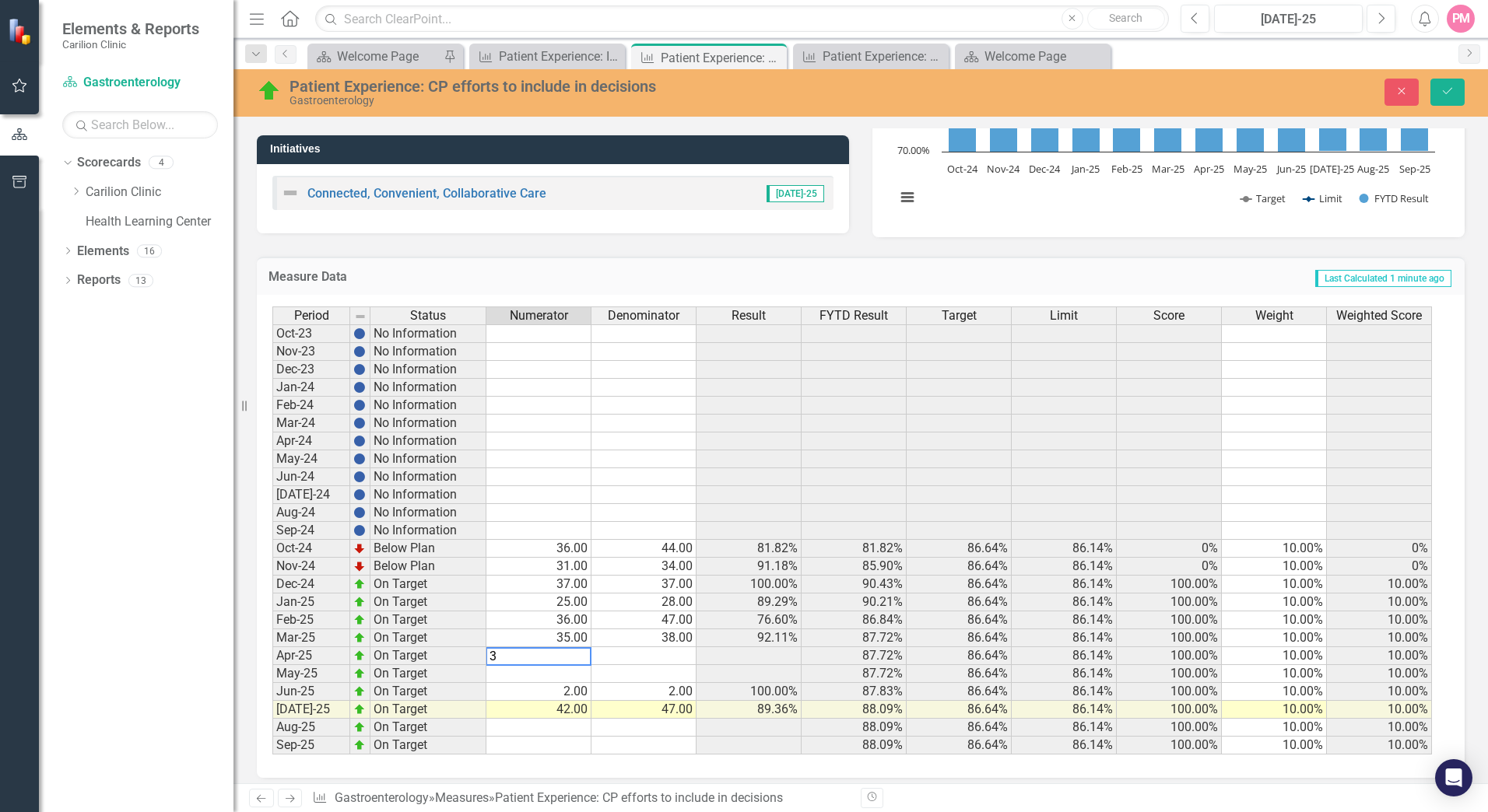
type textarea "32"
type textarea "39"
click at [1448, 91] on icon "Save" at bounding box center [1447, 91] width 14 height 10
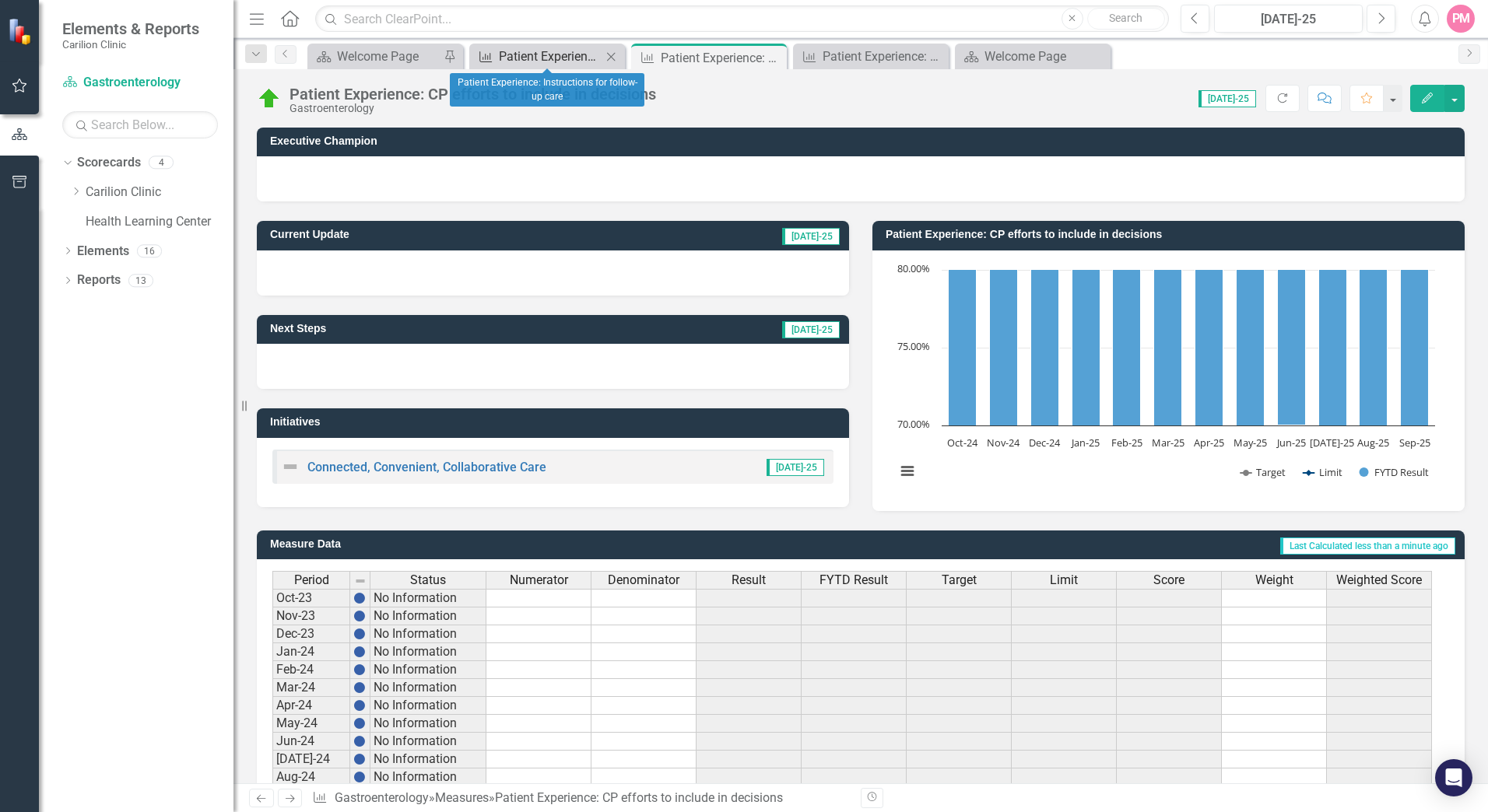
click at [578, 52] on div "Patient Experience: Instructions for follow-up care" at bounding box center [551, 56] width 103 height 19
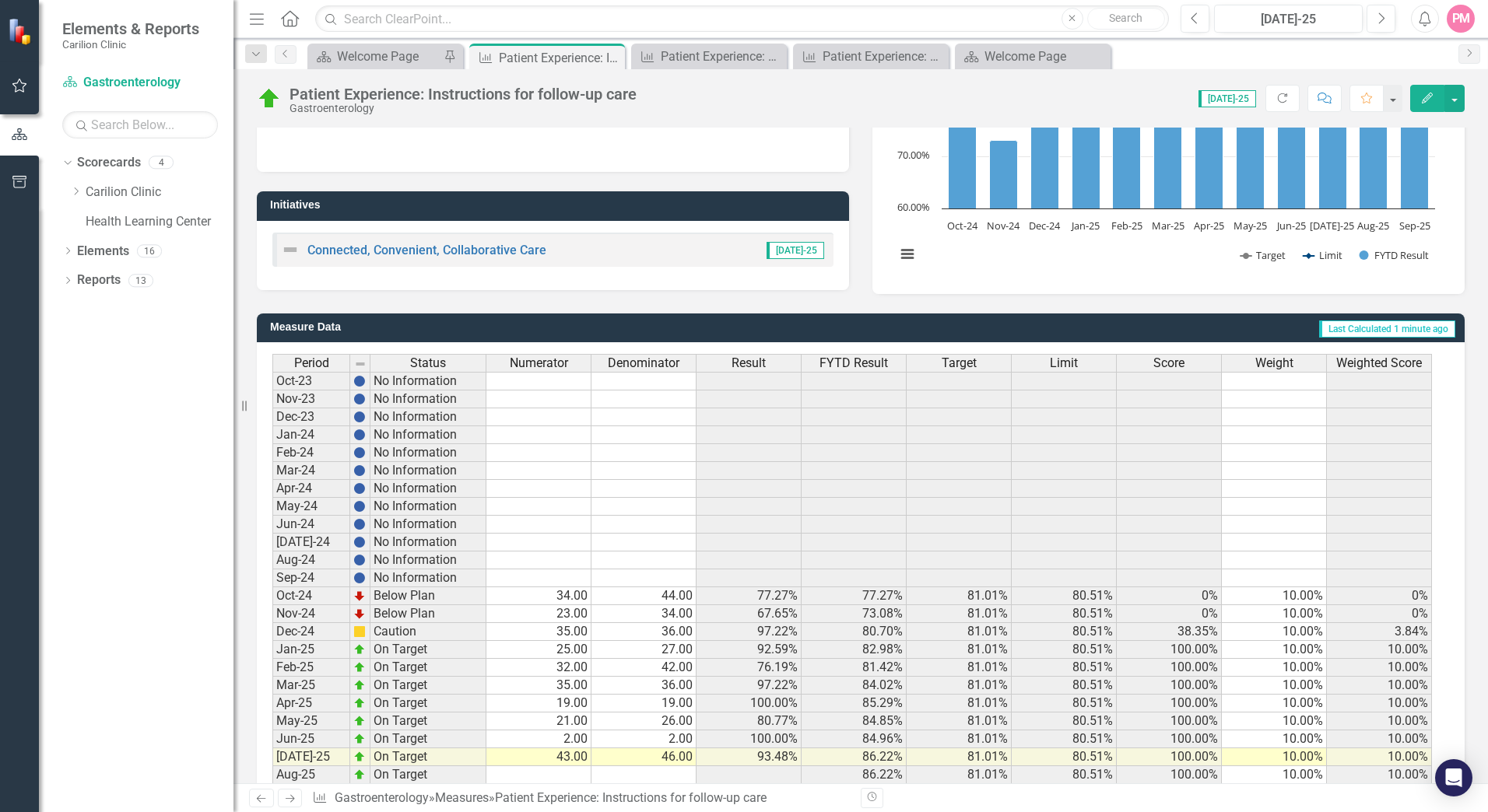
scroll to position [275, 0]
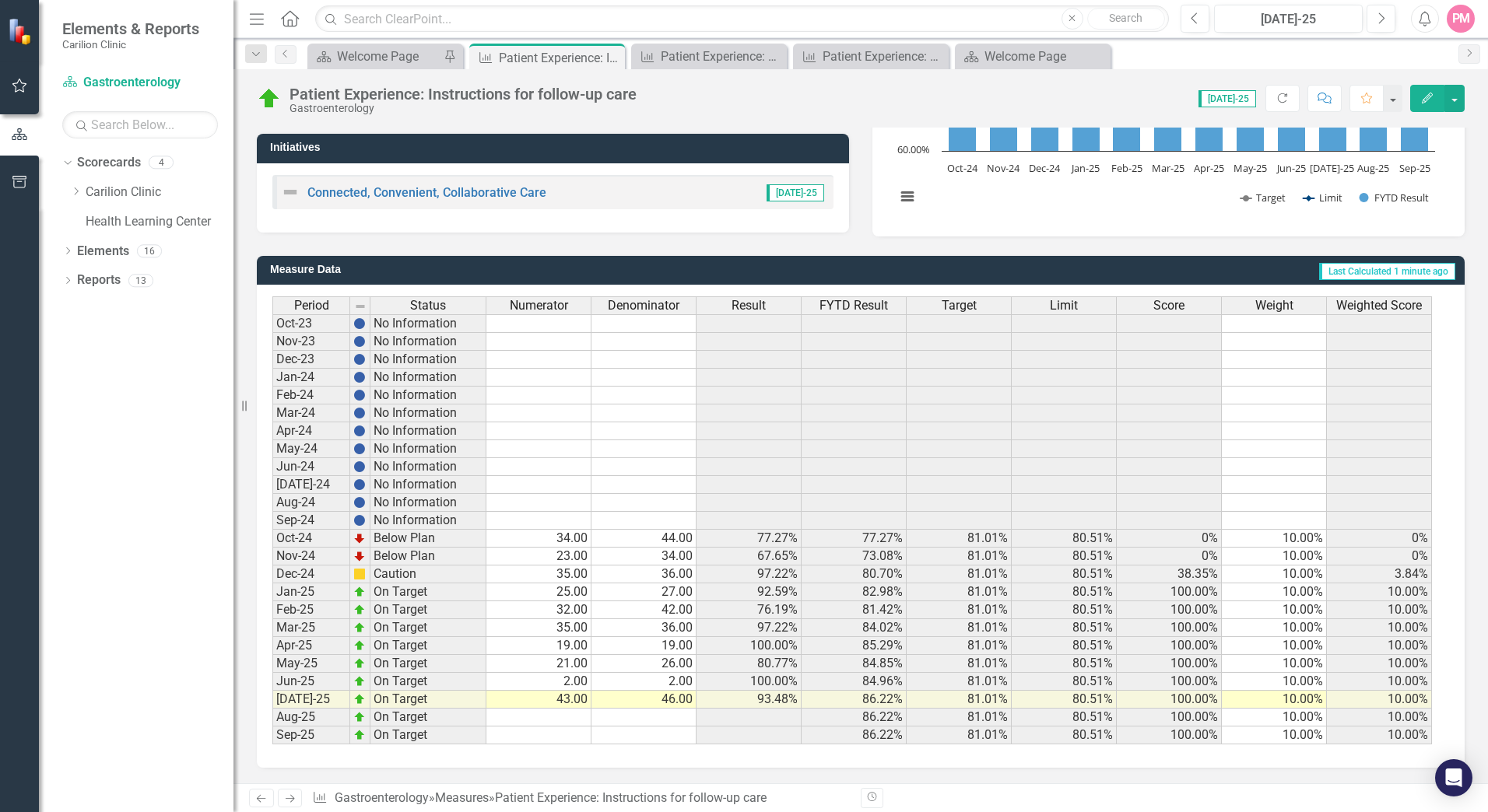
click at [313, 625] on td "Mar-25" at bounding box center [311, 628] width 78 height 18
click at [304, 643] on td "Apr-25" at bounding box center [311, 646] width 78 height 18
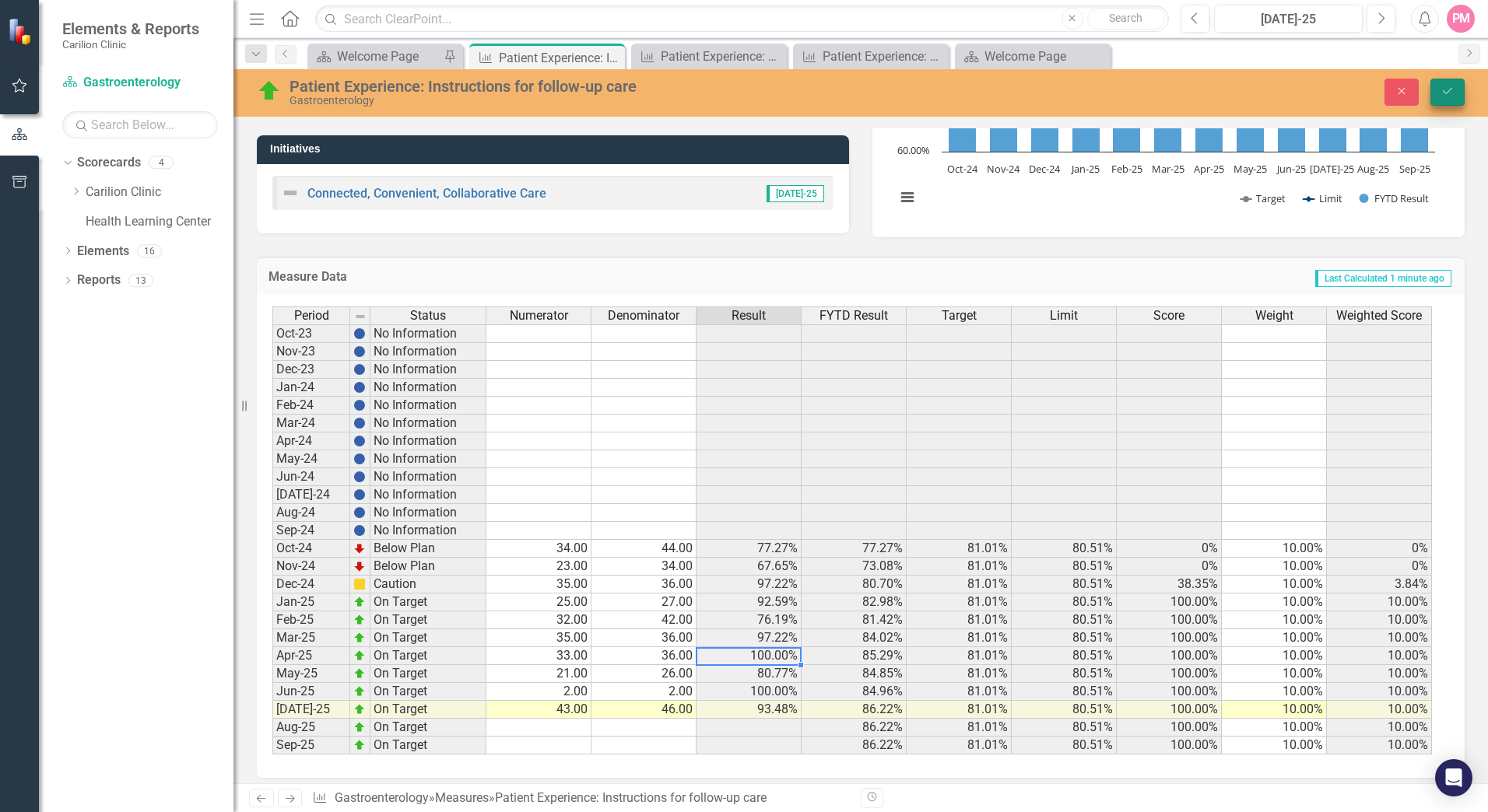
type textarea "36"
click at [1462, 97] on button "Save" at bounding box center [1447, 92] width 34 height 28
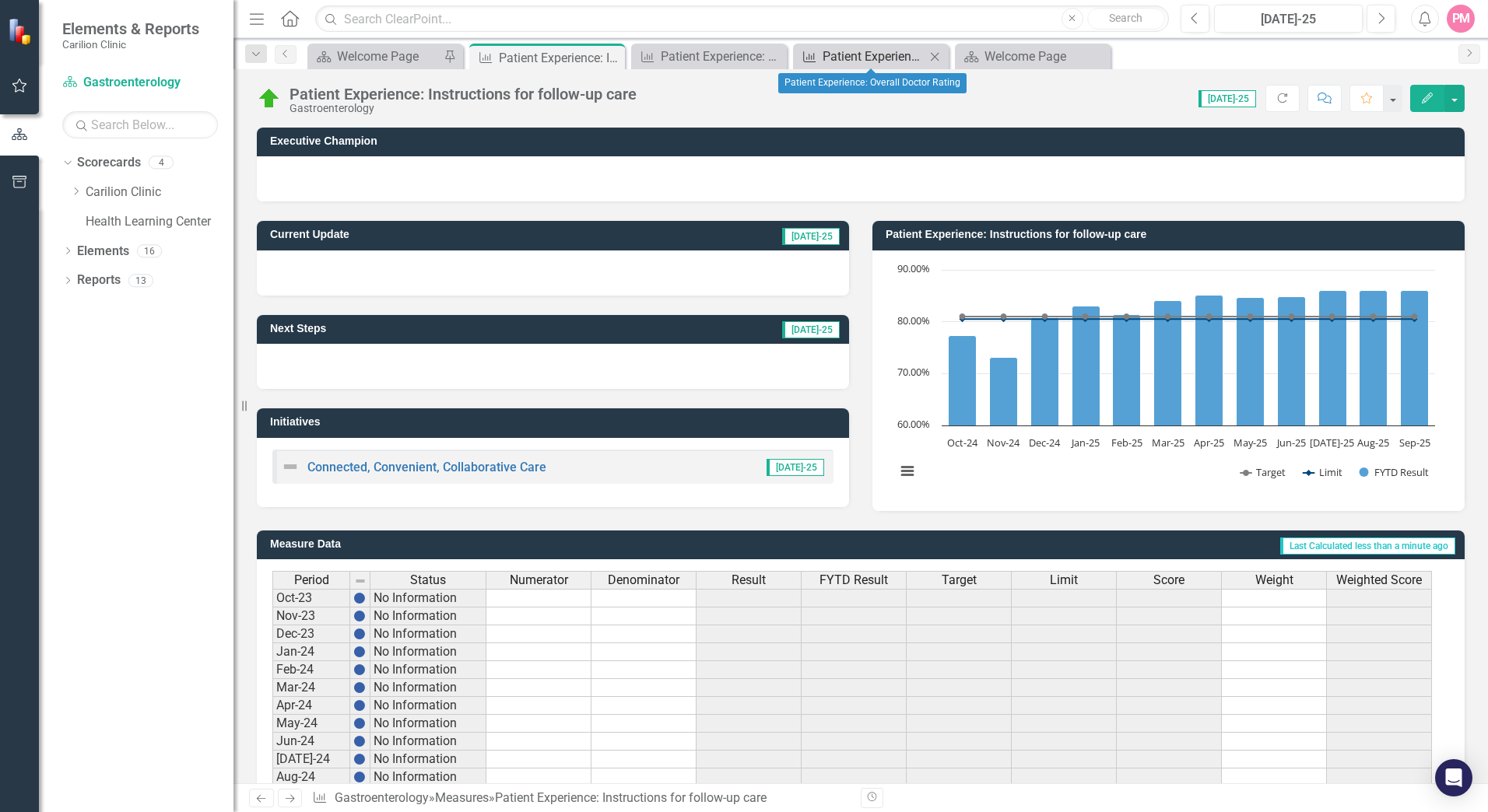
click at [858, 52] on div "Patient Experience: Overall Doctor Rating" at bounding box center [874, 56] width 103 height 19
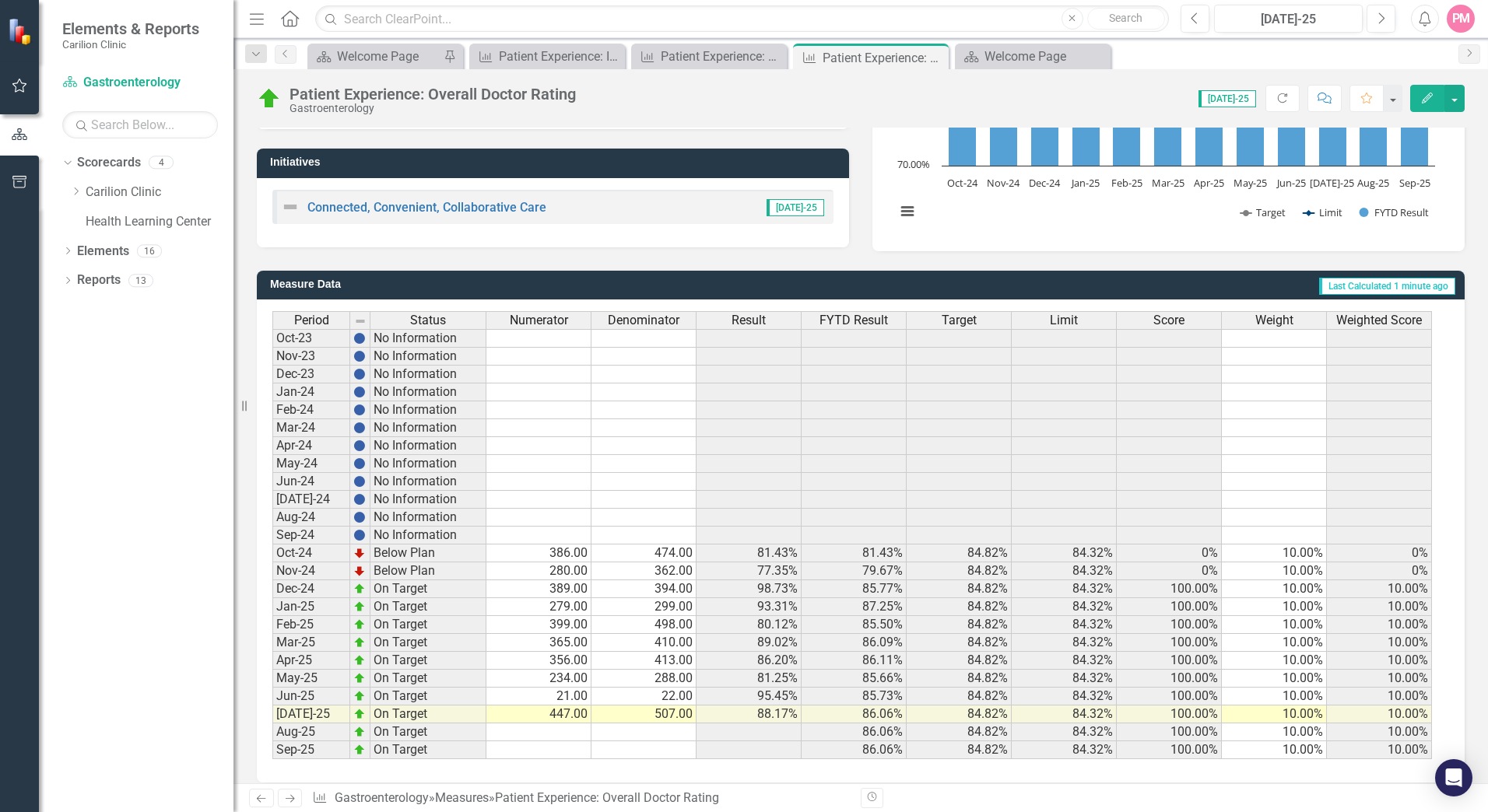
scroll to position [275, 0]
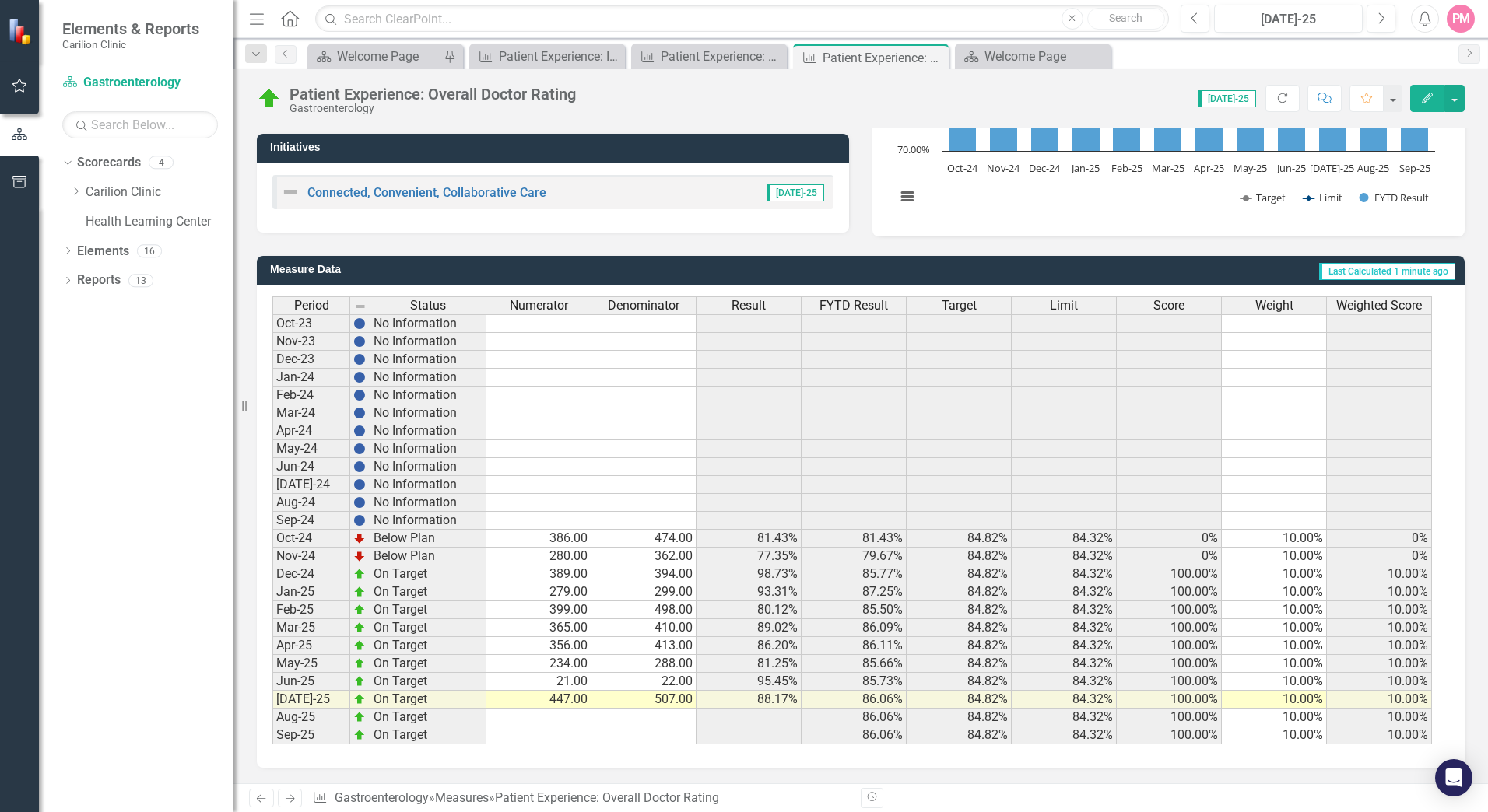
click at [289, 663] on td "May-25" at bounding box center [311, 663] width 78 height 18
click at [568, 659] on td "234.00" at bounding box center [539, 663] width 105 height 18
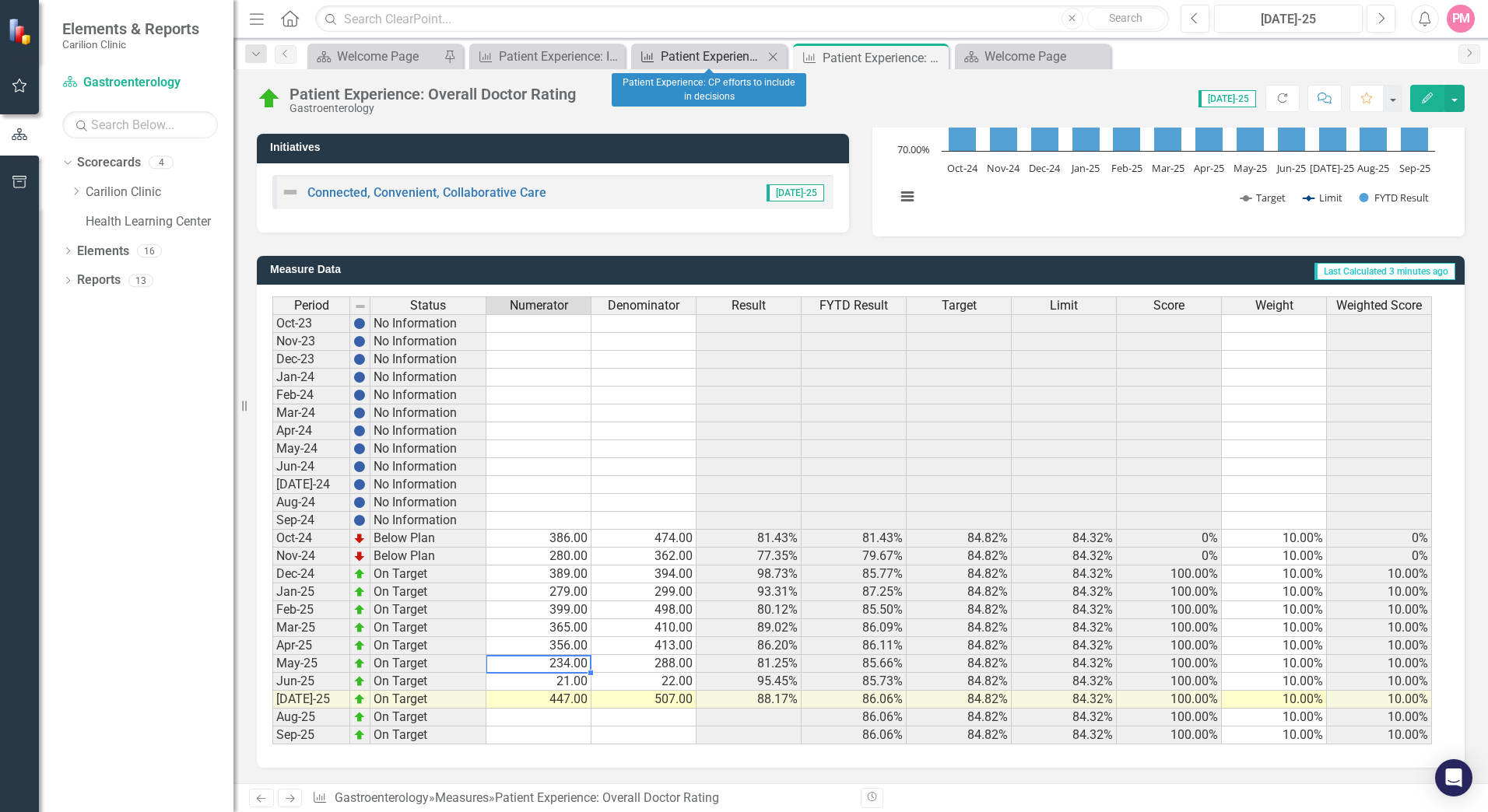
click at [738, 52] on div "Patient Experience: CP efforts to include in decisions" at bounding box center [712, 56] width 103 height 19
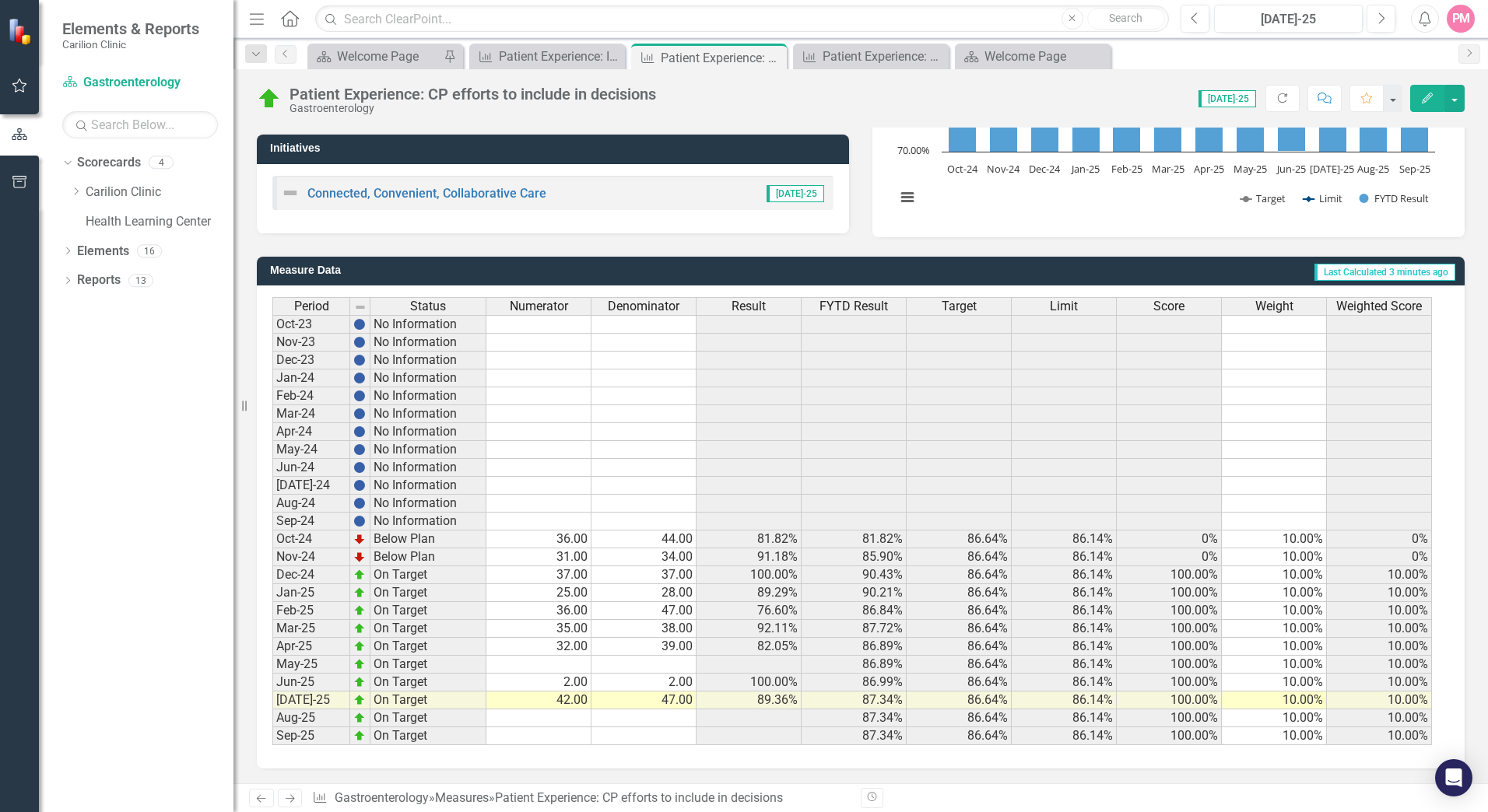
scroll to position [275, 0]
click at [306, 660] on td "May-25" at bounding box center [311, 663] width 78 height 18
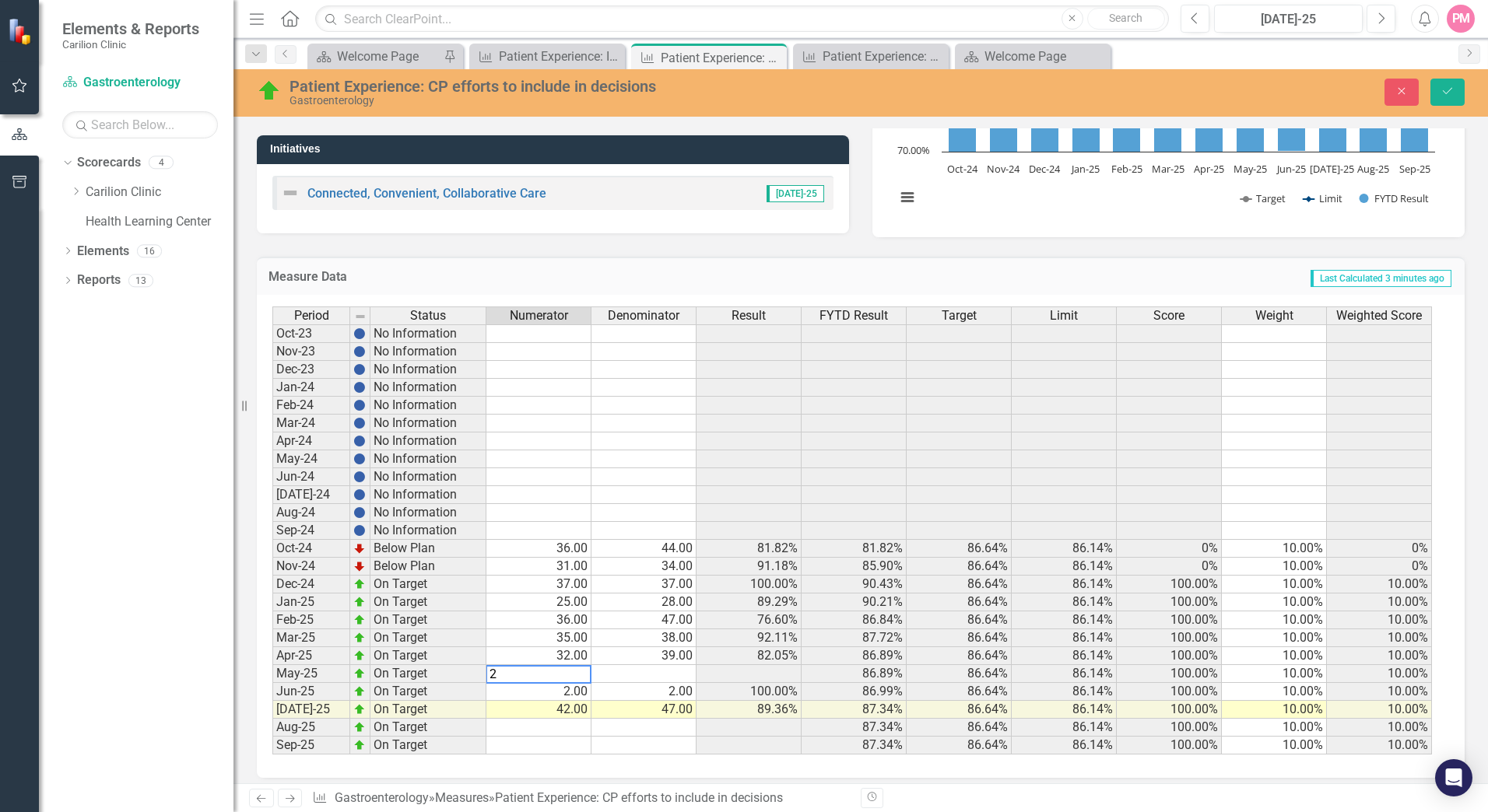
type textarea "25"
type textarea "27"
click at [1465, 91] on div "Close Save" at bounding box center [1226, 92] width 499 height 28
click at [1440, 93] on icon "Save" at bounding box center [1447, 91] width 14 height 10
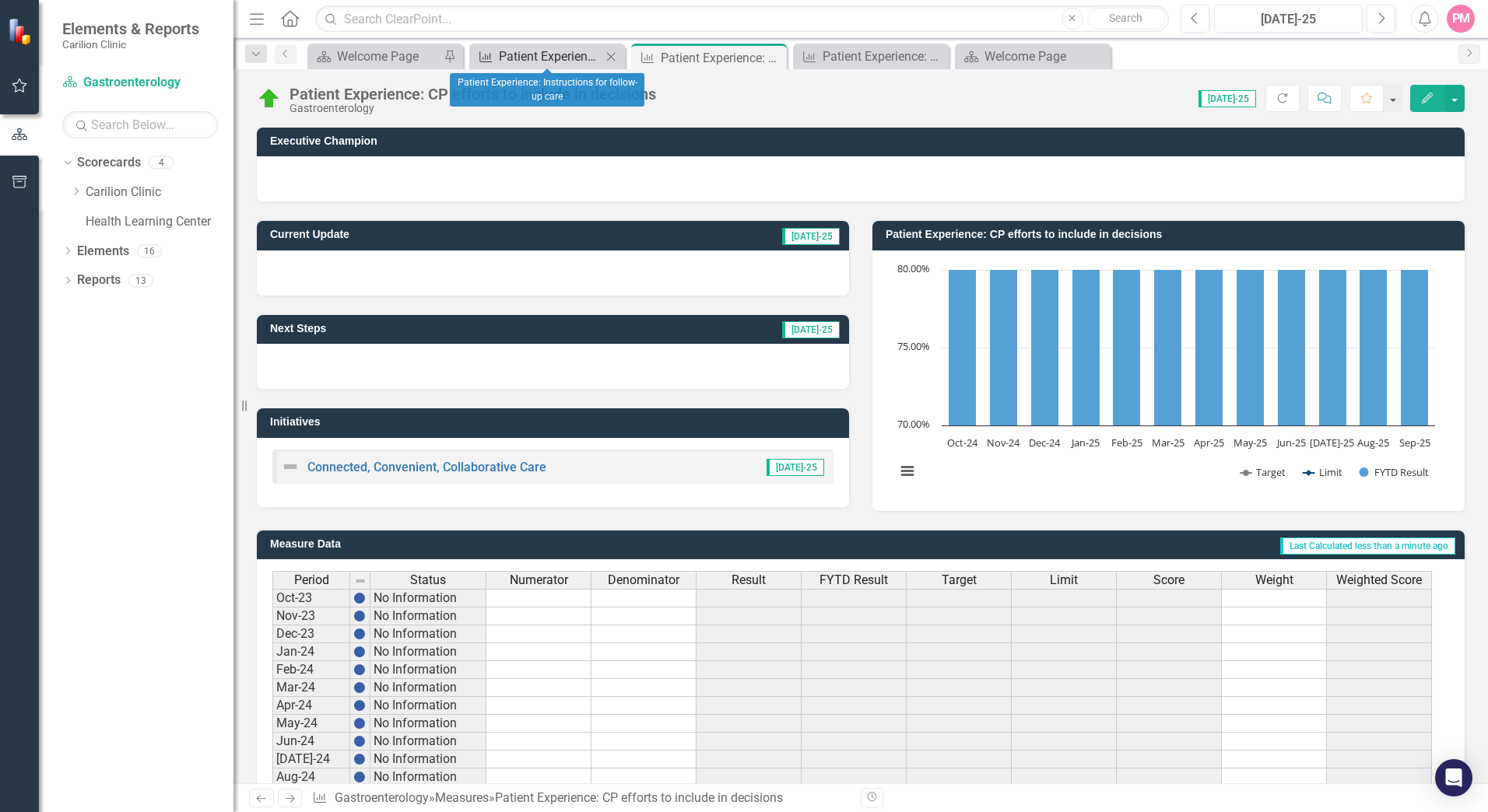
click at [527, 60] on div "Patient Experience: Instructions for follow-up care" at bounding box center [551, 56] width 103 height 19
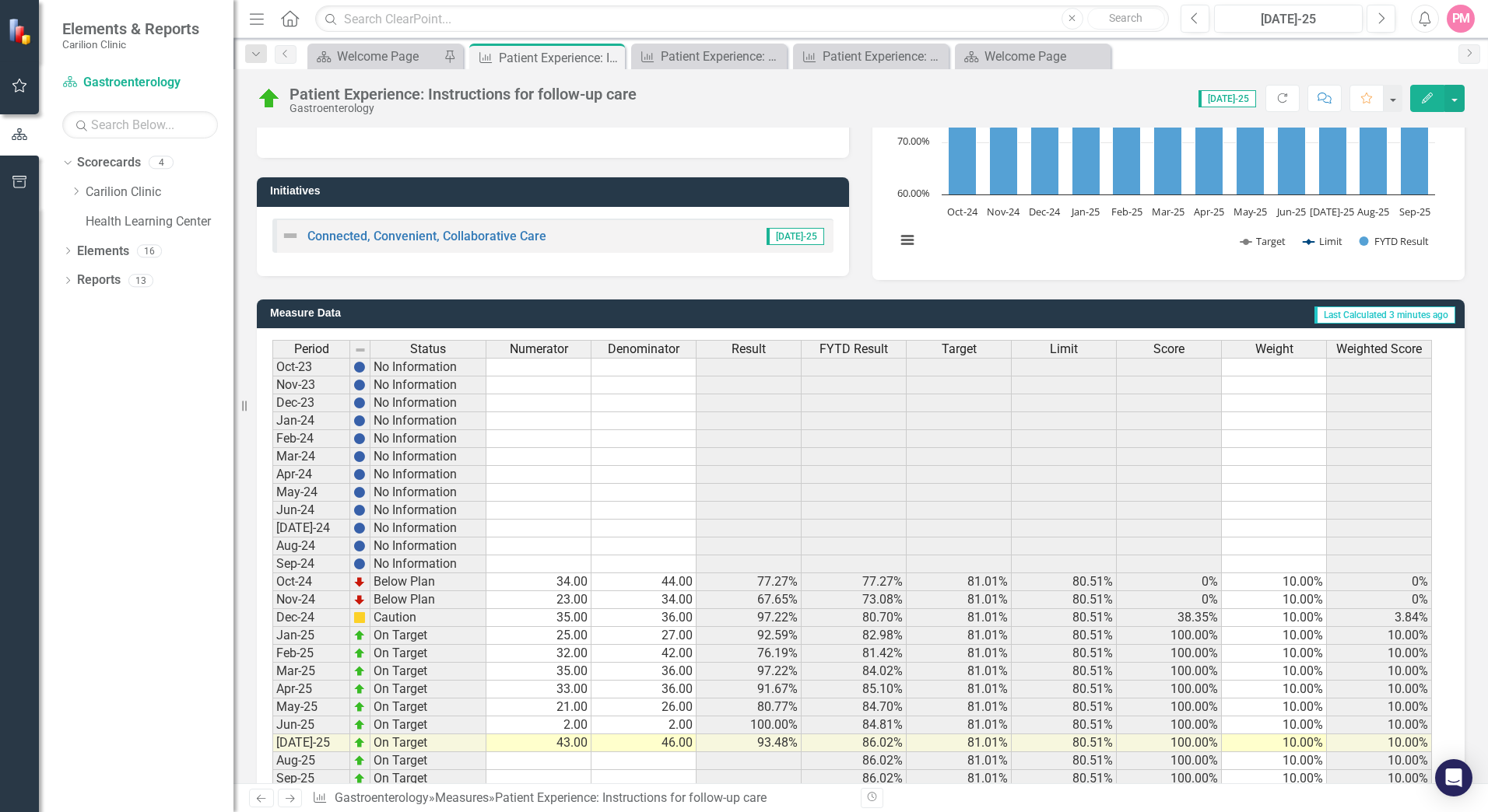
scroll to position [234, 0]
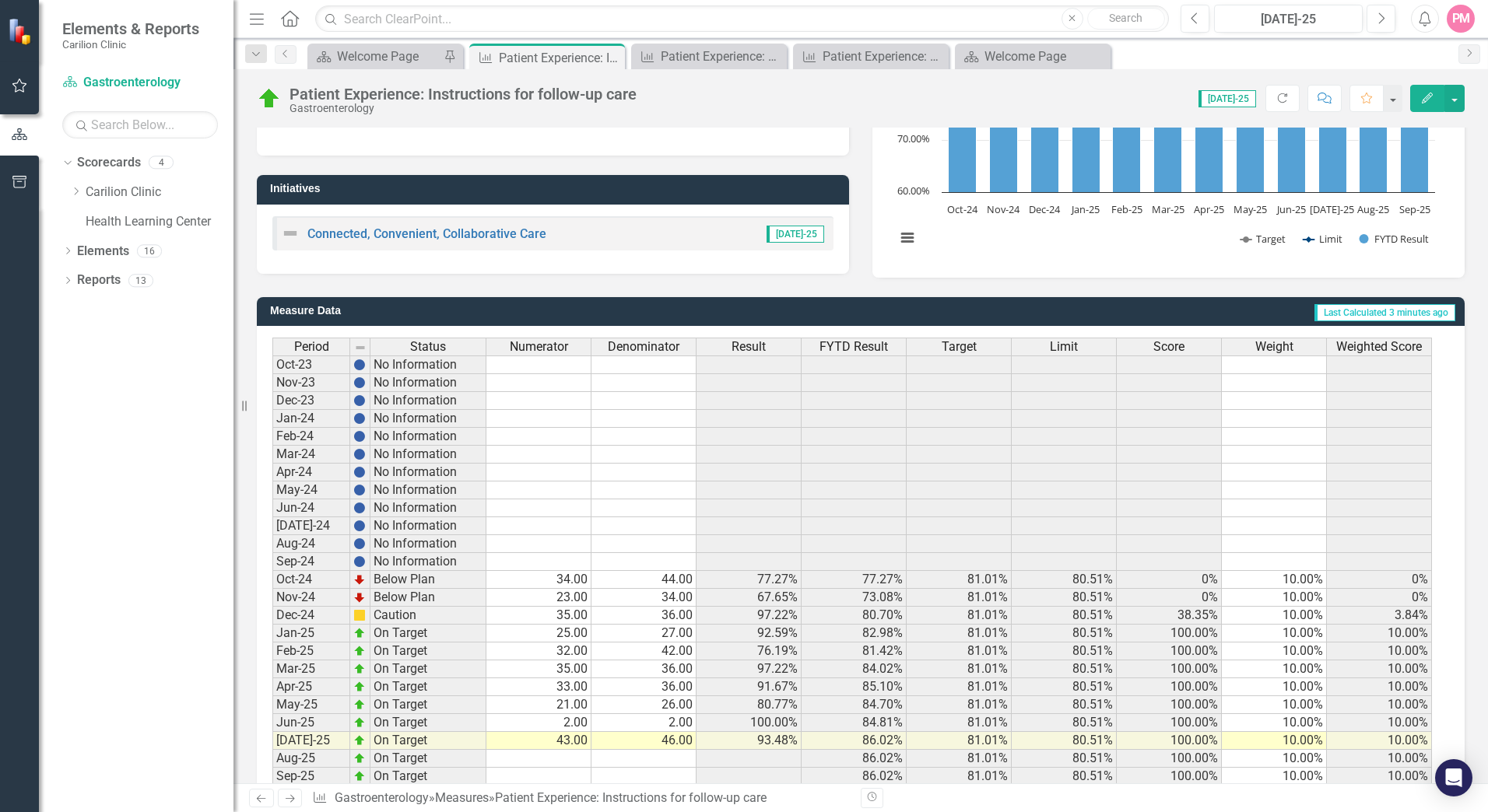
click at [297, 710] on td "May-25" at bounding box center [311, 705] width 78 height 18
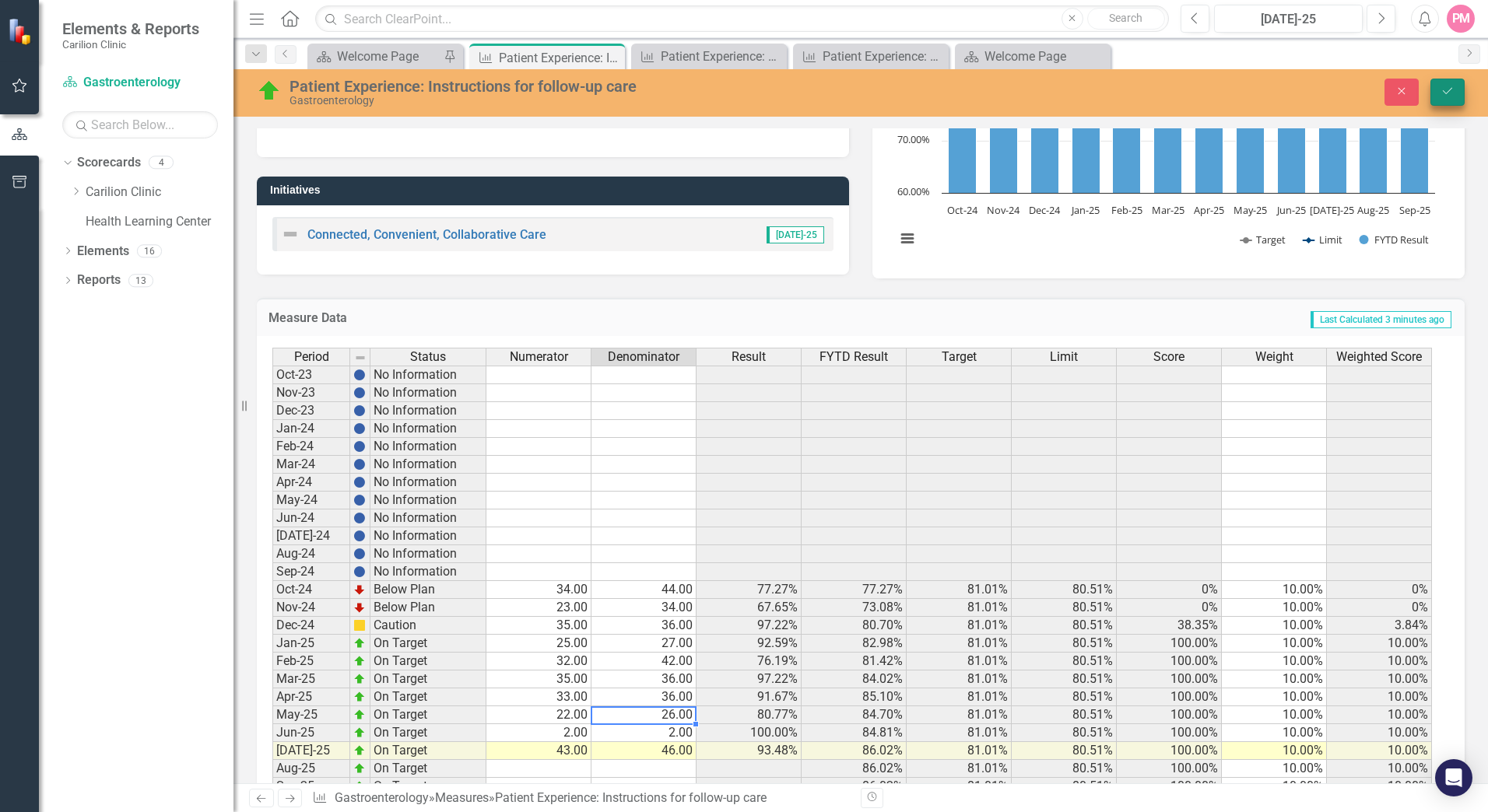
type textarea "26"
click at [1442, 88] on icon "Save" at bounding box center [1447, 91] width 14 height 10
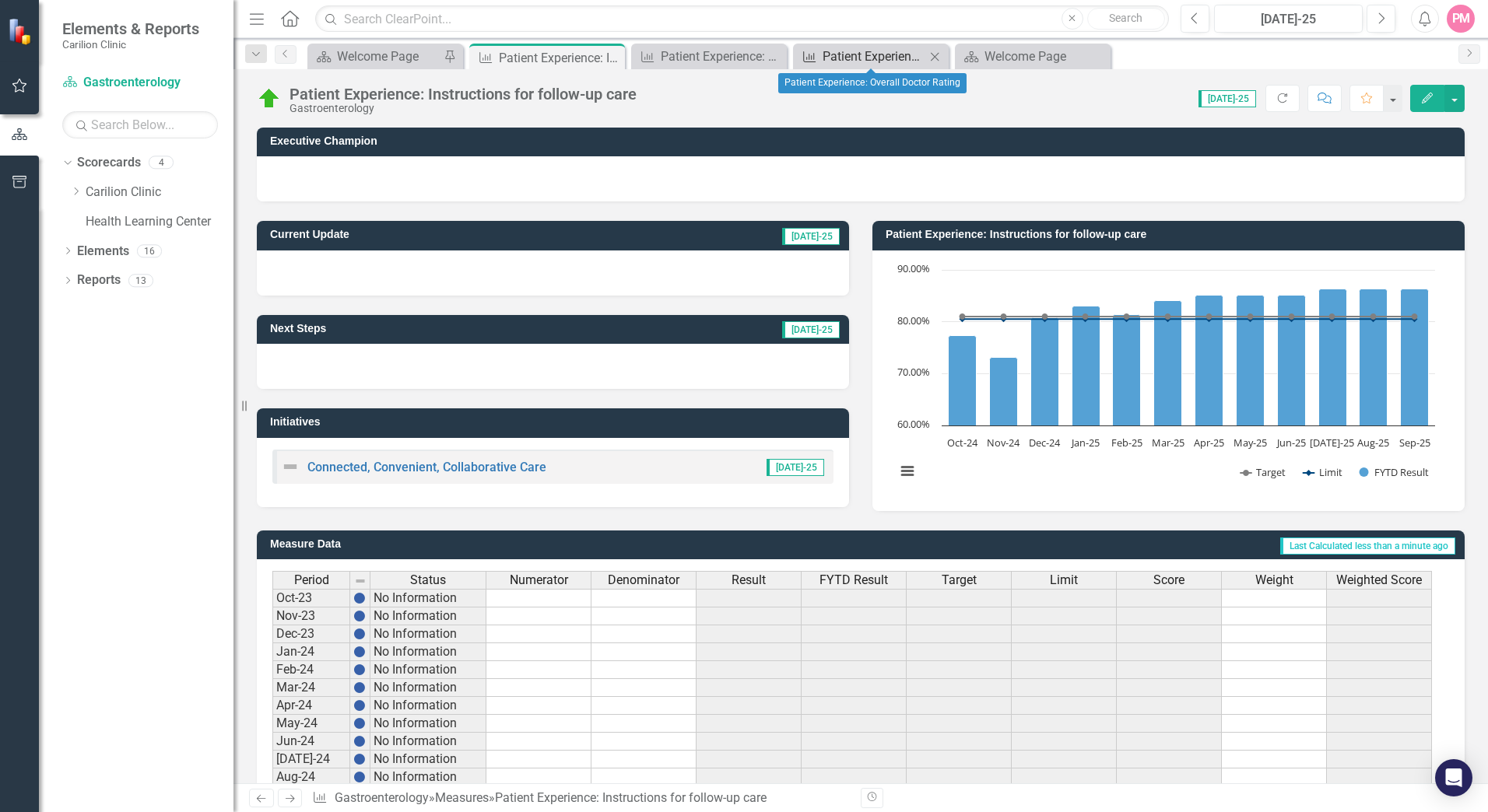
click at [880, 58] on div "Patient Experience: Overall Doctor Rating" at bounding box center [874, 56] width 103 height 19
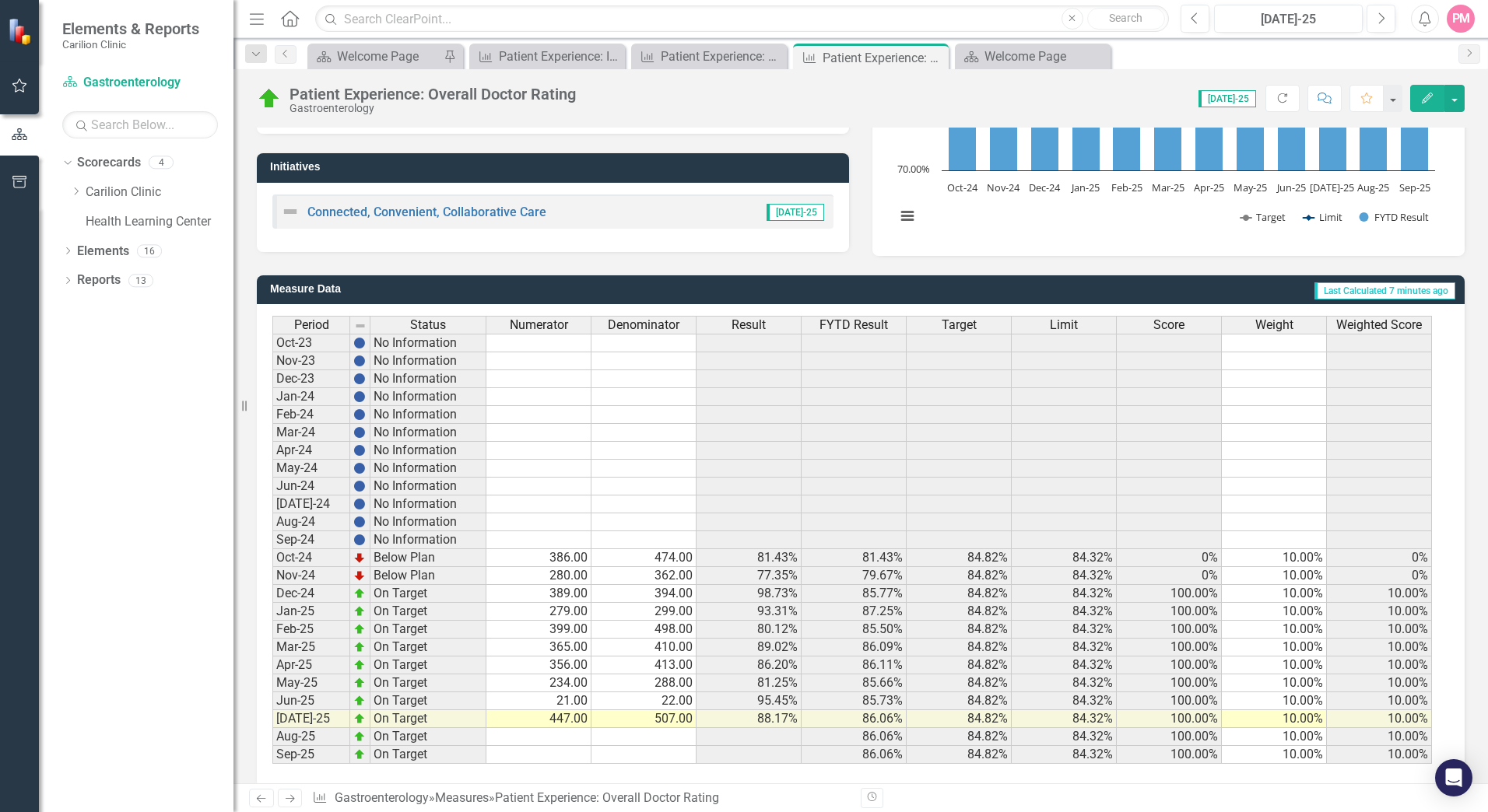
scroll to position [275, 0]
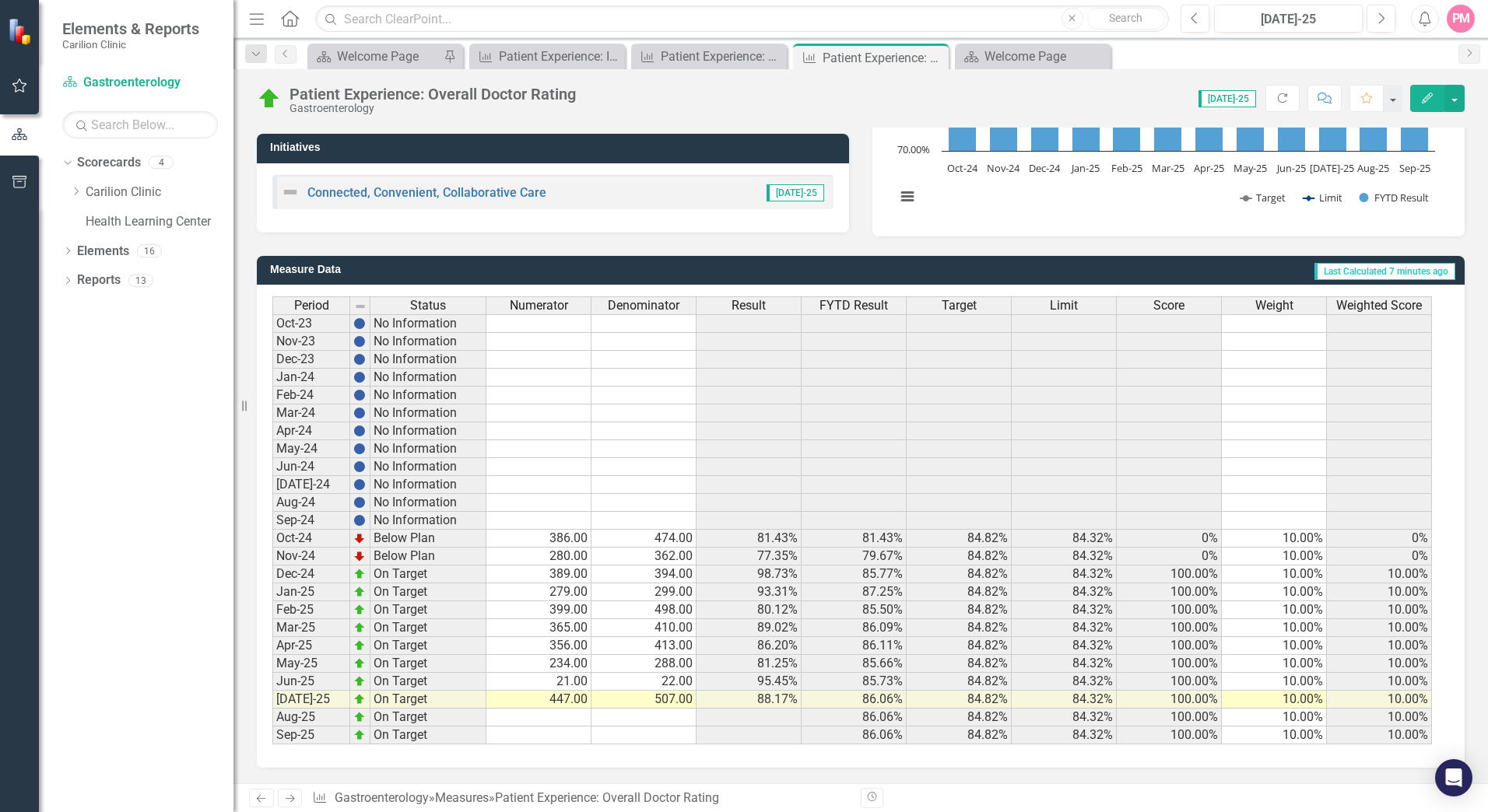
click at [570, 686] on td "21.00" at bounding box center [539, 681] width 105 height 18
click at [714, 56] on div "Patient Experience: CP efforts to include in decisions" at bounding box center [712, 56] width 103 height 19
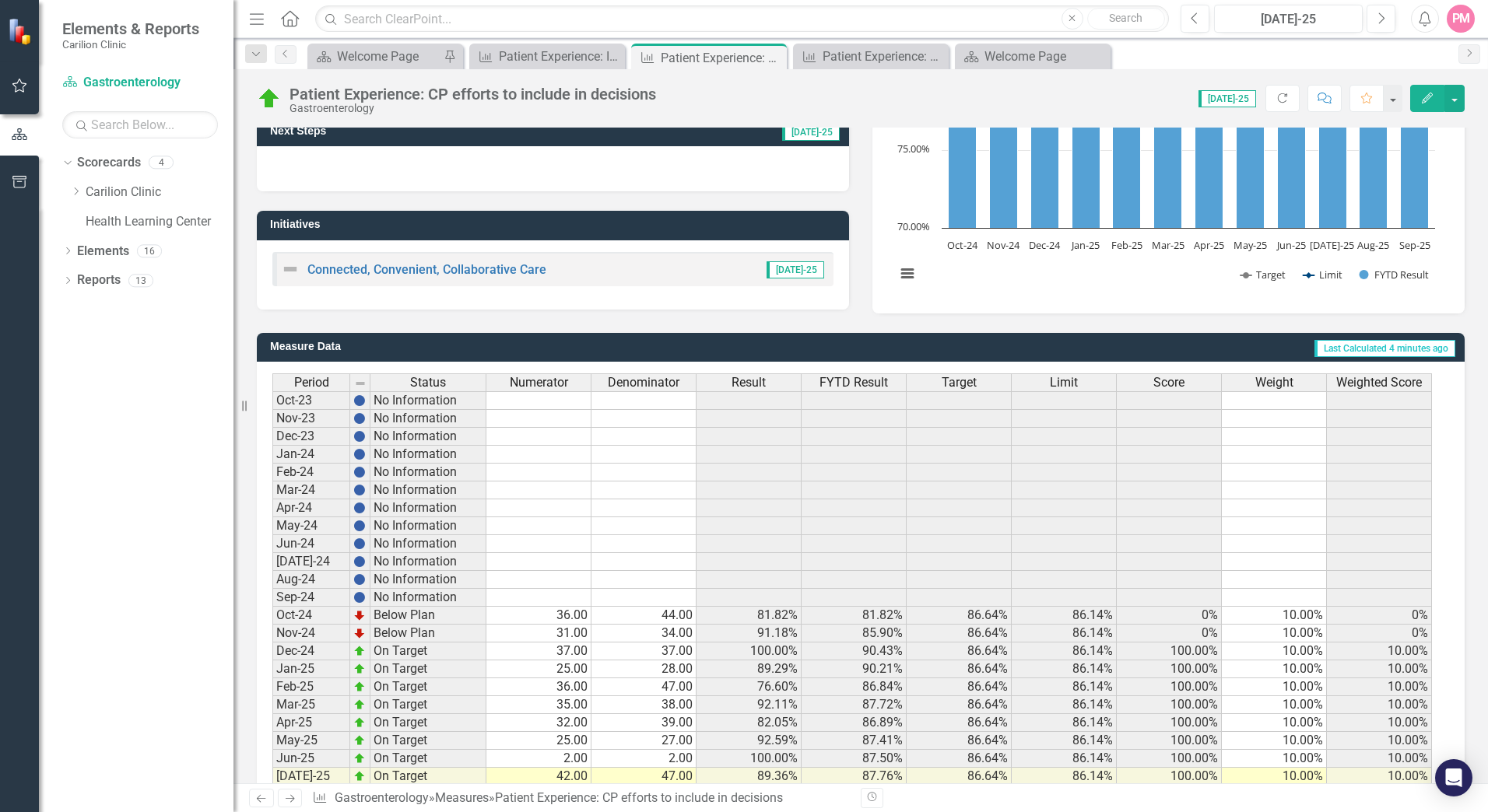
scroll to position [234, 0]
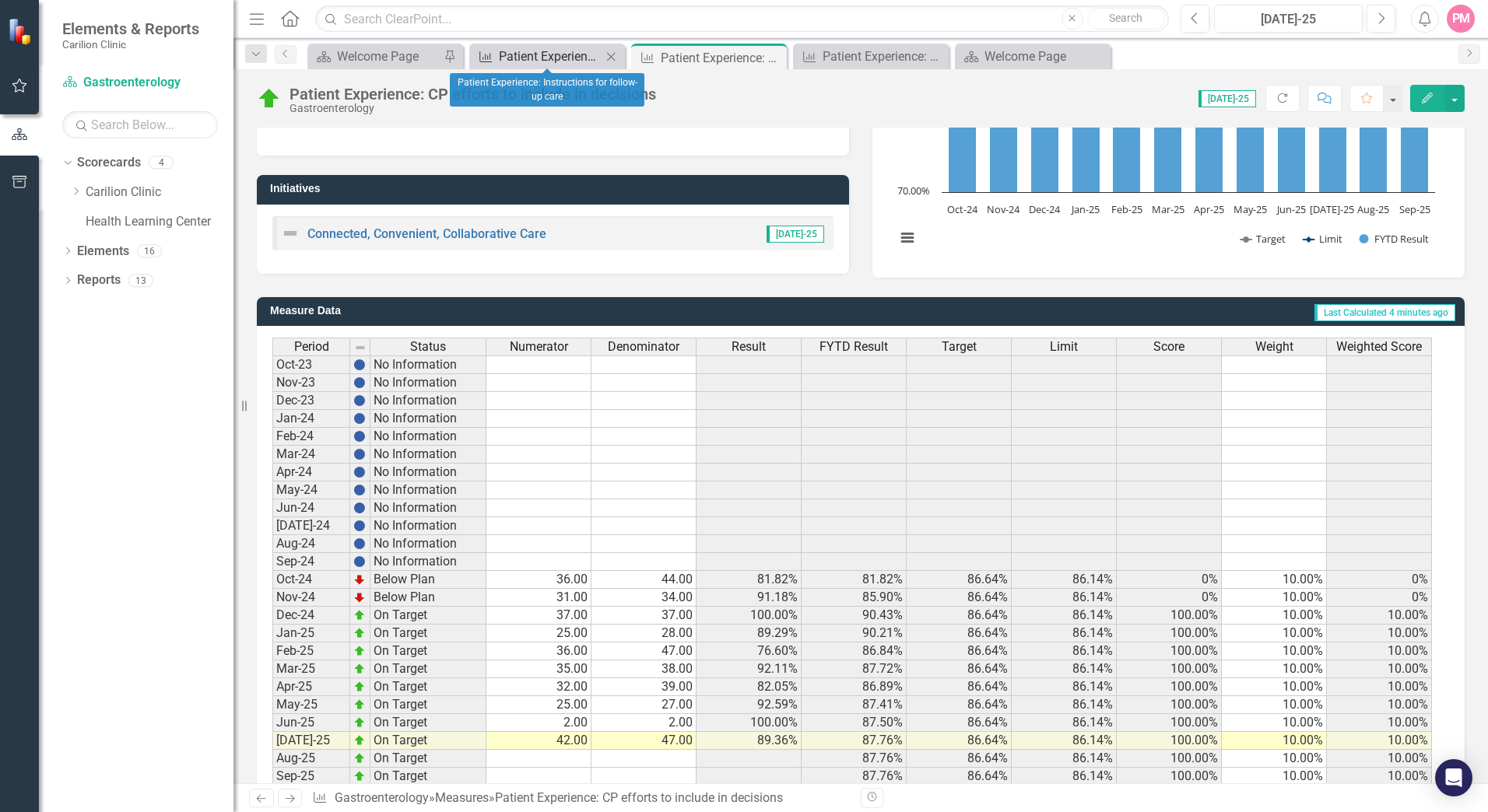
click at [571, 57] on div "Patient Experience: Instructions for follow-up care" at bounding box center [551, 56] width 103 height 19
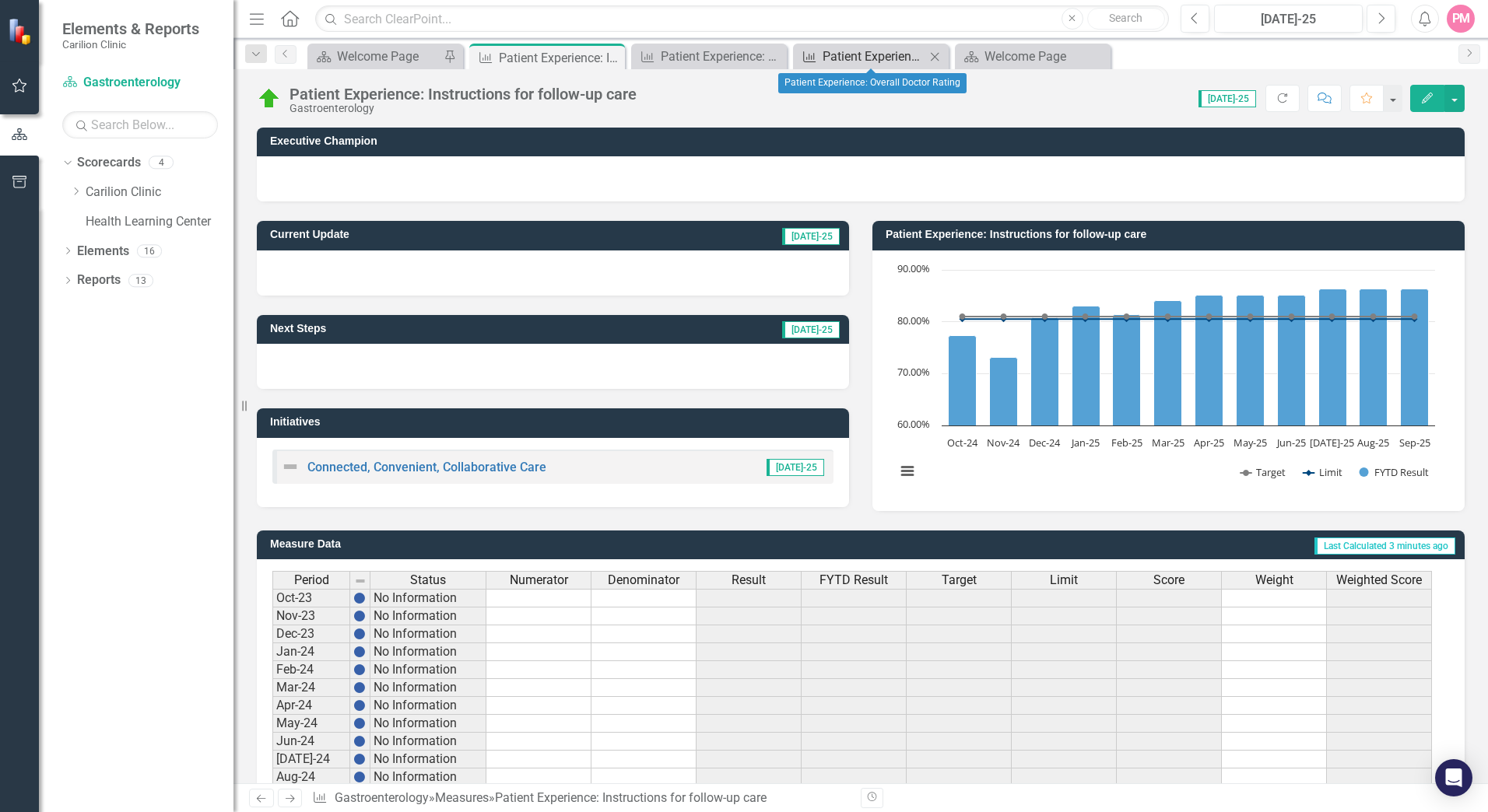
click at [853, 57] on div "Patient Experience: Overall Doctor Rating" at bounding box center [874, 56] width 103 height 19
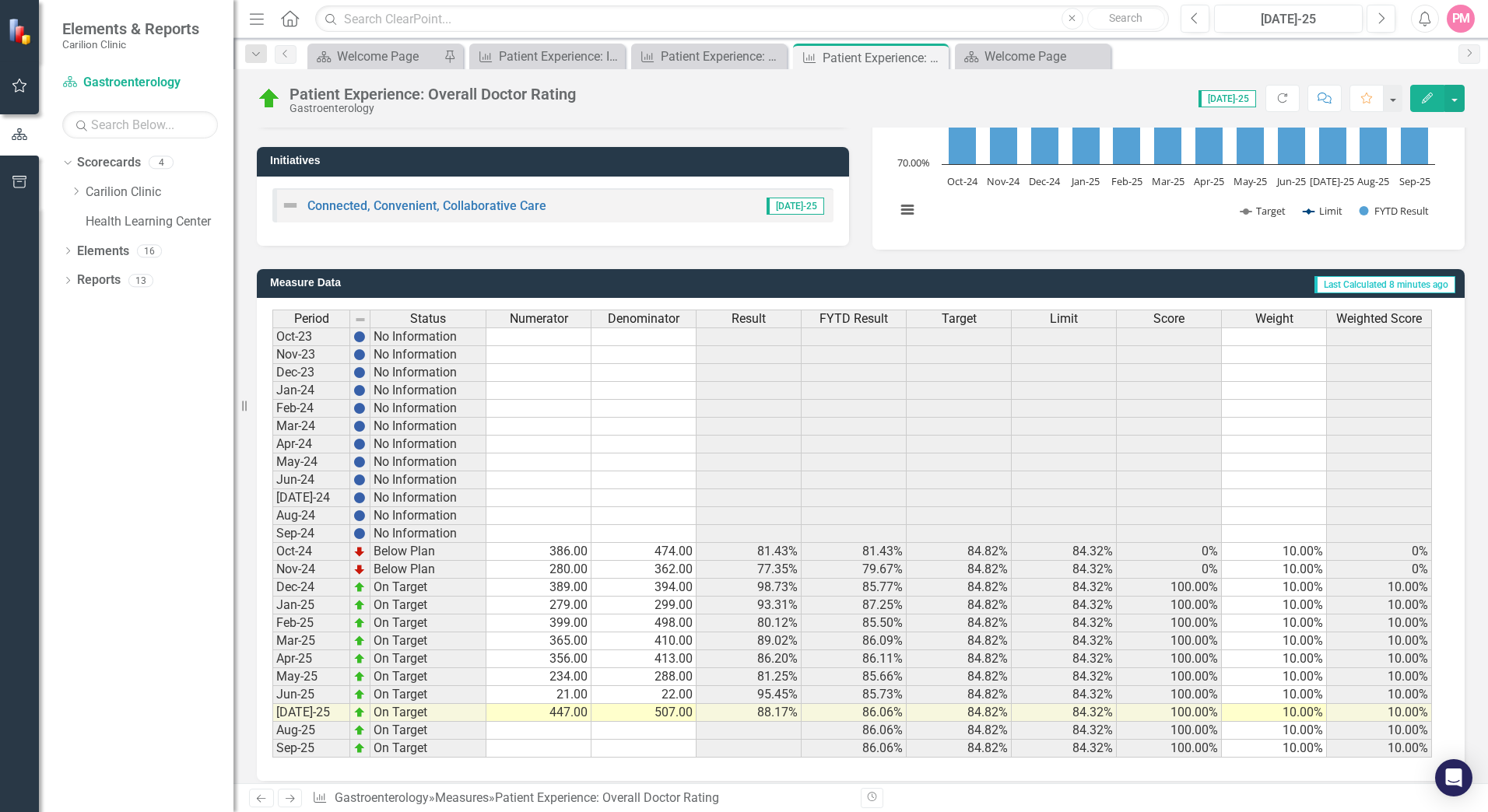
scroll to position [275, 0]
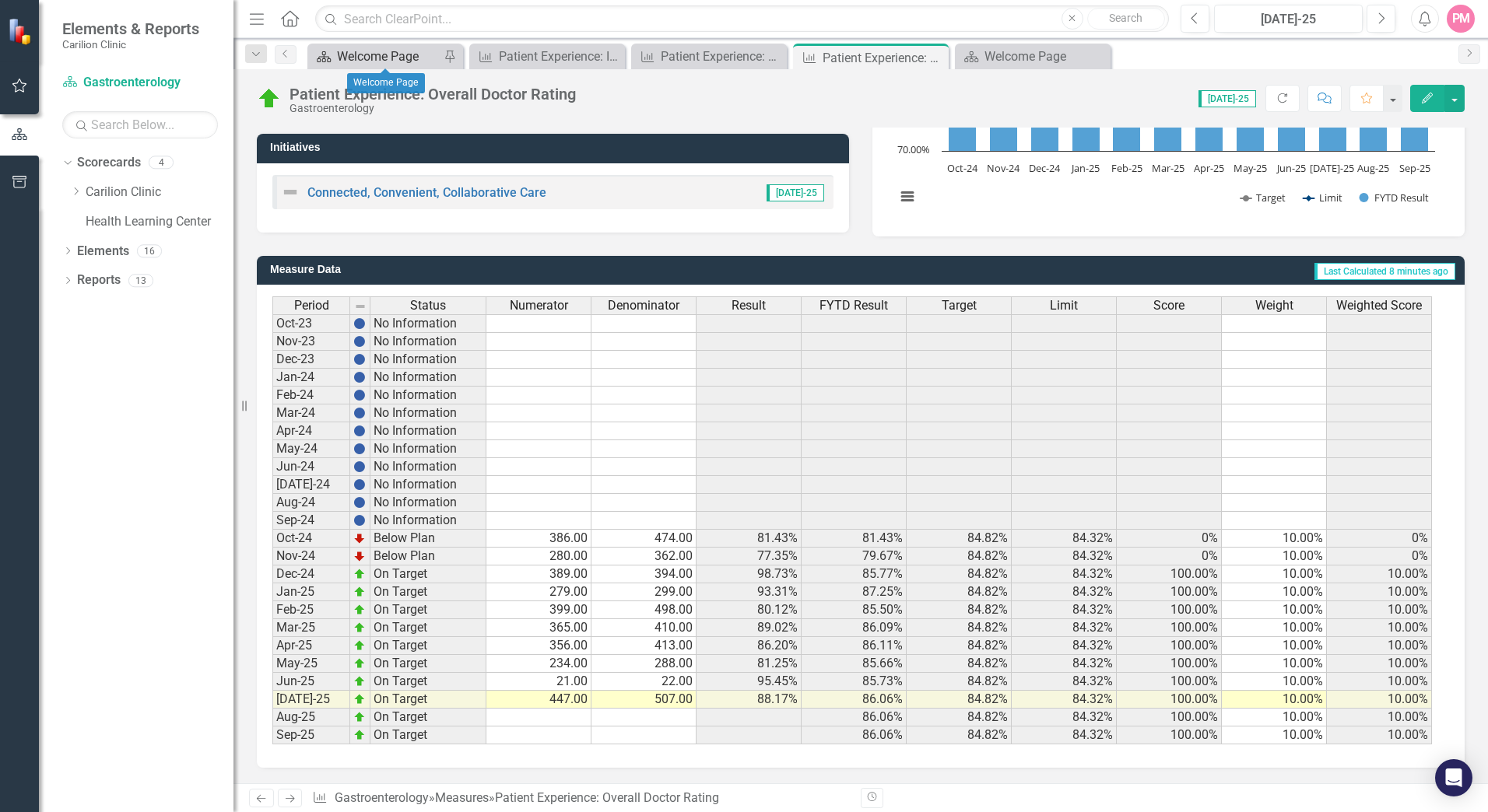
click at [401, 59] on div "Welcome Page" at bounding box center [388, 56] width 103 height 19
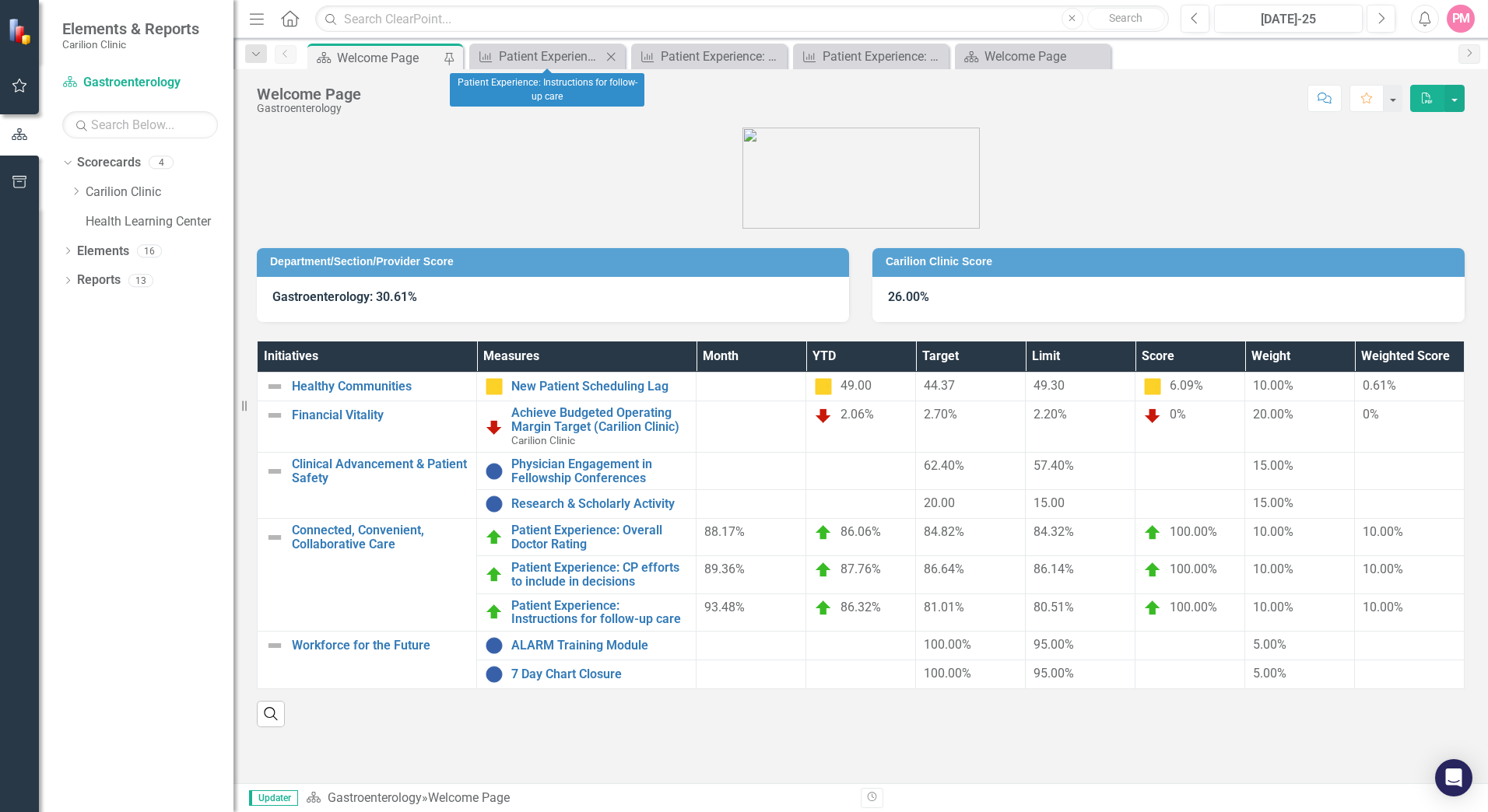
click at [617, 58] on icon "Close" at bounding box center [611, 56] width 15 height 12
click at [0, 0] on icon "Close" at bounding box center [0, 0] width 0 height 0
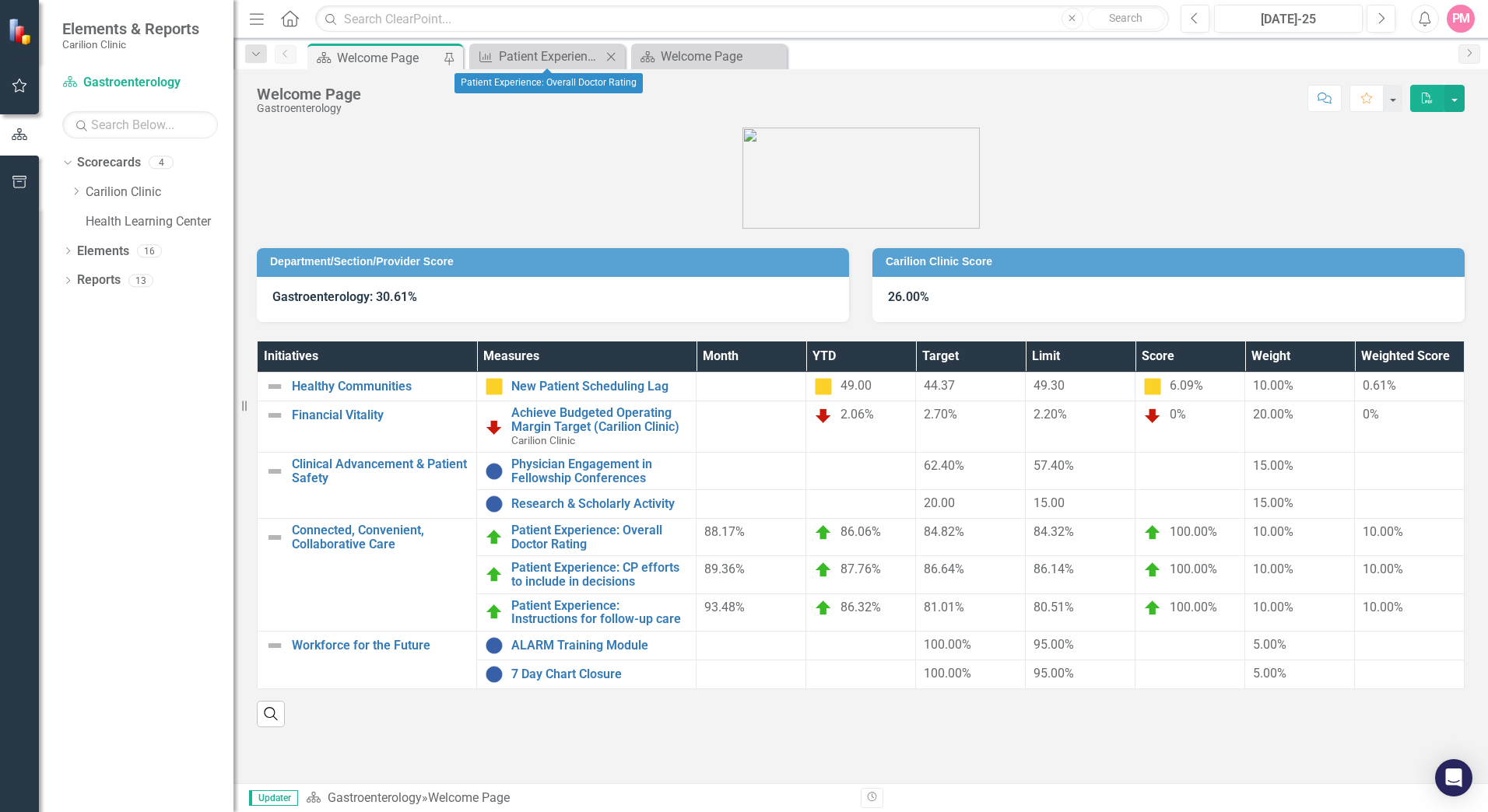
click at [617, 57] on icon "Close" at bounding box center [611, 56] width 15 height 12
click at [0, 0] on icon "Close" at bounding box center [0, 0] width 0 height 0
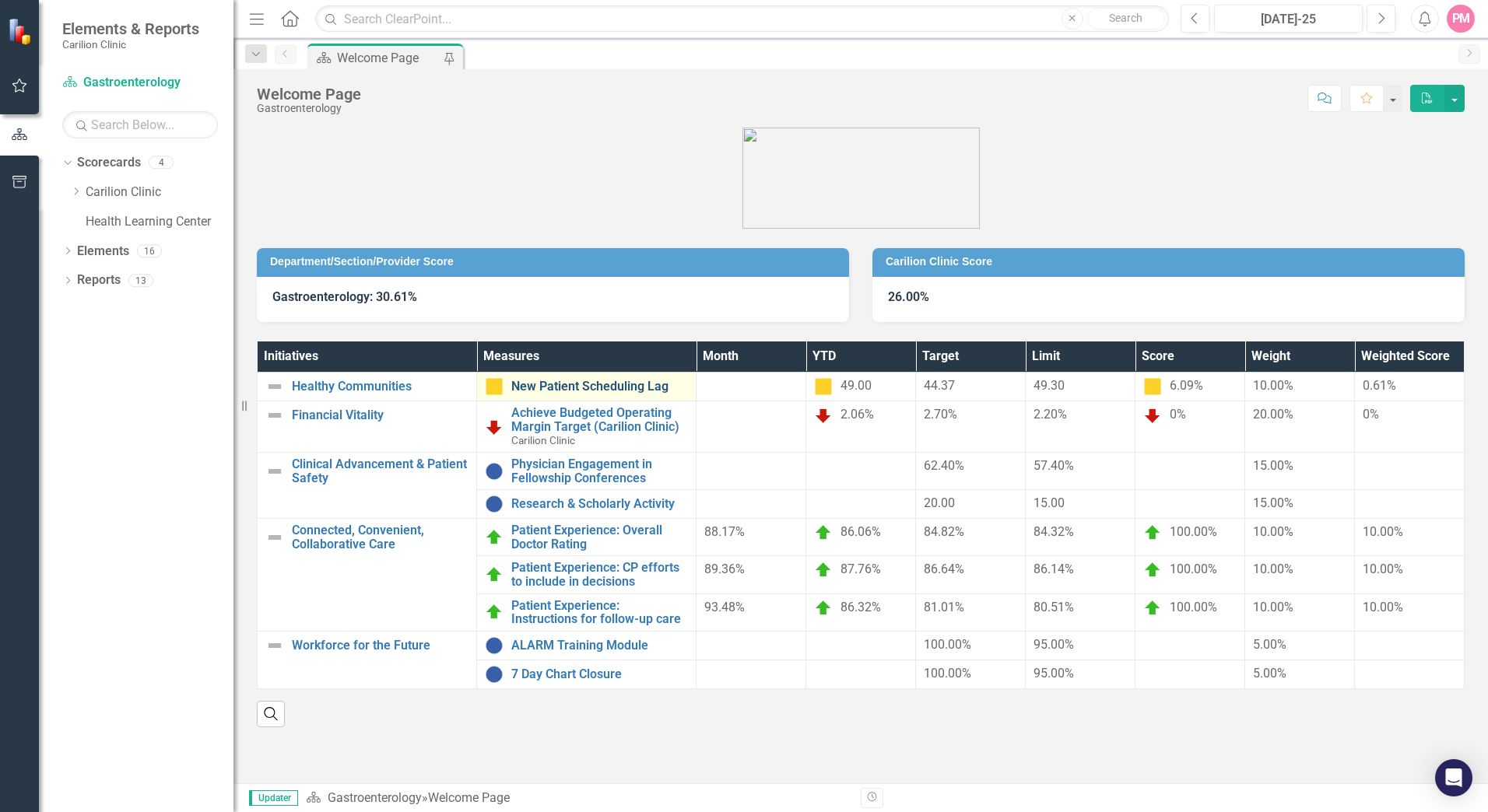
click at [579, 380] on link "New Patient Scheduling Lag" at bounding box center [599, 386] width 177 height 14
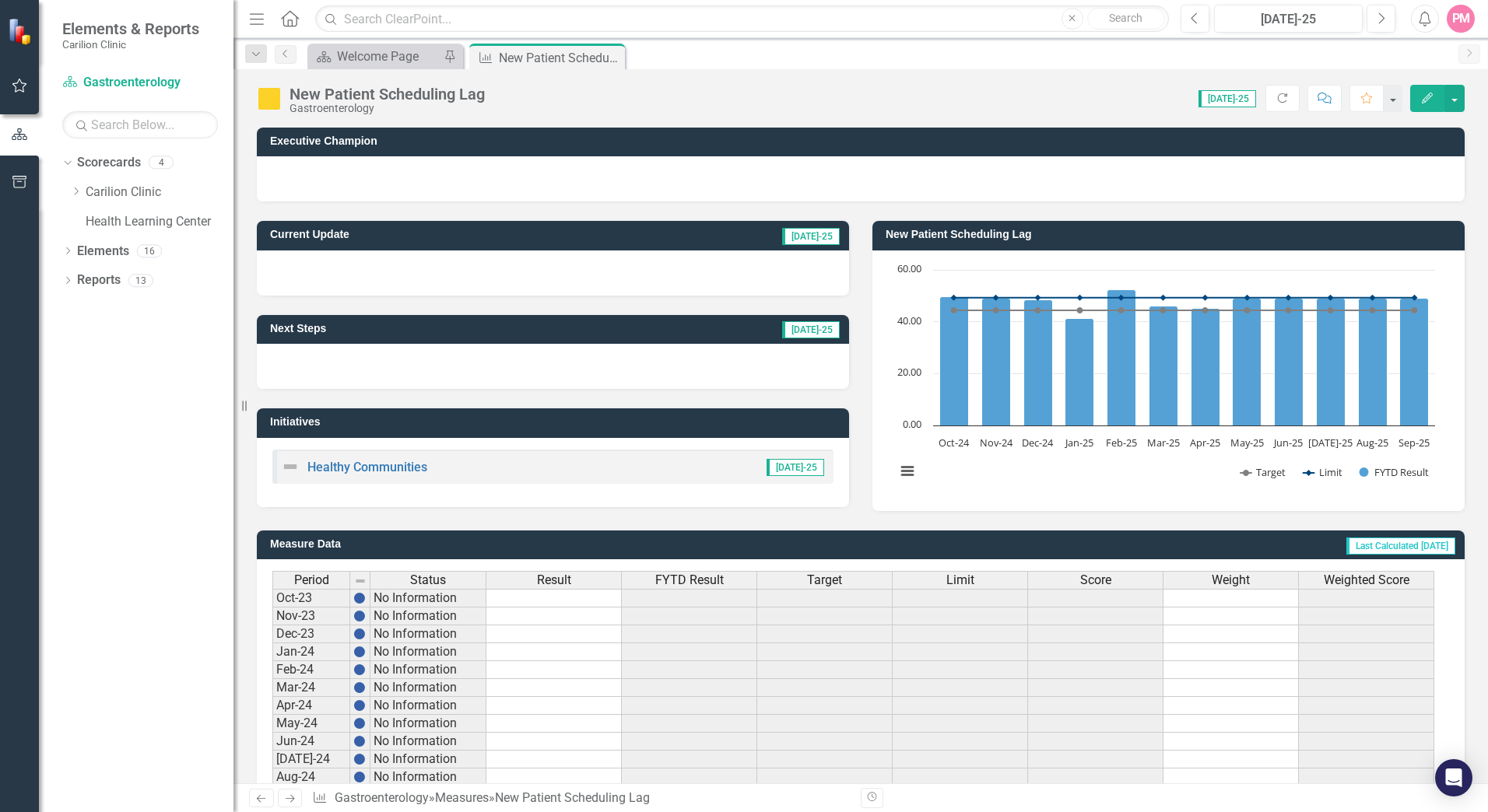
scroll to position [234, 0]
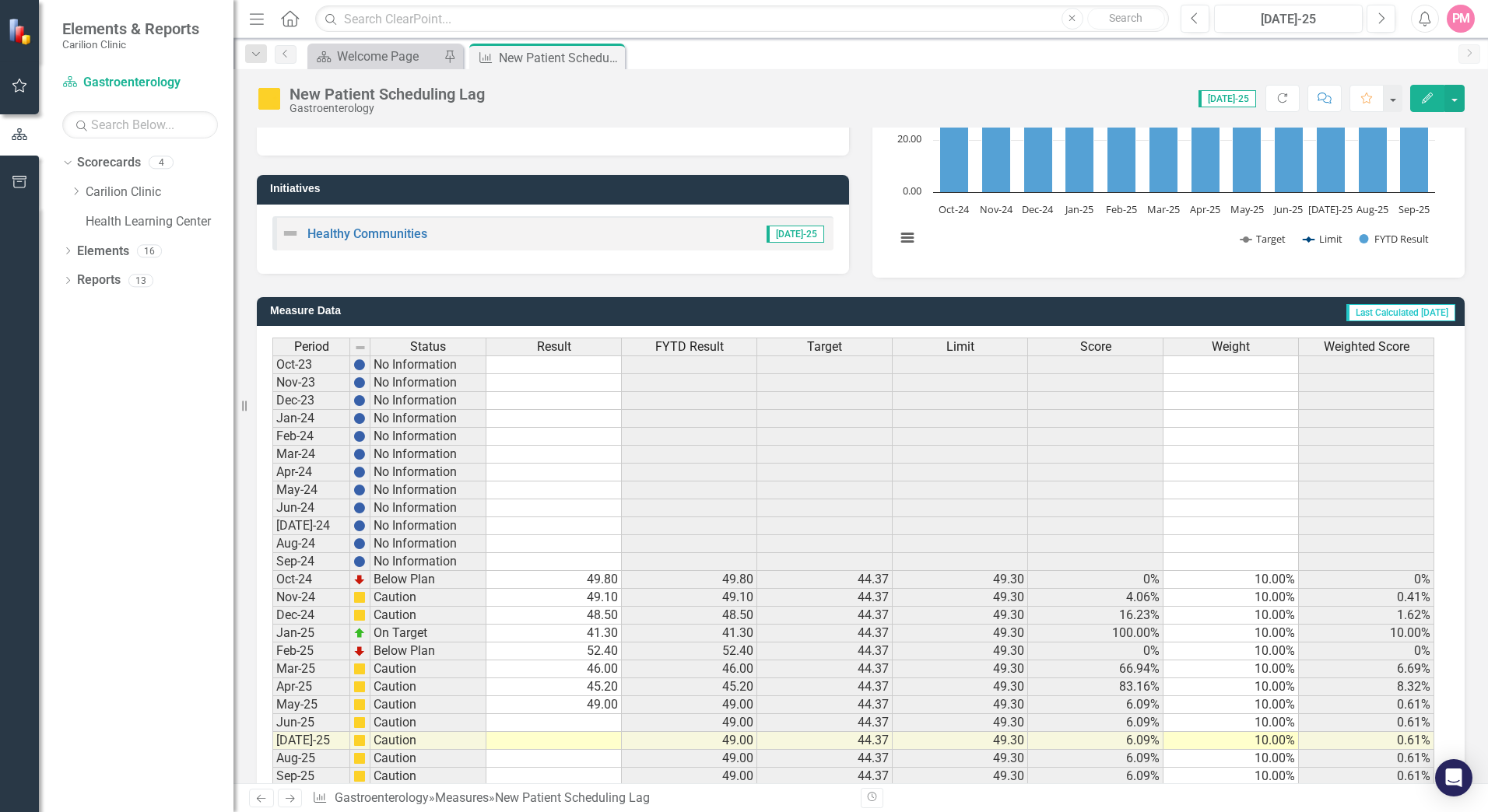
click at [311, 726] on td "Jun-25" at bounding box center [311, 722] width 78 height 18
click at [593, 724] on td at bounding box center [555, 722] width 136 height 18
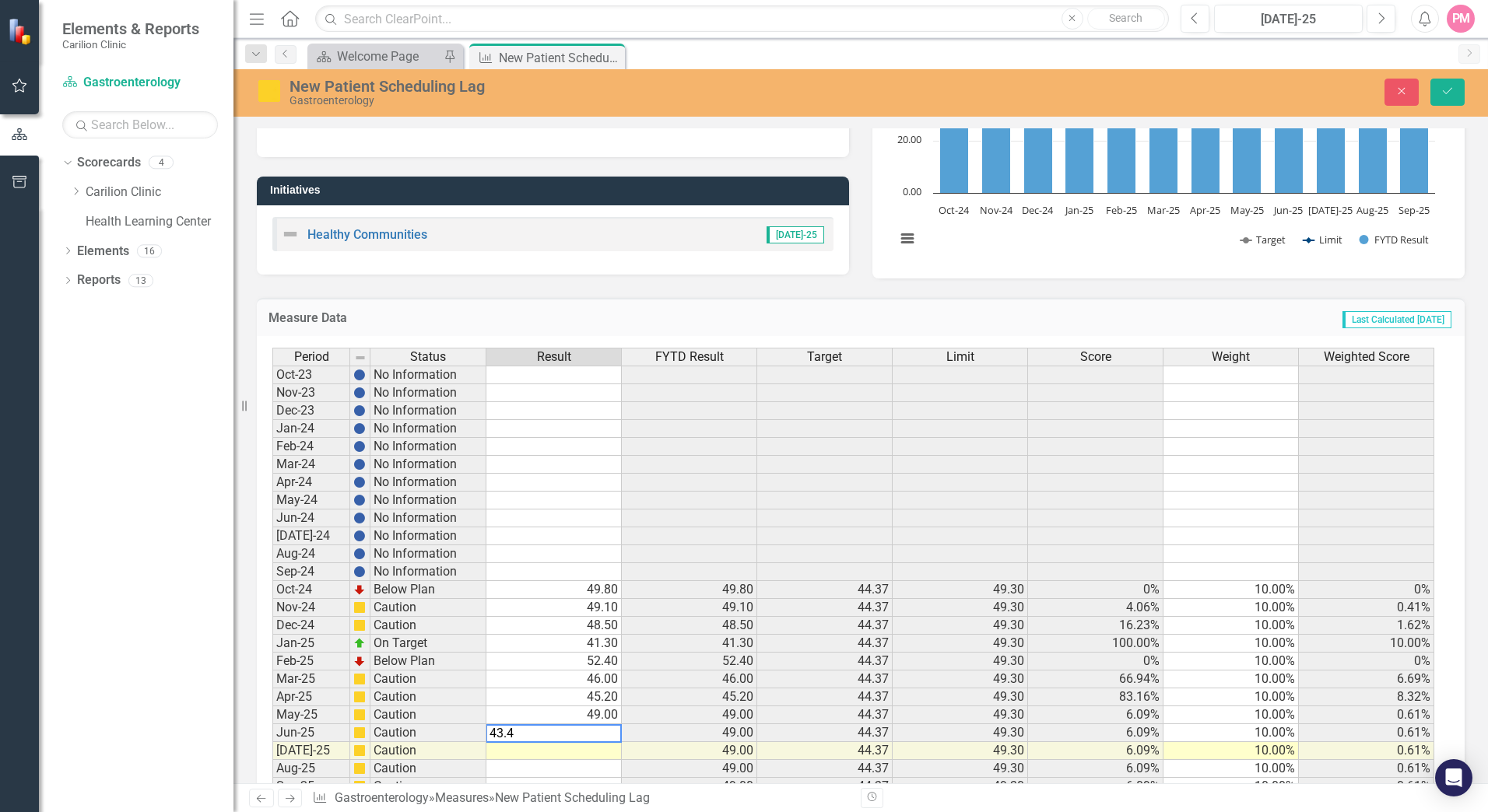
click at [541, 737] on textarea "43.4" at bounding box center [554, 734] width 136 height 19
type textarea "4"
click at [600, 754] on td at bounding box center [555, 751] width 136 height 18
type textarea "59.3"
click at [1438, 89] on button "Save" at bounding box center [1447, 92] width 34 height 28
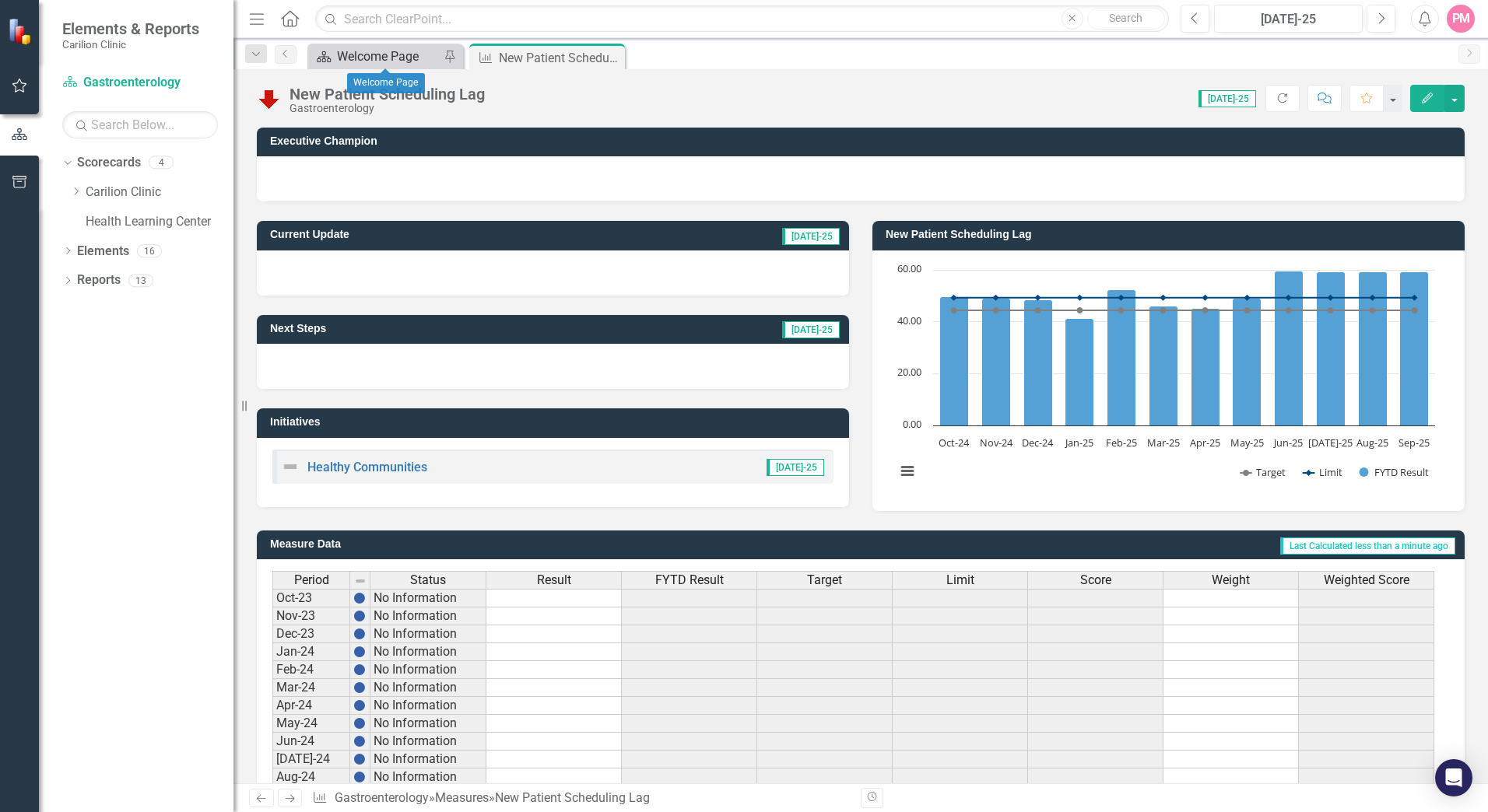
click at [407, 52] on div "Welcome Page" at bounding box center [388, 56] width 103 height 19
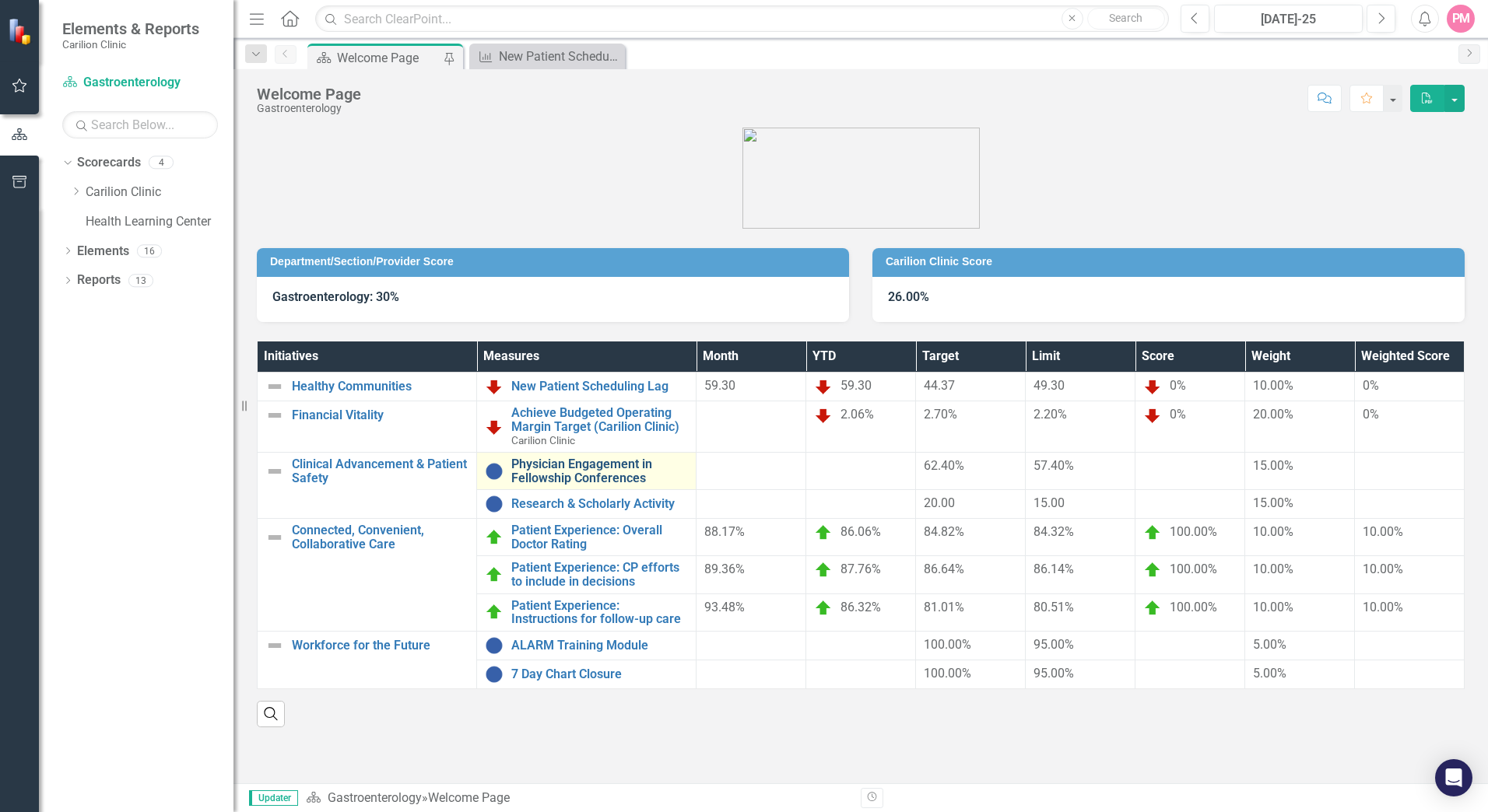
click at [560, 468] on link "Physician Engagement in Fellowship Conferences" at bounding box center [599, 470] width 177 height 28
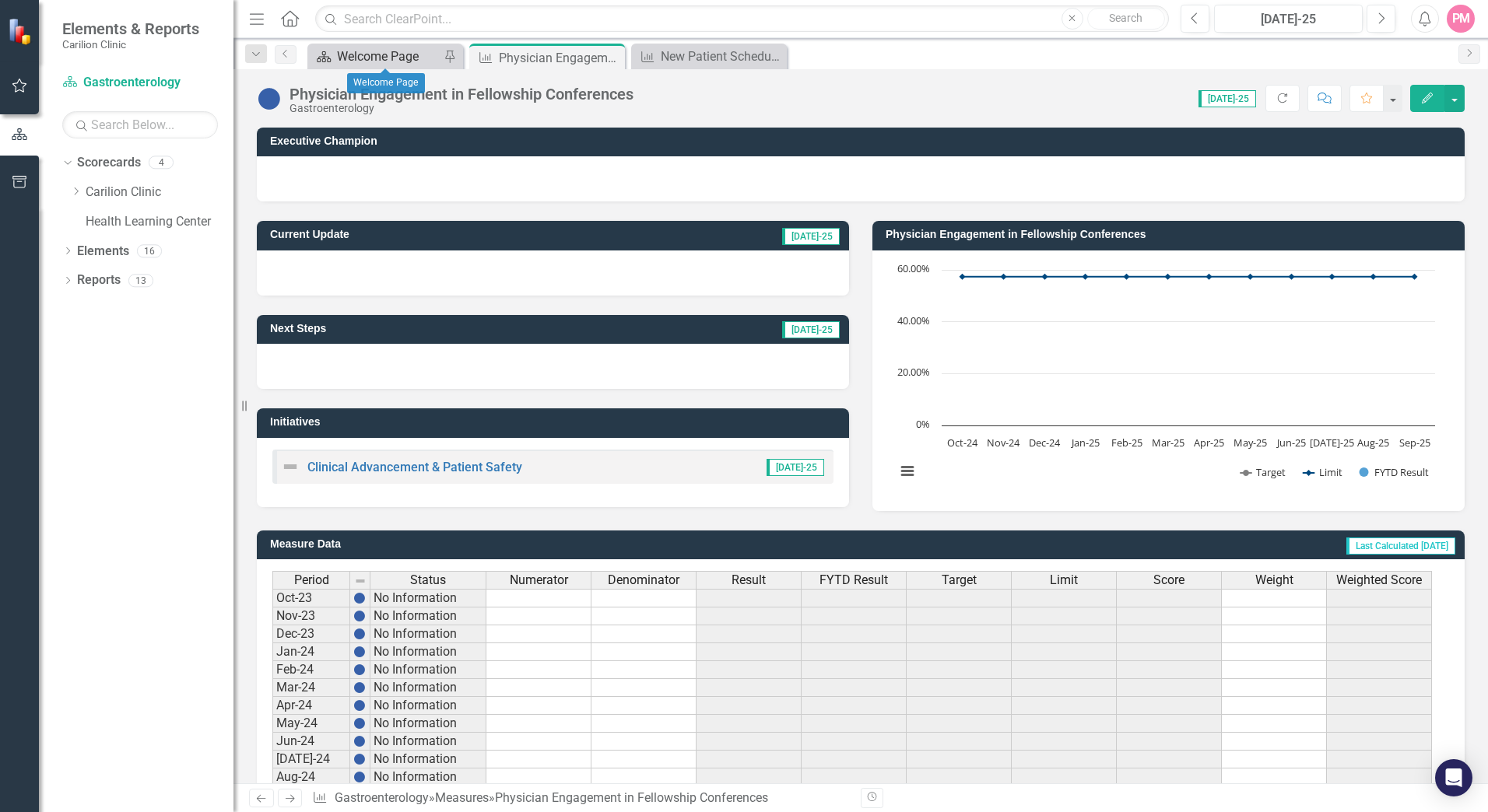
click at [398, 53] on div "Welcome Page" at bounding box center [388, 56] width 103 height 19
